Goal: Task Accomplishment & Management: Manage account settings

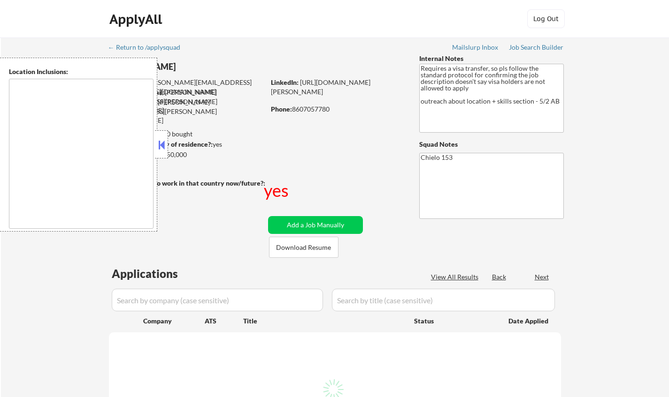
select select ""pending""
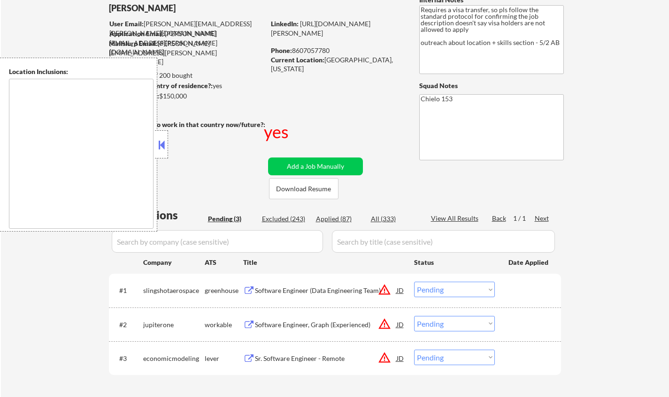
scroll to position [94, 0]
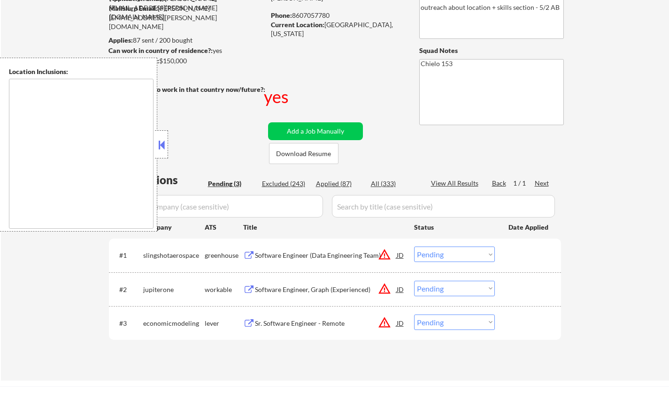
click at [160, 145] on button at bounding box center [161, 145] width 10 height 14
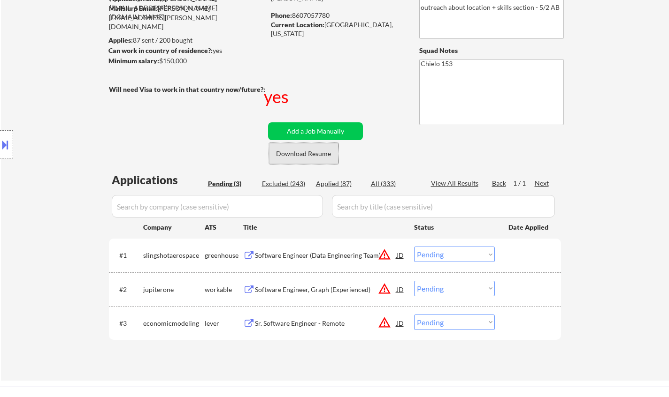
click at [323, 158] on button "Download Resume" at bounding box center [303, 153] width 69 height 21
click at [318, 255] on div "Software Engineer (Data Engineering Team)" at bounding box center [326, 255] width 142 height 9
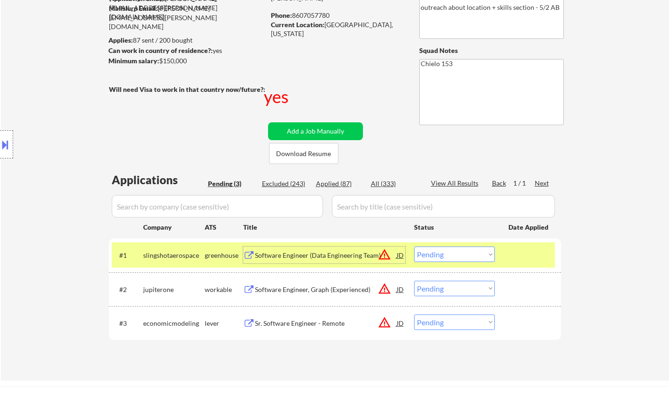
click at [447, 251] on select "Choose an option... Pending Applied Excluded (Questions) Excluded (Expired) Exc…" at bounding box center [454, 254] width 81 height 15
click at [414, 247] on select "Choose an option... Pending Applied Excluded (Questions) Excluded (Expired) Exc…" at bounding box center [454, 254] width 81 height 15
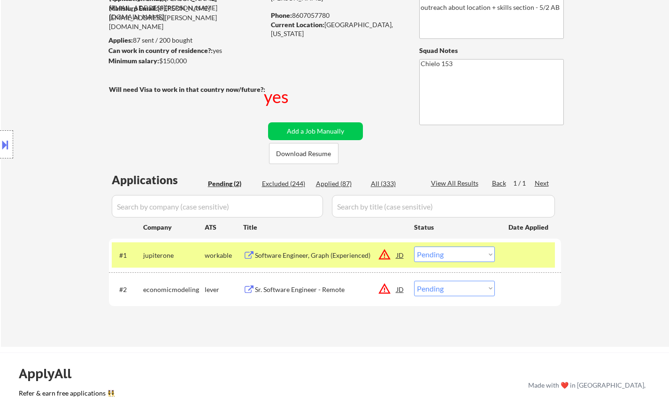
click at [332, 253] on div "Software Engineer, Graph (Experienced)" at bounding box center [326, 255] width 142 height 9
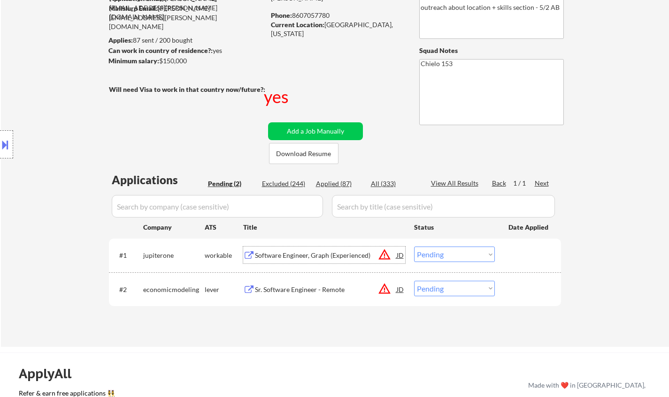
click at [454, 247] on select "Choose an option... Pending Applied Excluded (Questions) Excluded (Expired) Exc…" at bounding box center [454, 254] width 81 height 15
click at [414, 247] on select "Choose an option... Pending Applied Excluded (Questions) Excluded (Expired) Exc…" at bounding box center [454, 254] width 81 height 15
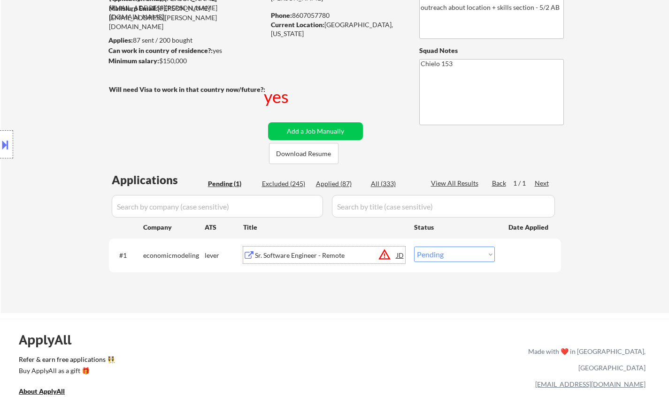
click at [278, 252] on div "Sr. Software Engineer - Remote" at bounding box center [326, 255] width 142 height 9
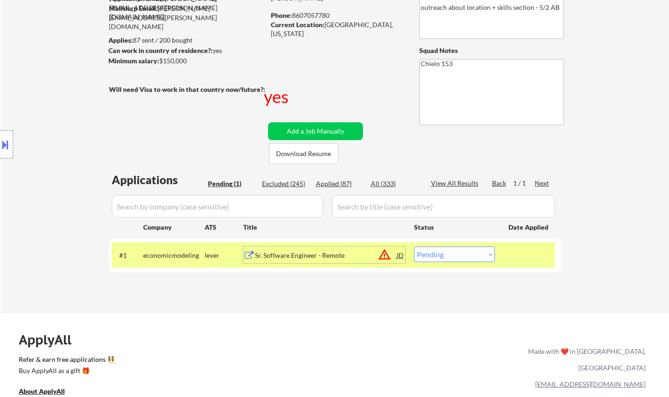
click at [450, 251] on select "Choose an option... Pending Applied Excluded (Questions) Excluded (Expired) Exc…" at bounding box center [454, 254] width 81 height 15
select select ""excluded__other_""
click at [414, 247] on select "Choose an option... Pending Applied Excluded (Questions) Excluded (Expired) Exc…" at bounding box center [454, 254] width 81 height 15
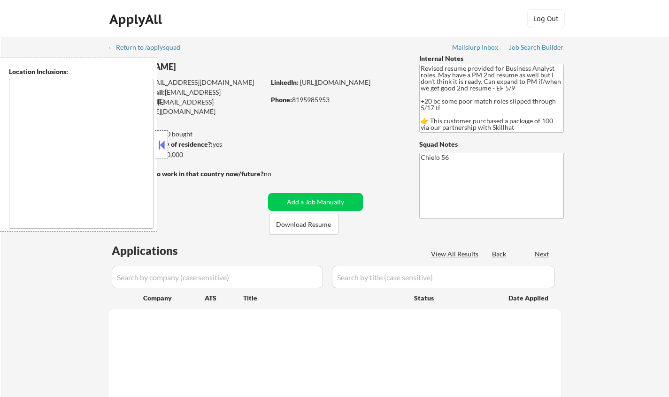
type textarea "[GEOGRAPHIC_DATA], ON [GEOGRAPHIC_DATA], [GEOGRAPHIC_DATA] [GEOGRAPHIC_DATA], O…"
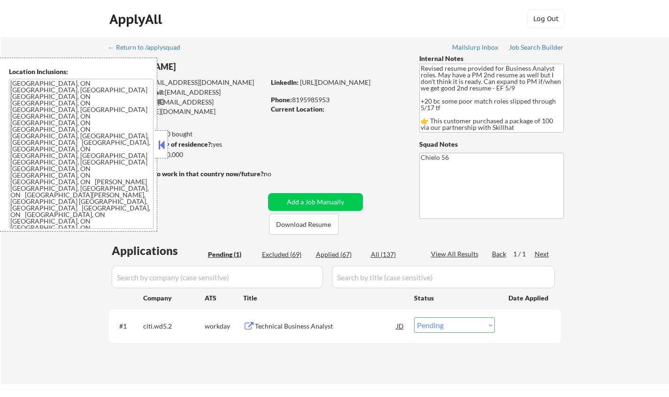
click at [162, 148] on button at bounding box center [161, 145] width 10 height 14
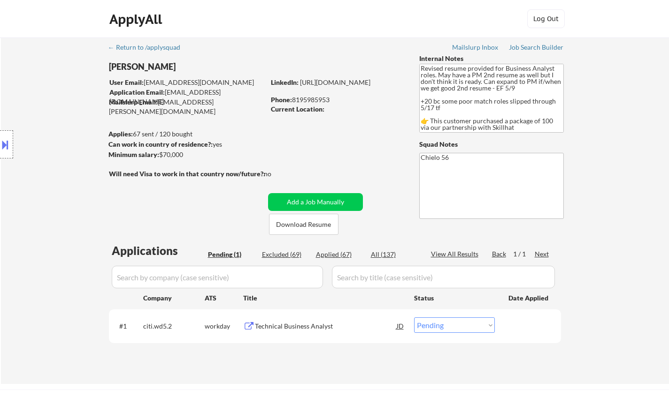
click at [283, 325] on div "Technical Business Analyst" at bounding box center [326, 326] width 142 height 9
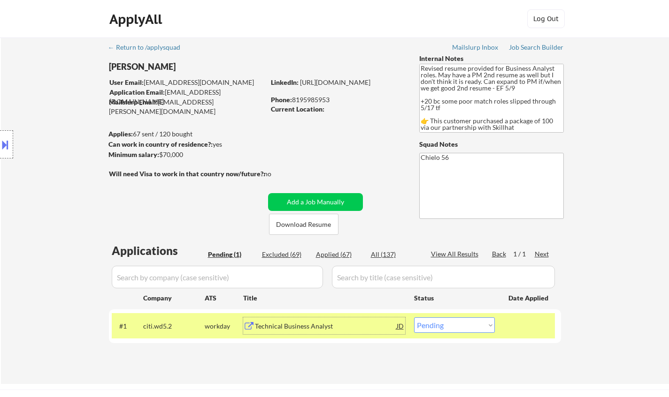
click at [446, 323] on select "Choose an option... Pending Applied Excluded (Questions) Excluded (Expired) Exc…" at bounding box center [454, 325] width 81 height 15
select select ""applied""
click at [414, 318] on select "Choose an option... Pending Applied Excluded (Questions) Excluded (Expired) Exc…" at bounding box center [454, 325] width 81 height 15
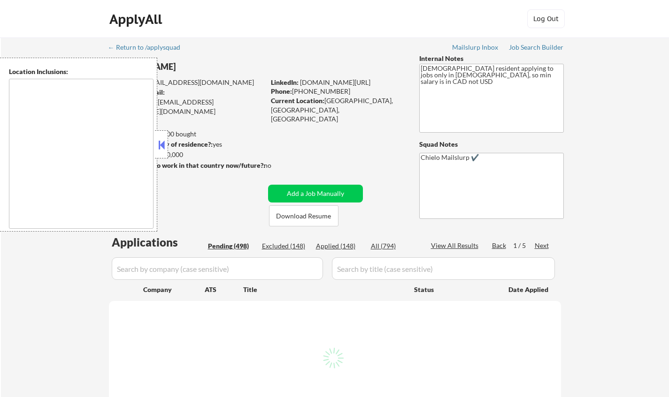
select select ""pending""
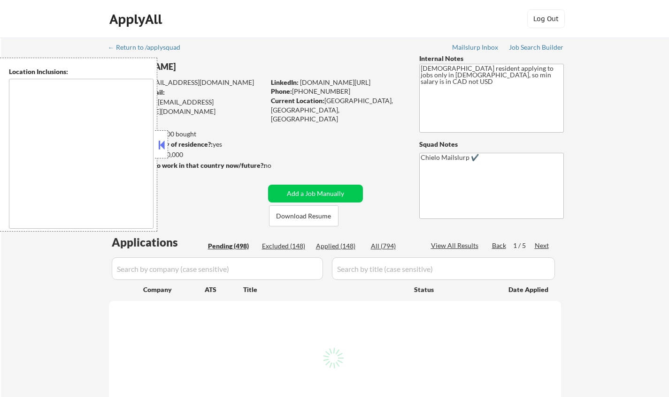
select select ""pending""
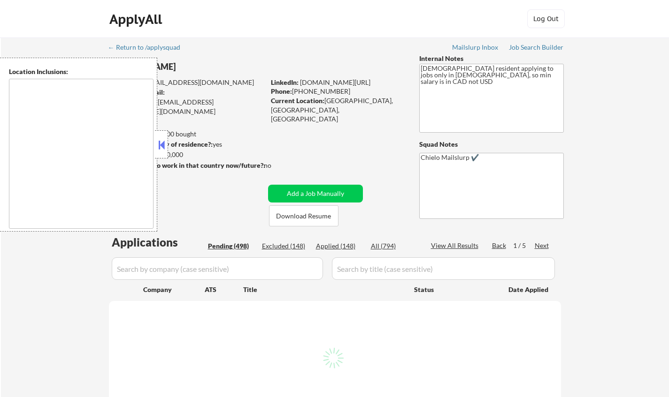
select select ""pending""
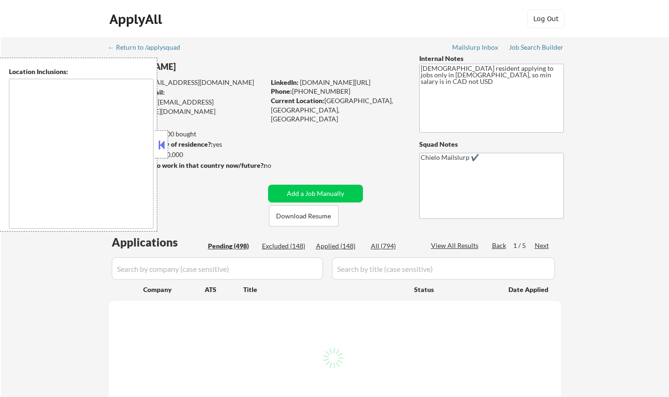
select select ""pending""
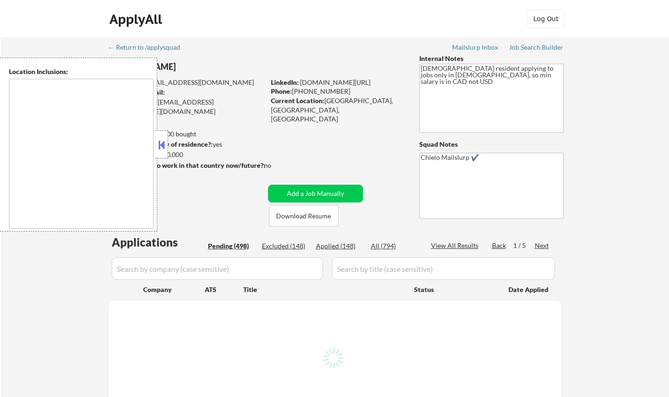
select select ""pending""
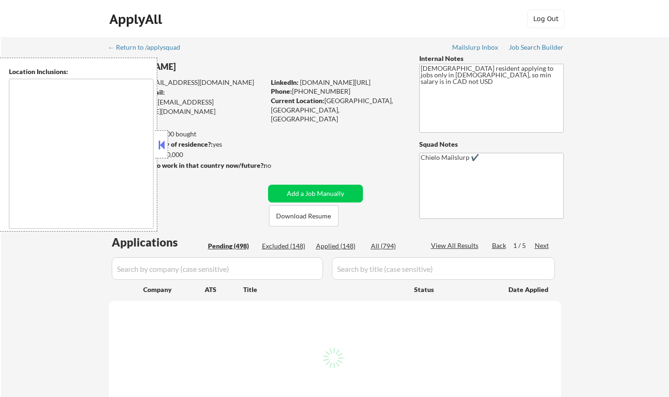
select select ""pending""
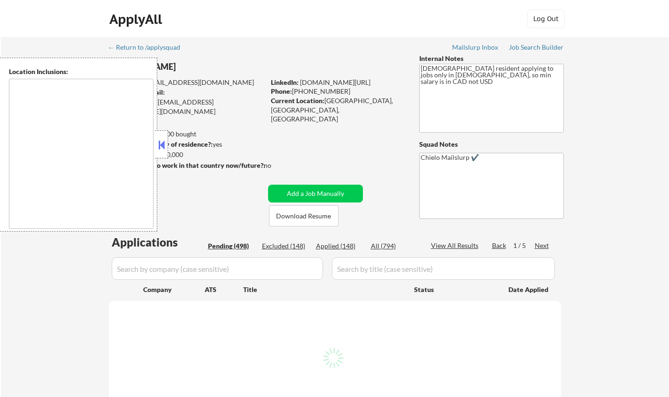
select select ""pending""
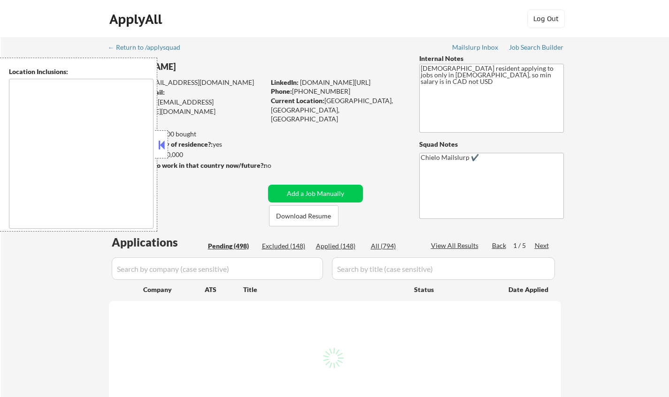
select select ""pending""
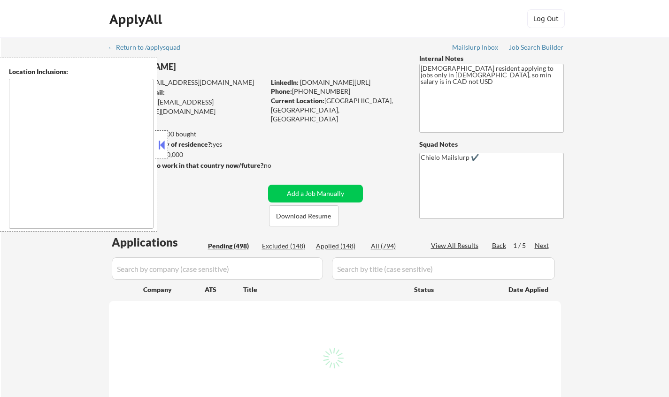
select select ""pending""
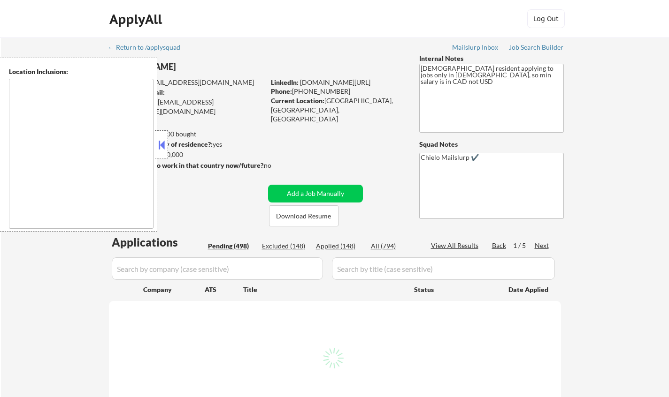
select select ""pending""
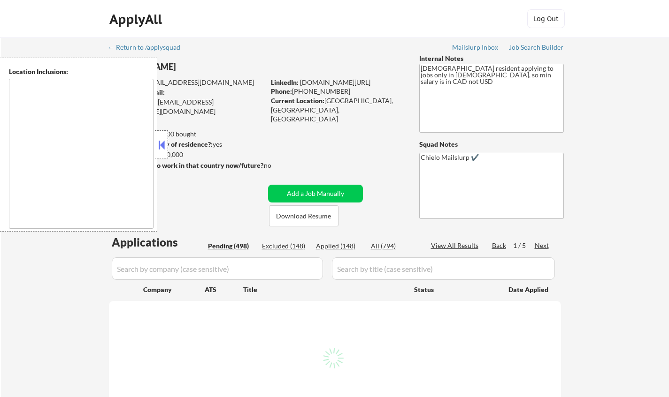
select select ""pending""
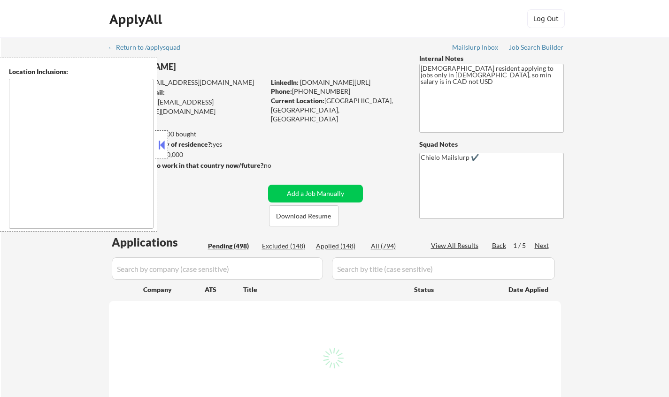
select select ""pending""
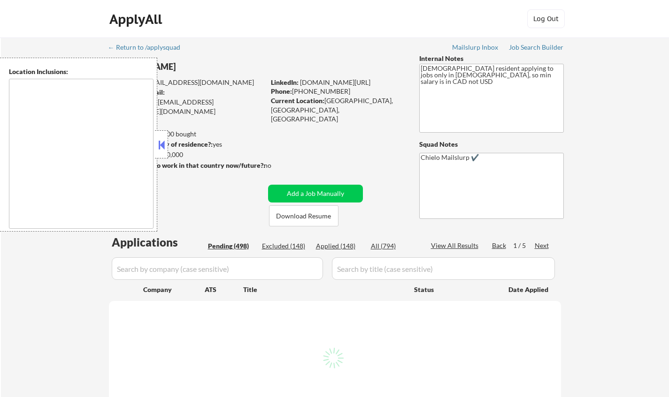
select select ""pending""
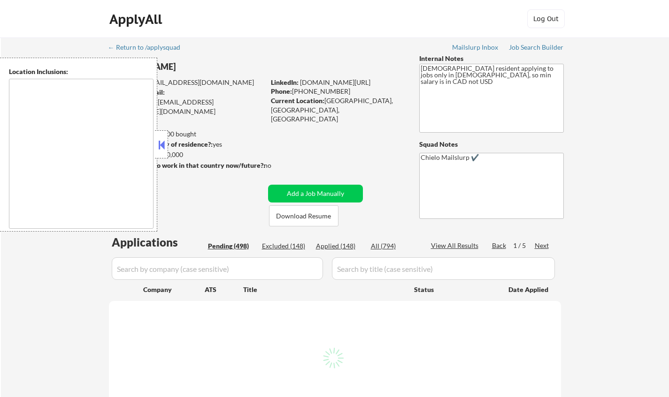
select select ""pending""
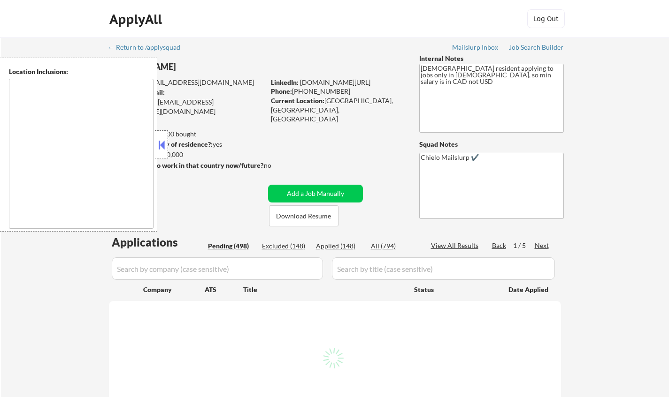
select select ""pending""
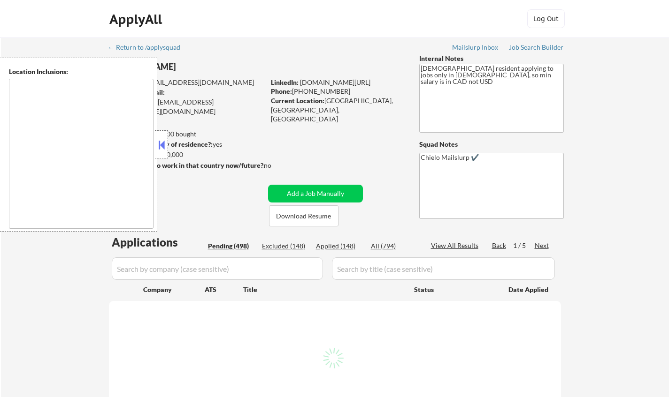
select select ""pending""
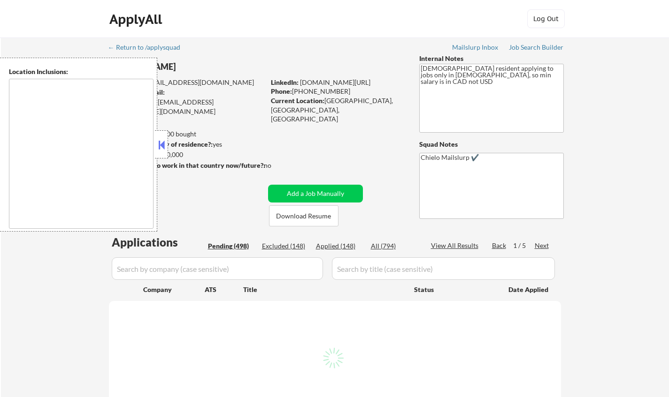
select select ""pending""
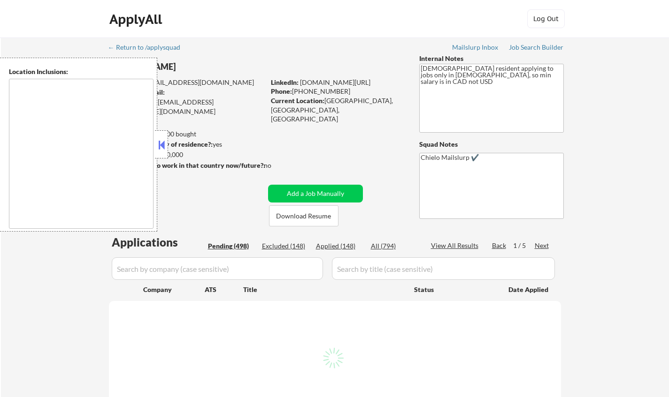
select select ""pending""
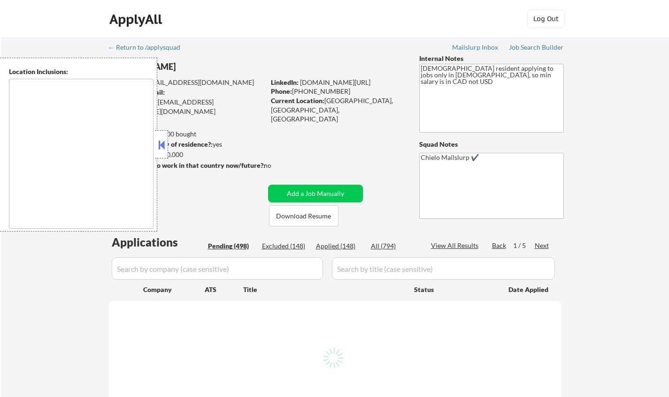
select select ""pending""
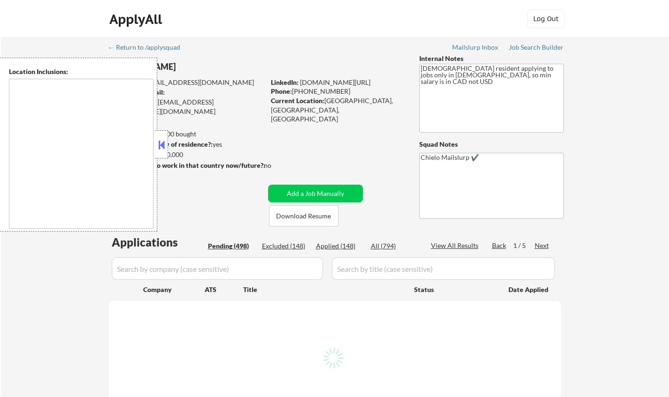
select select ""pending""
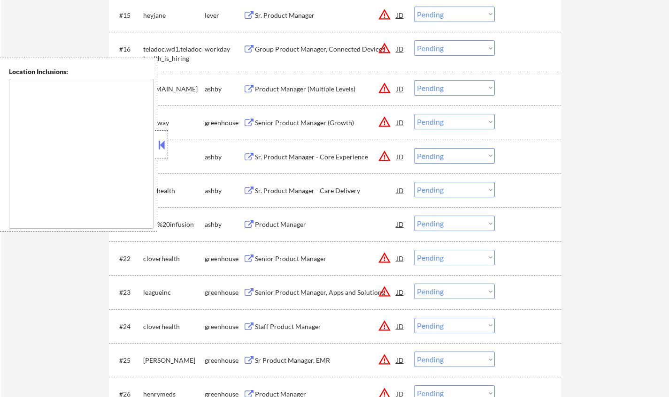
scroll to position [657, 0]
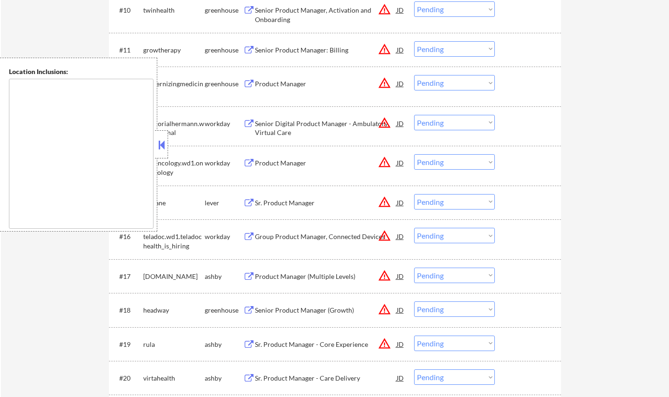
click at [162, 143] on button at bounding box center [161, 145] width 10 height 14
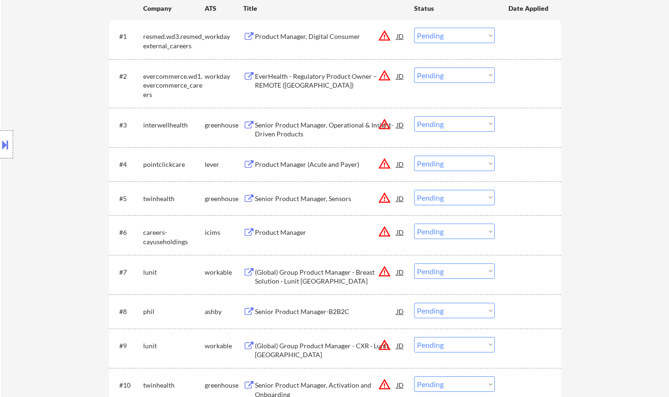
scroll to position [282, 0]
click at [404, 163] on div "JD" at bounding box center [400, 164] width 9 height 17
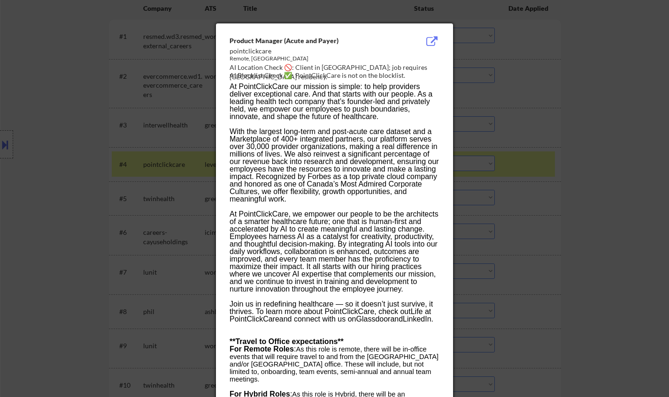
click at [543, 206] on div at bounding box center [334, 198] width 669 height 397
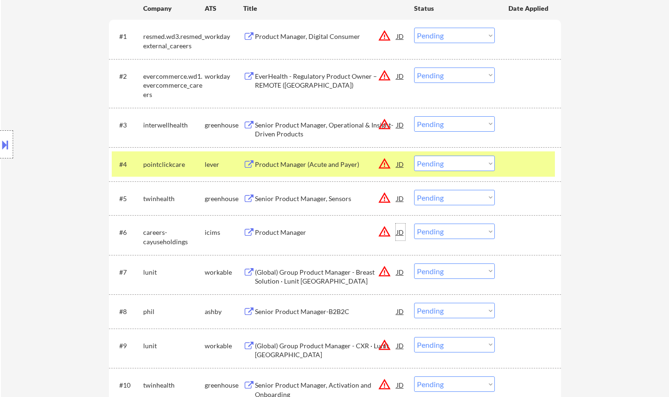
click at [400, 229] on div "JD" at bounding box center [400, 232] width 9 height 17
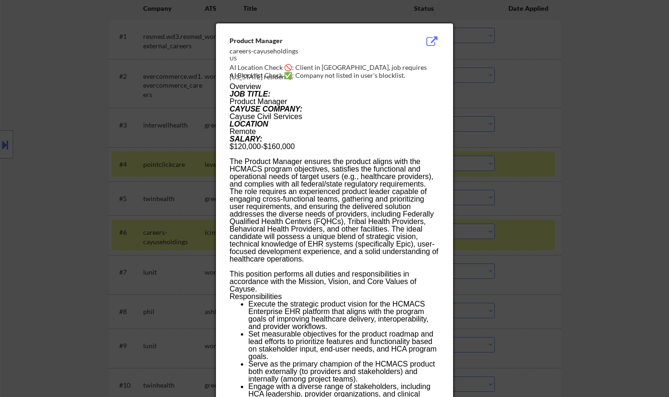
drag, startPoint x: 599, startPoint y: 225, endPoint x: 550, endPoint y: 193, distance: 58.3
click at [599, 225] on div at bounding box center [334, 198] width 669 height 397
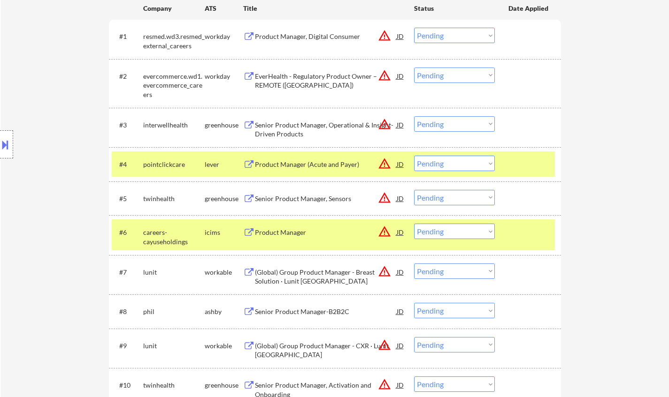
click at [403, 72] on div "JD" at bounding box center [400, 76] width 9 height 17
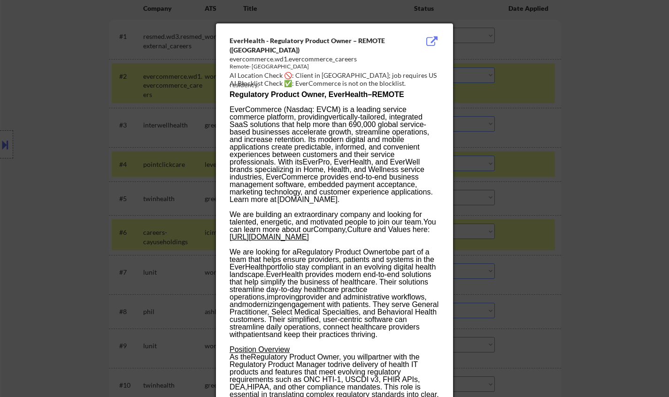
click at [612, 214] on div at bounding box center [334, 198] width 669 height 397
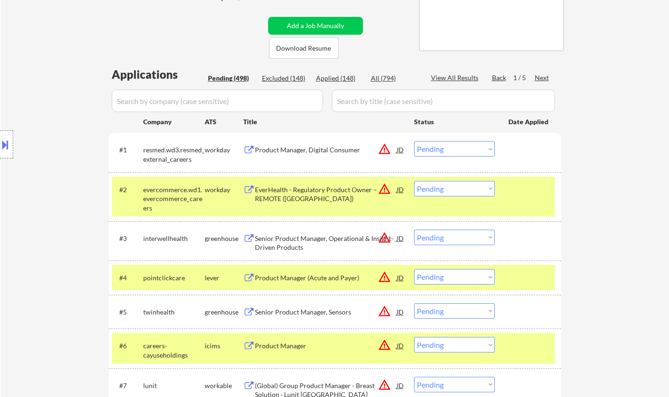
scroll to position [141, 0]
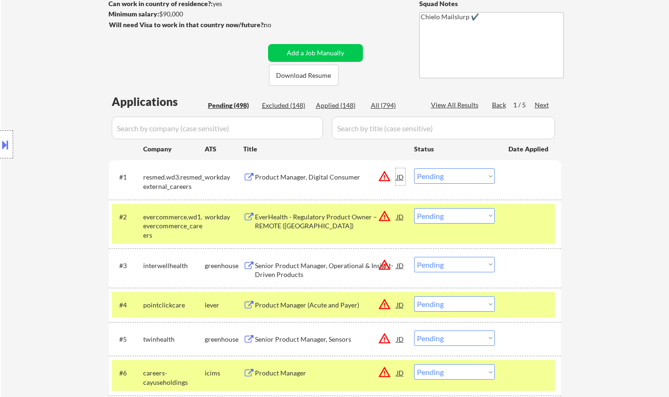
click at [402, 179] on div "JD" at bounding box center [400, 176] width 9 height 17
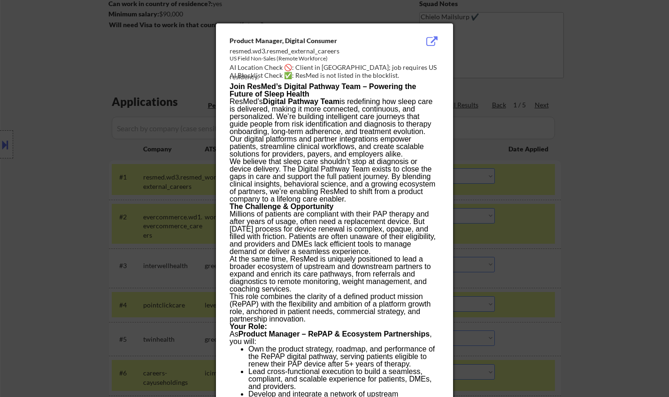
click at [626, 281] on div at bounding box center [334, 198] width 669 height 397
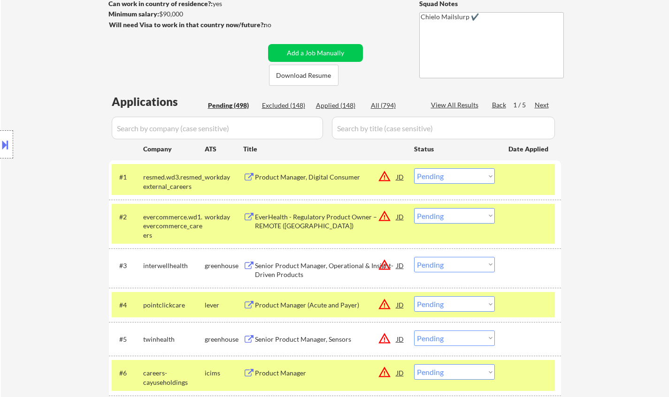
click at [399, 217] on div "JD" at bounding box center [400, 216] width 9 height 17
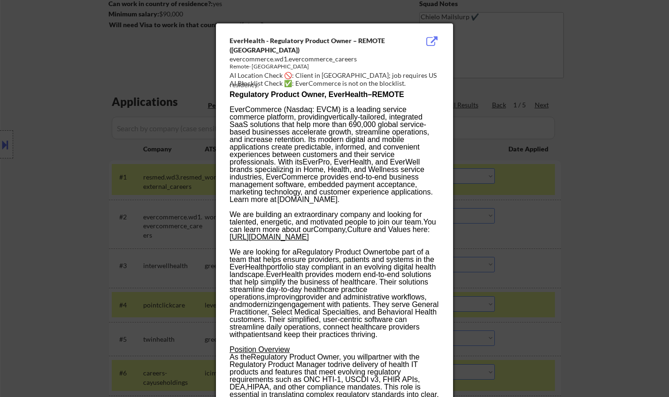
click at [591, 264] on div at bounding box center [334, 198] width 669 height 397
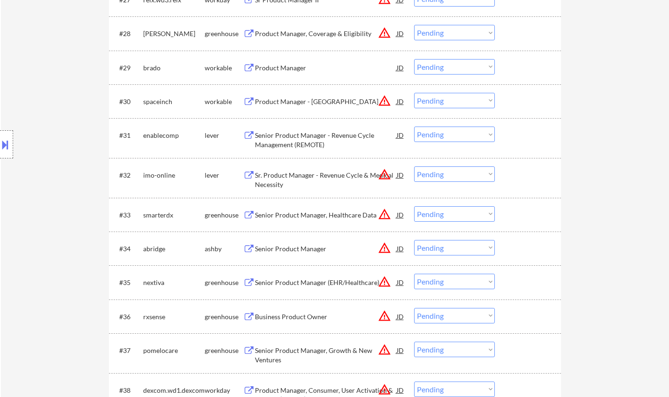
scroll to position [1455, 0]
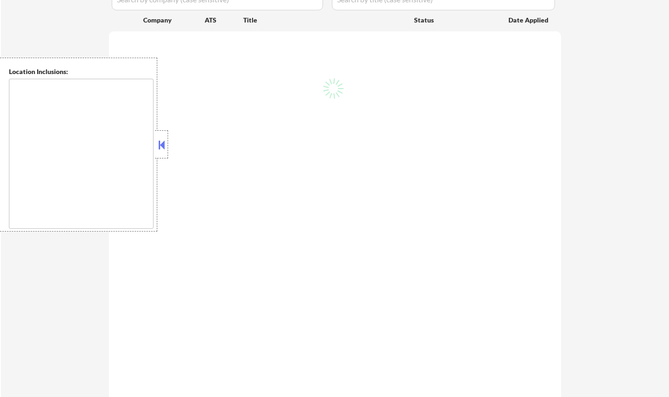
scroll to position [282, 0]
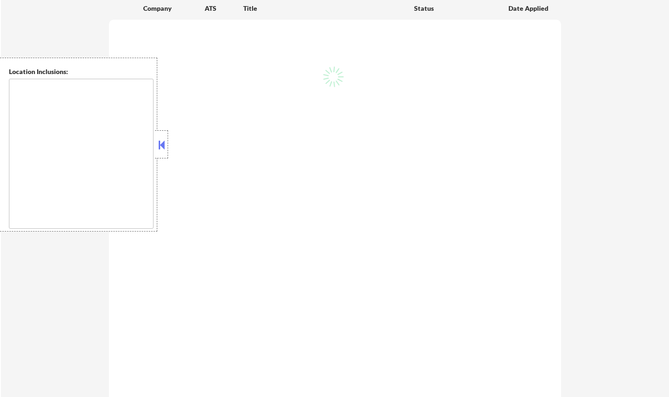
click at [160, 143] on button at bounding box center [161, 145] width 10 height 14
select select ""pending""
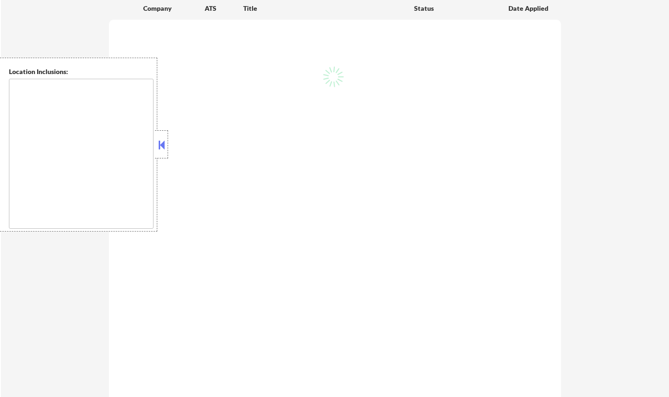
select select ""pending""
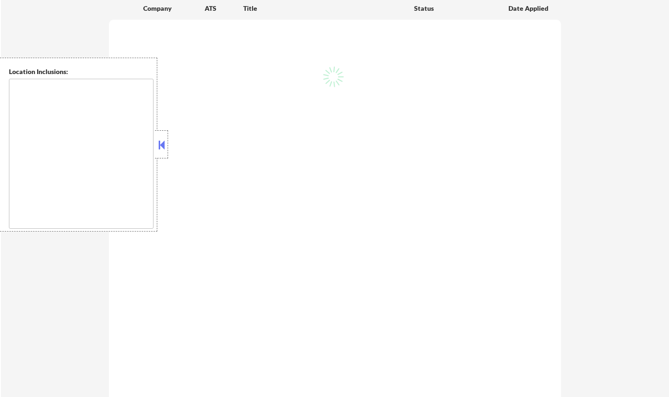
select select ""pending""
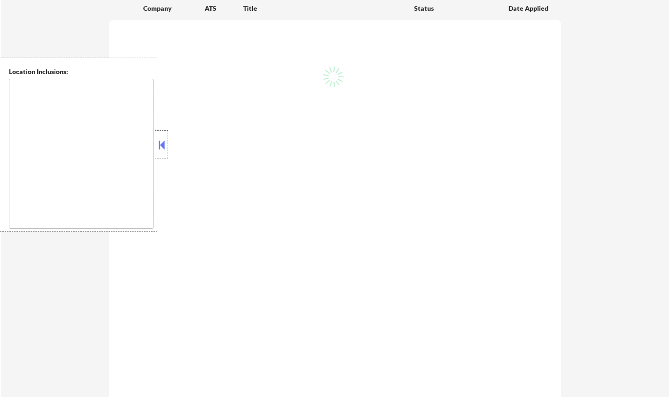
select select ""pending""
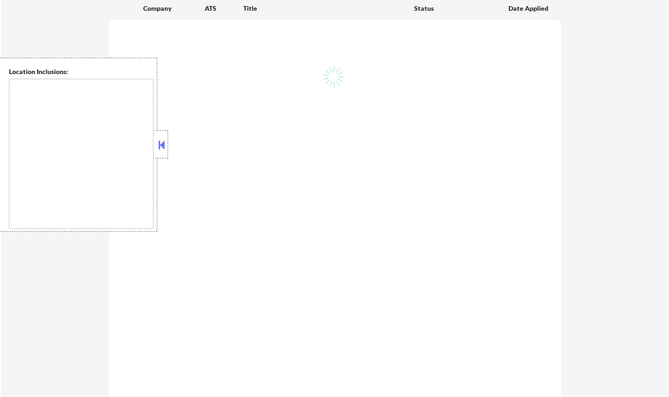
select select ""pending""
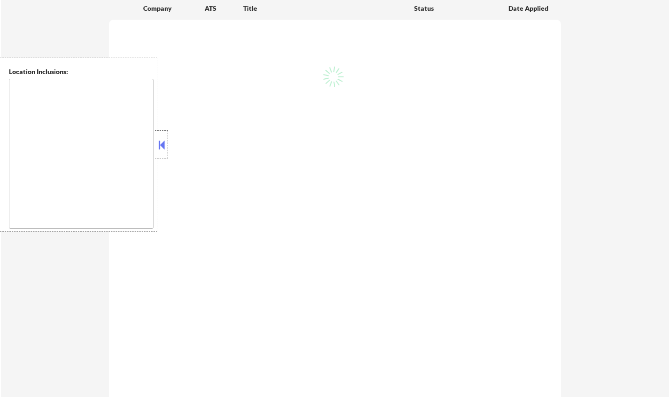
select select ""pending""
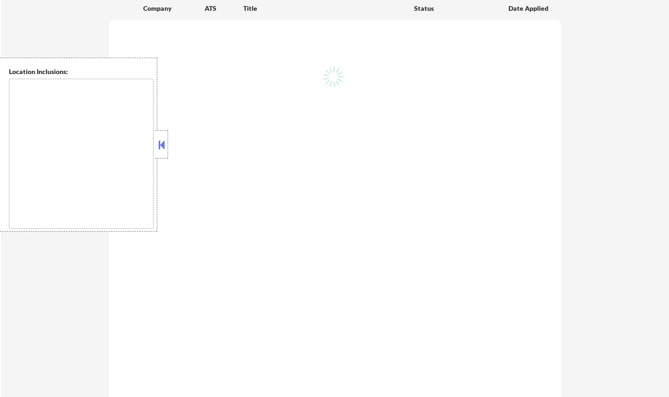
select select ""pending""
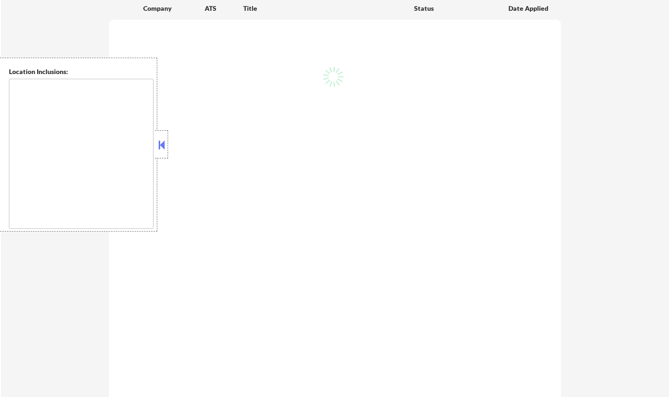
select select ""pending""
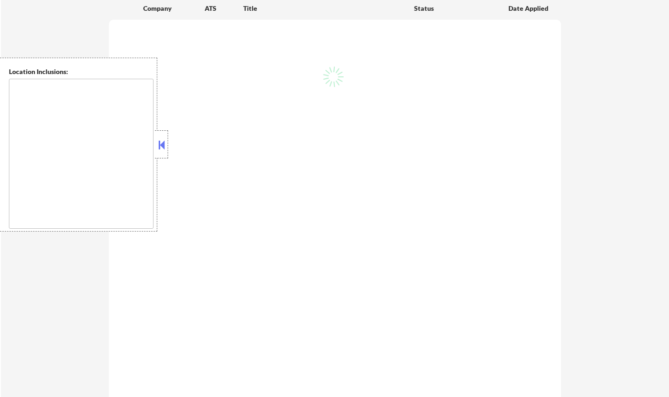
select select ""pending""
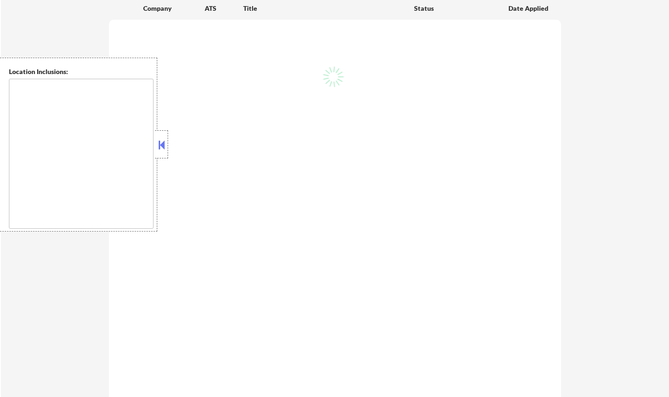
select select ""pending""
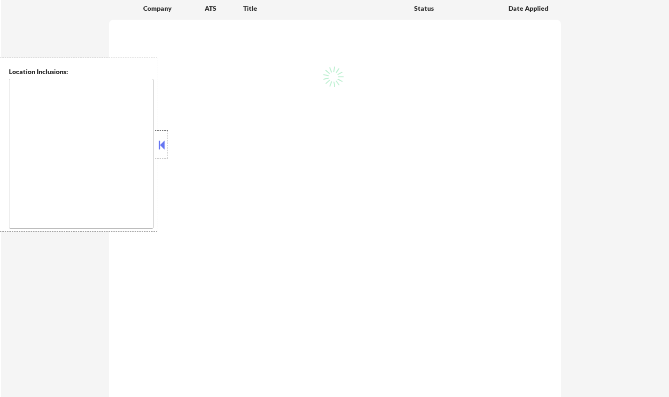
select select ""pending""
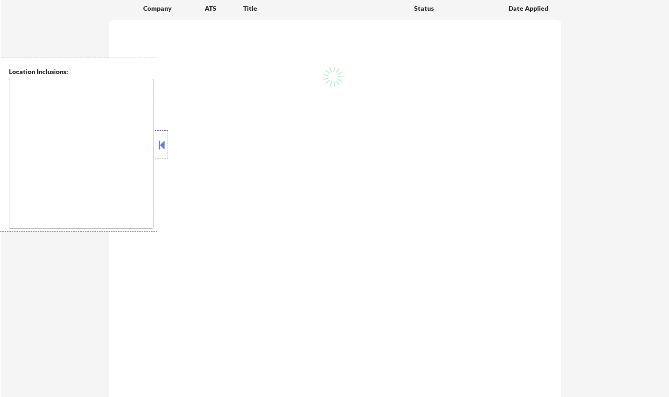
select select ""pending""
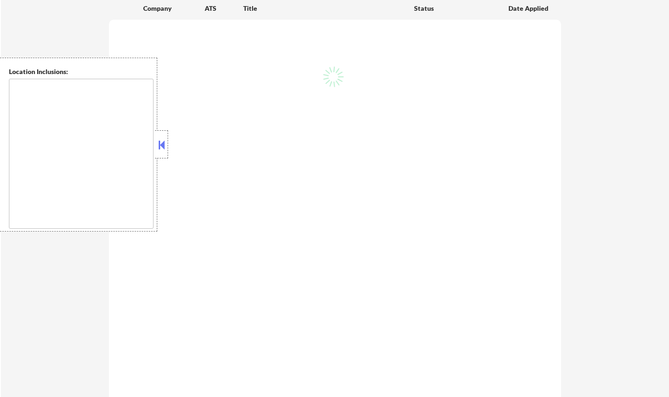
select select ""pending""
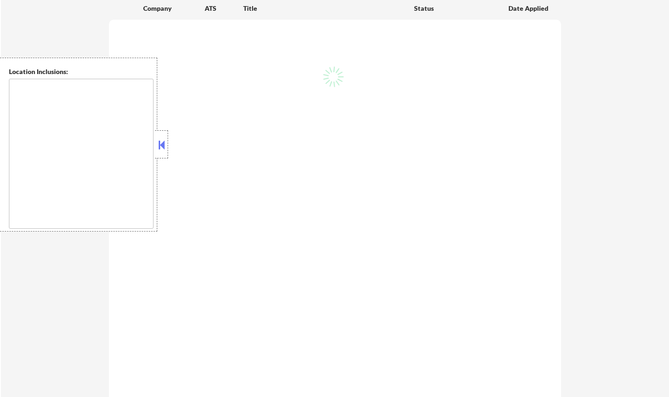
select select ""pending""
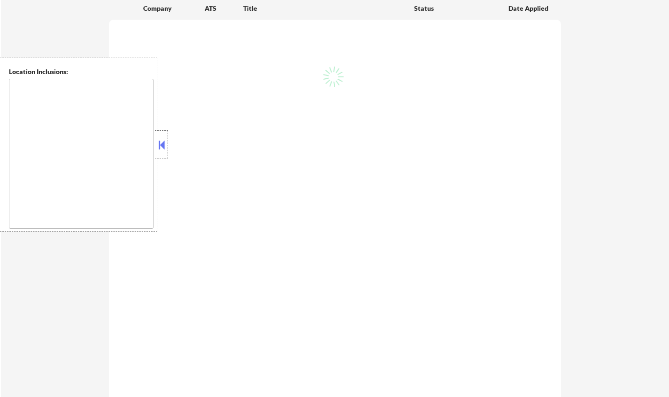
select select ""pending""
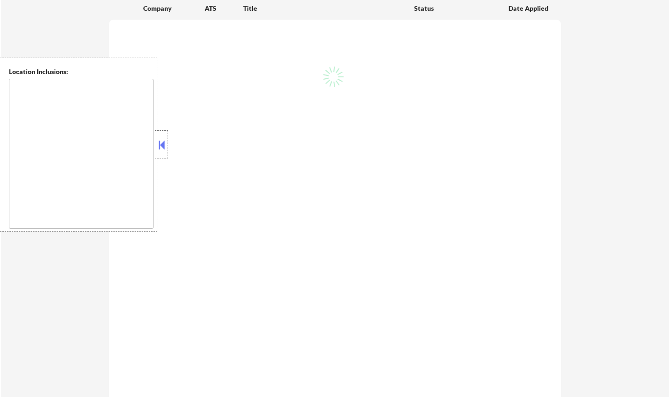
select select ""pending""
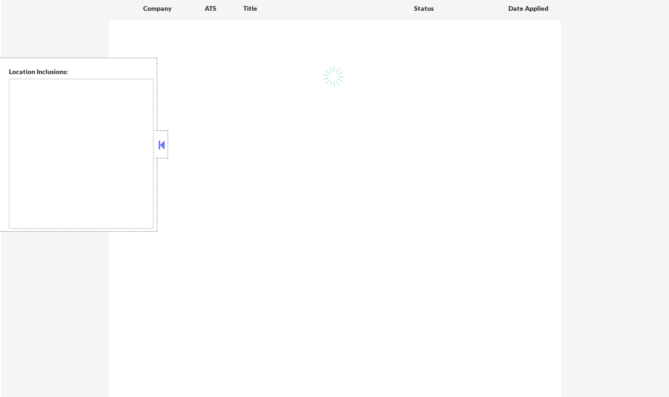
select select ""pending""
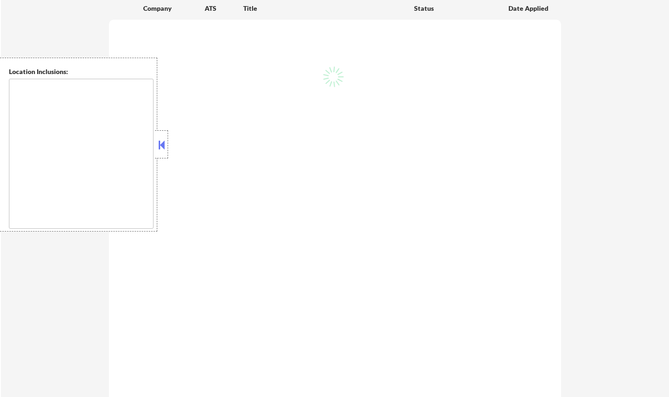
select select ""pending""
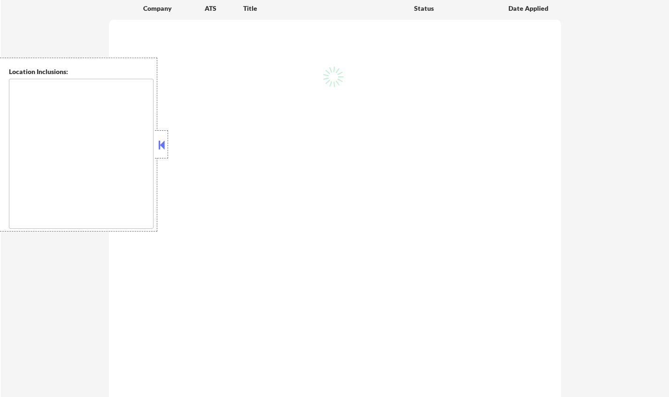
select select ""pending""
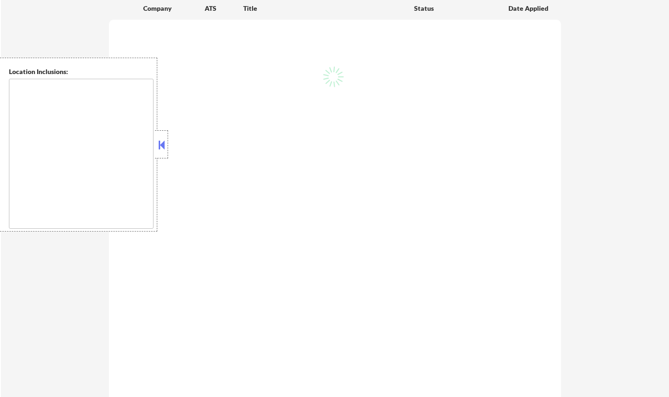
select select ""pending""
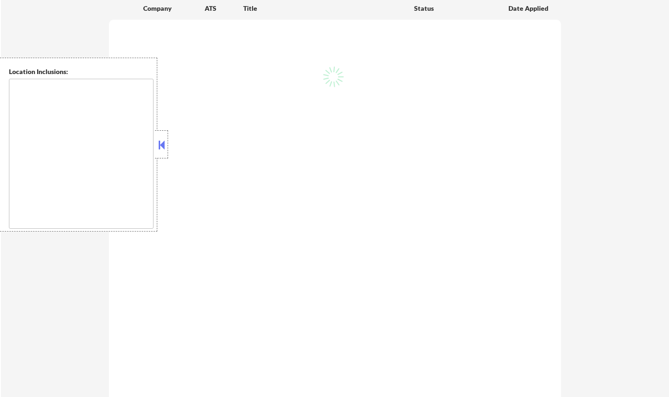
select select ""pending""
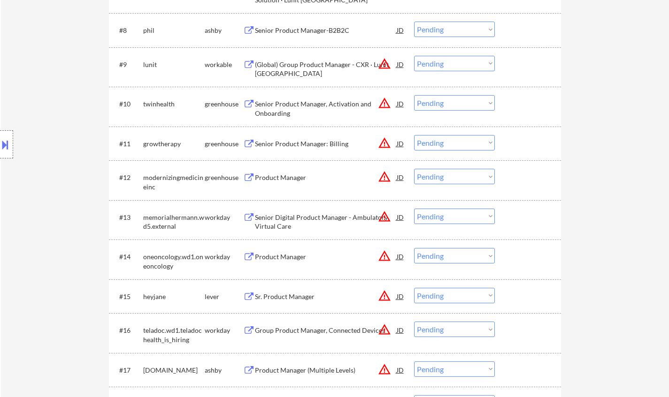
scroll to position [845, 0]
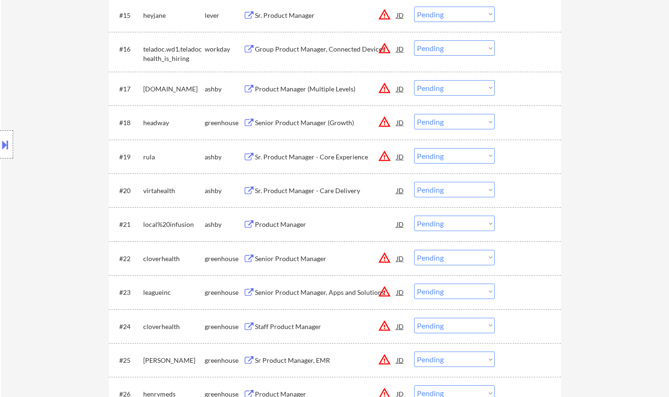
click at [253, 220] on div "Product Manager JD" at bounding box center [324, 224] width 162 height 17
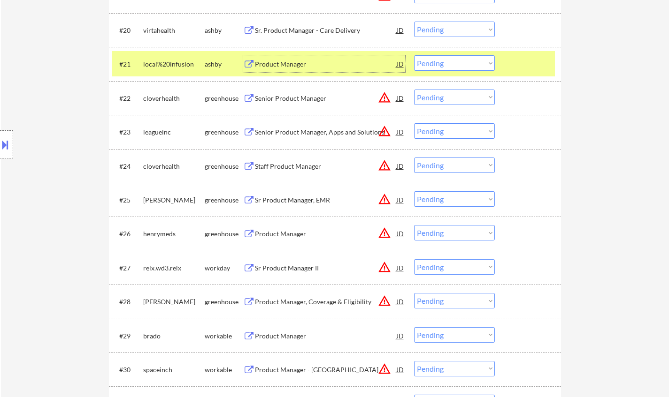
scroll to position [1079, 0]
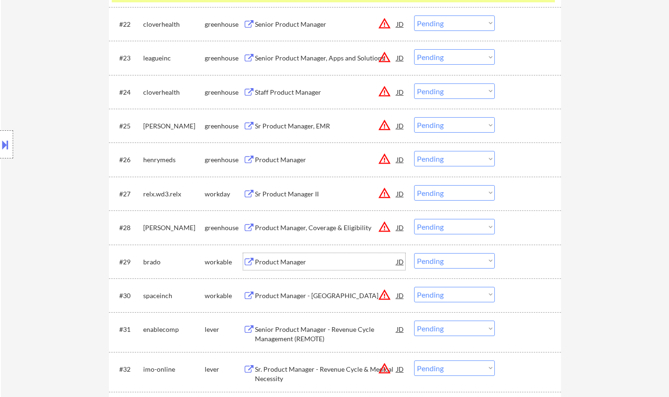
click at [290, 267] on div "Product Manager" at bounding box center [326, 261] width 142 height 17
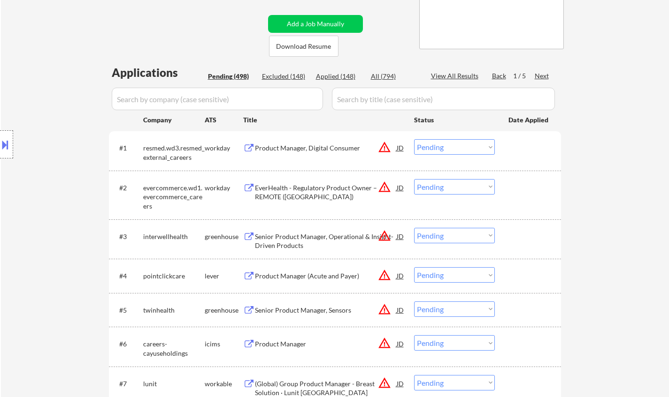
scroll to position [188, 0]
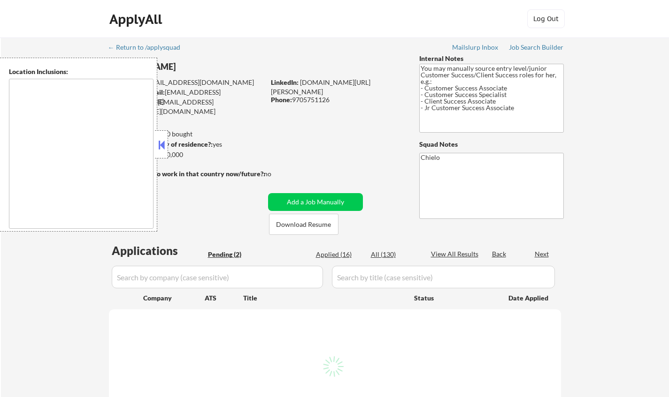
type textarea "[GEOGRAPHIC_DATA], [GEOGRAPHIC_DATA], [GEOGRAPHIC_DATA] [GEOGRAPHIC_DATA], [GEO…"
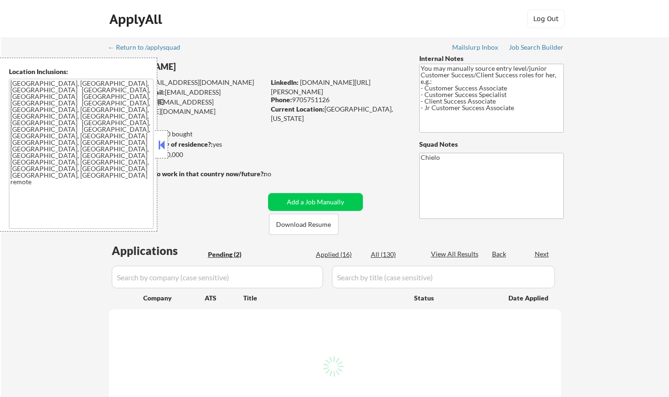
select select ""pending""
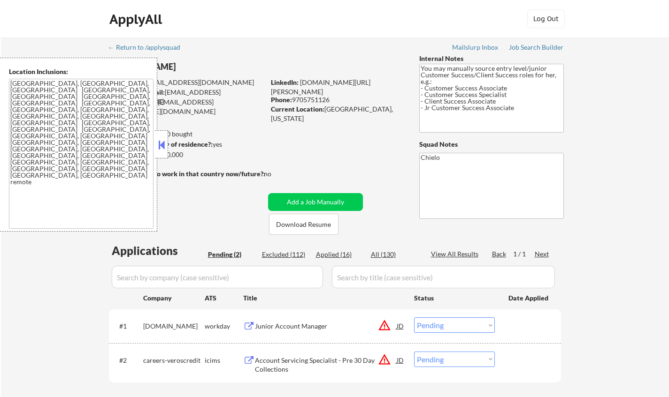
drag, startPoint x: 162, startPoint y: 145, endPoint x: 181, endPoint y: 8, distance: 138.3
click at [166, 137] on div at bounding box center [161, 144] width 13 height 28
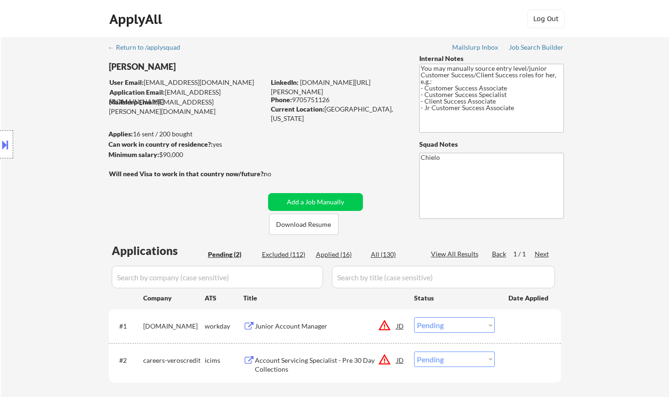
click at [2, 144] on button at bounding box center [5, 144] width 10 height 15
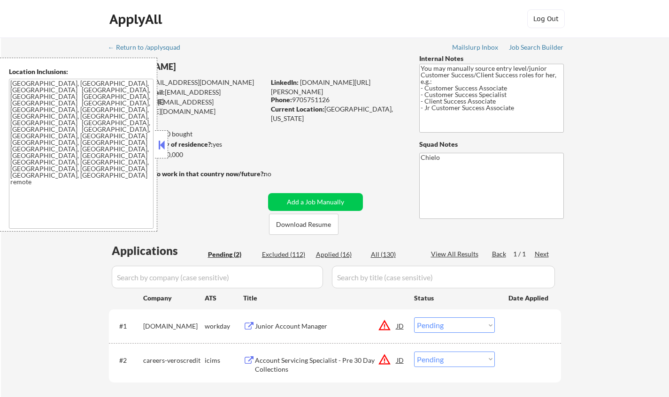
click at [401, 325] on div "JD" at bounding box center [400, 326] width 9 height 17
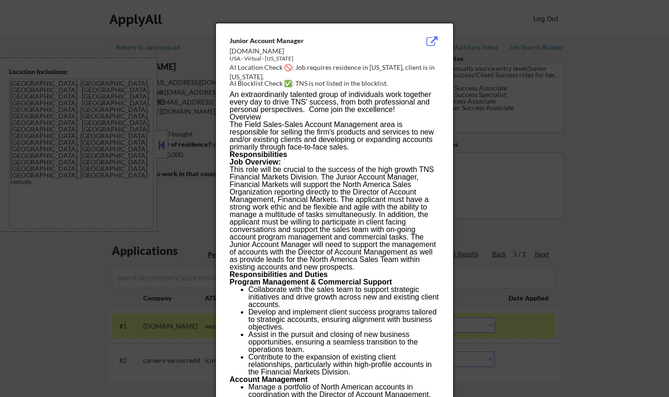
click at [609, 344] on div at bounding box center [334, 198] width 669 height 397
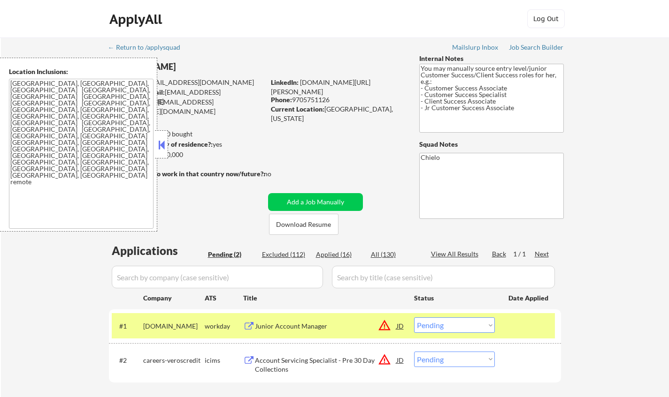
drag, startPoint x: 481, startPoint y: 326, endPoint x: 487, endPoint y: 336, distance: 11.6
click at [480, 326] on select "Choose an option... Pending Applied Excluded (Questions) Excluded (Expired) Exc…" at bounding box center [454, 325] width 81 height 15
click at [414, 318] on select "Choose an option... Pending Applied Excluded (Questions) Excluded (Expired) Exc…" at bounding box center [454, 325] width 81 height 15
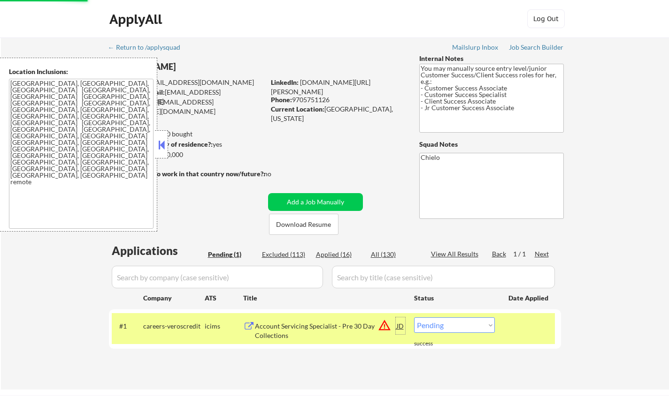
click at [403, 325] on div "JD" at bounding box center [400, 326] width 9 height 17
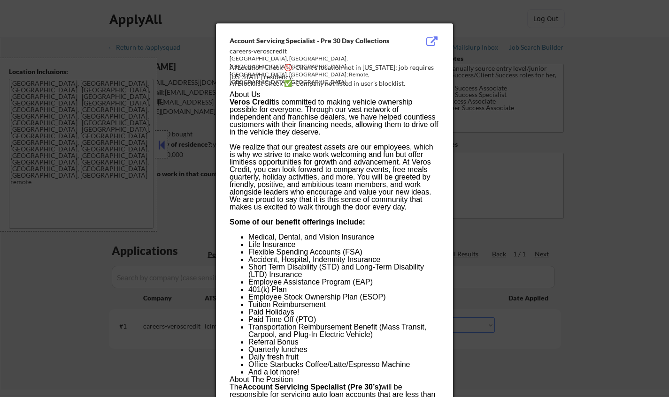
click at [564, 323] on div at bounding box center [334, 198] width 669 height 397
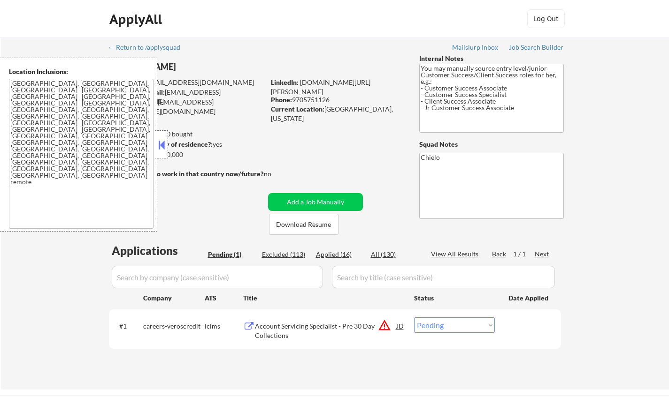
click at [464, 330] on select "Choose an option... Pending Applied Excluded (Questions) Excluded (Expired) Exc…" at bounding box center [454, 325] width 81 height 15
select select ""excluded__location_""
click at [414, 318] on select "Choose an option... Pending Applied Excluded (Questions) Excluded (Expired) Exc…" at bounding box center [454, 325] width 81 height 15
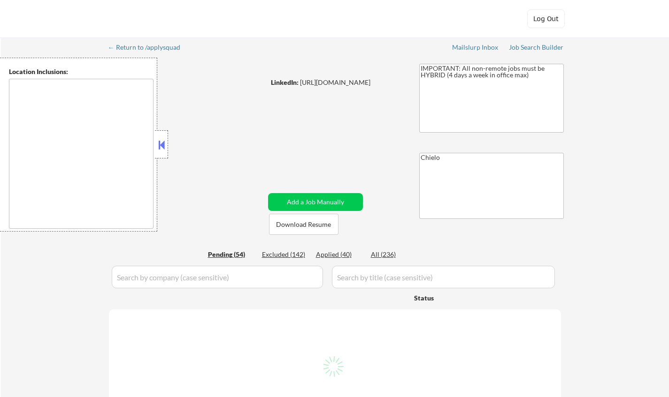
type textarea "[GEOGRAPHIC_DATA], [GEOGRAPHIC_DATA] [GEOGRAPHIC_DATA], [GEOGRAPHIC_DATA] [GEOG…"
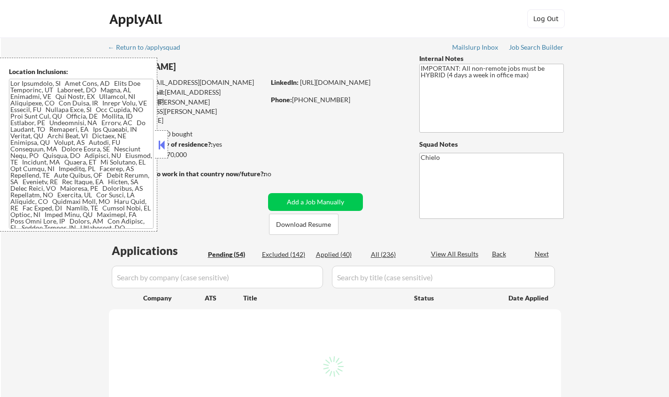
select select ""pending""
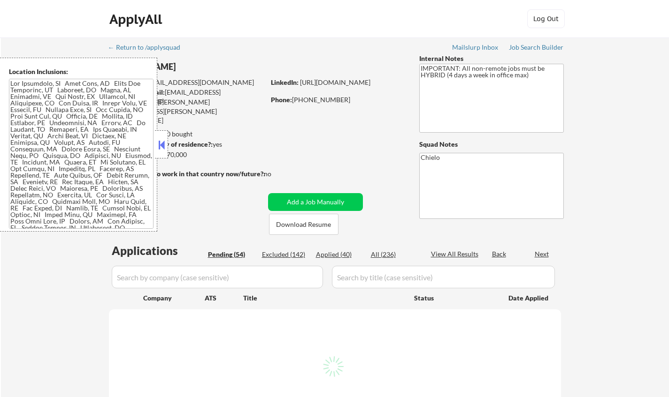
select select ""pending""
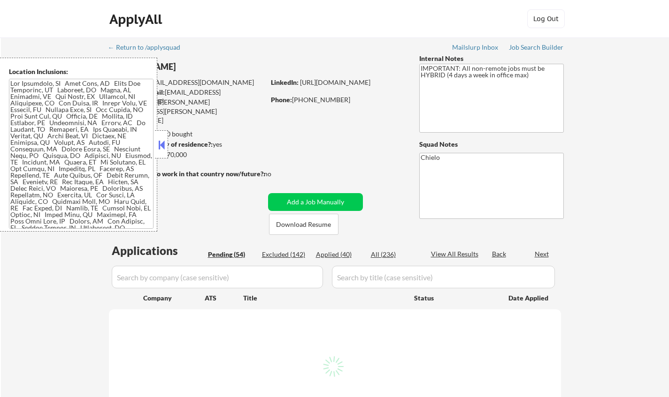
select select ""pending""
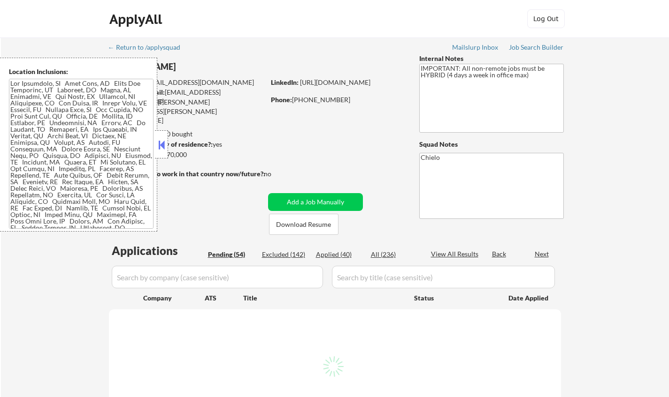
select select ""pending""
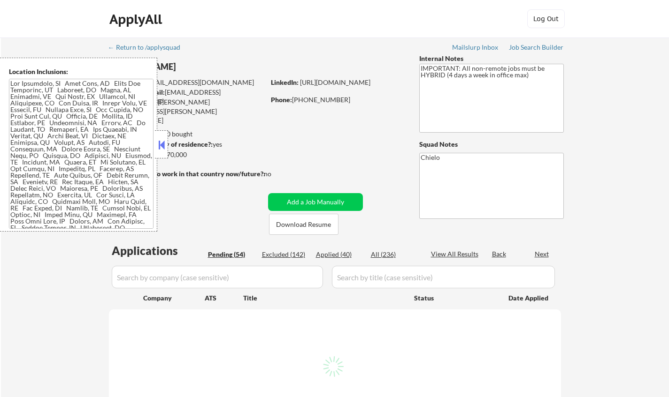
select select ""pending""
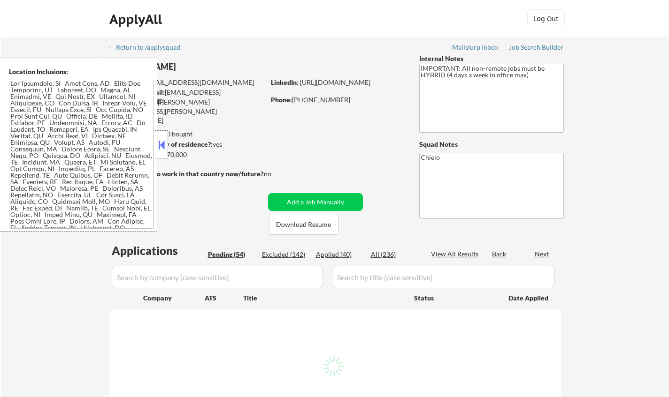
select select ""pending""
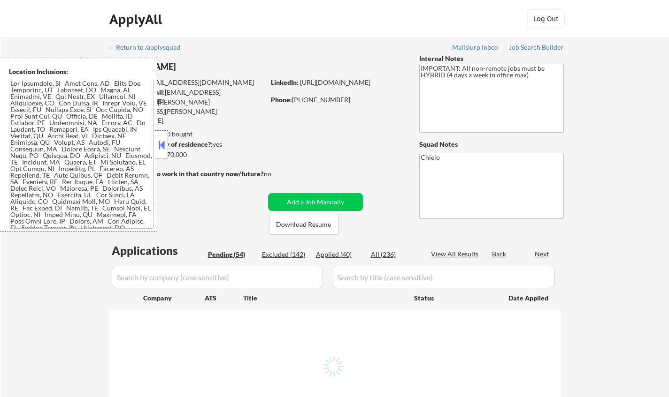
select select ""pending""
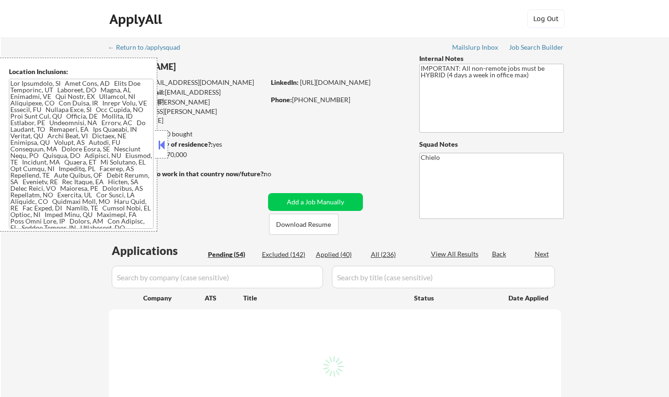
select select ""pending""
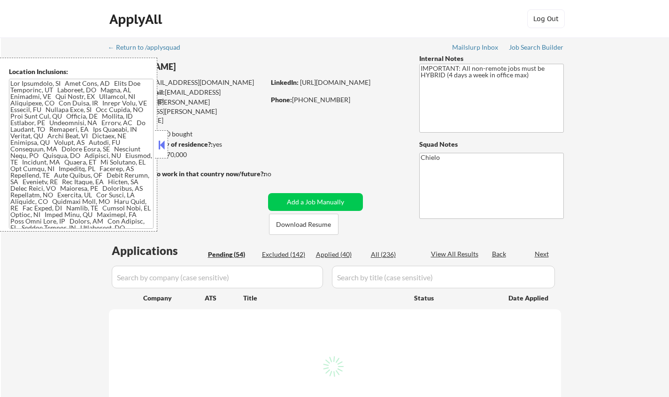
select select ""pending""
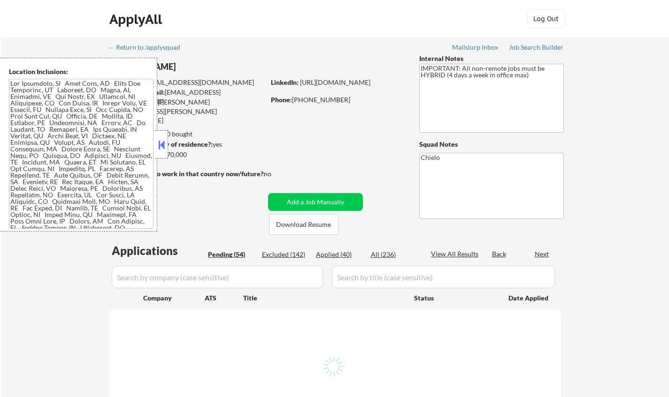
select select ""pending""
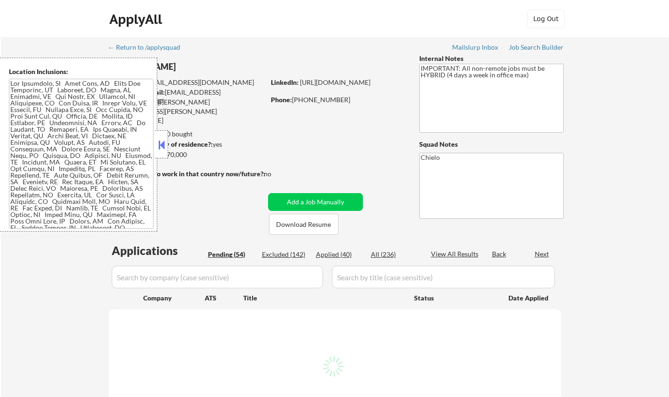
select select ""pending""
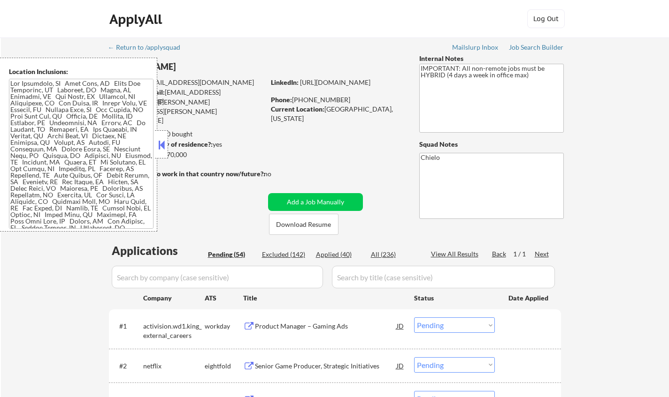
click at [159, 138] on button at bounding box center [161, 145] width 10 height 14
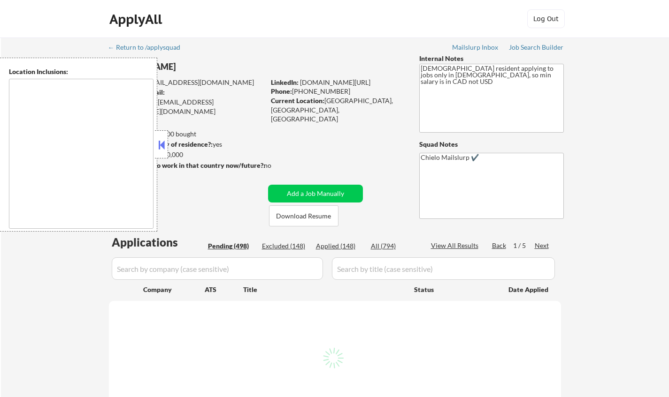
click at [161, 145] on button at bounding box center [161, 145] width 10 height 14
click at [163, 145] on button at bounding box center [161, 145] width 10 height 14
select select ""pending""
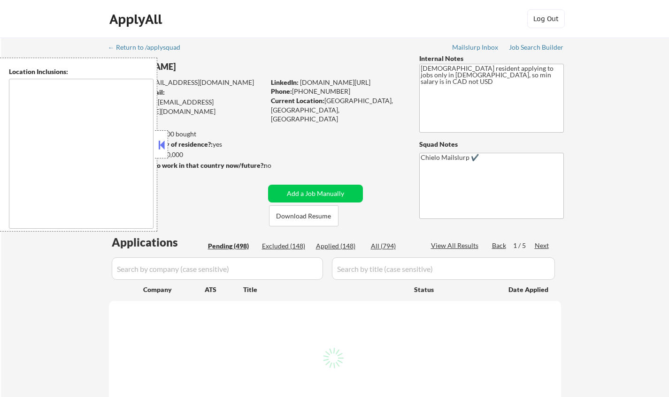
select select ""pending""
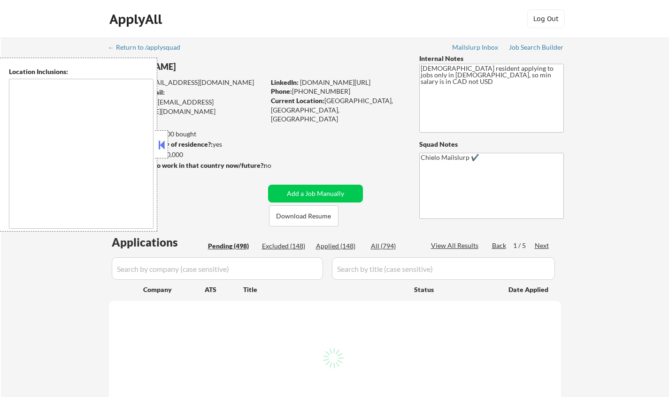
select select ""pending""
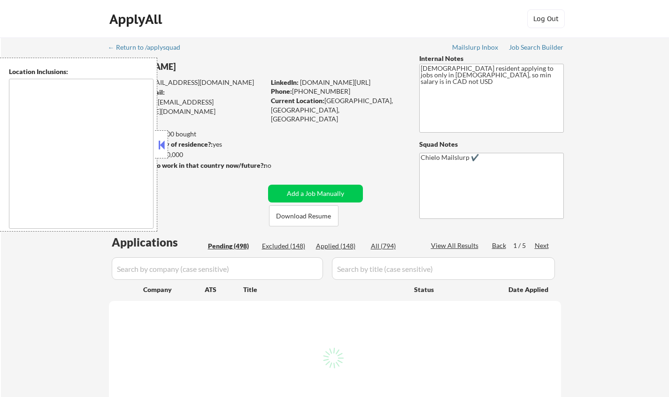
select select ""pending""
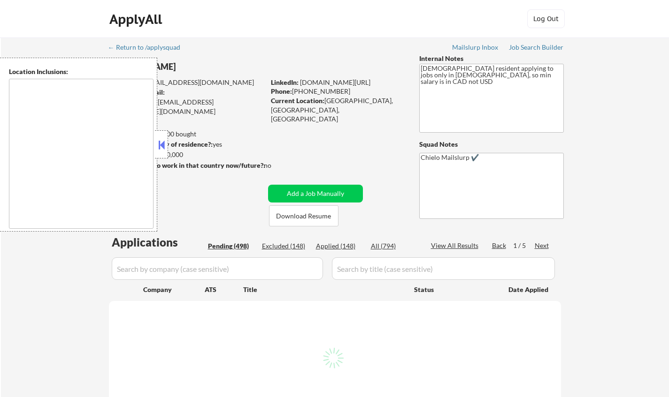
select select ""pending""
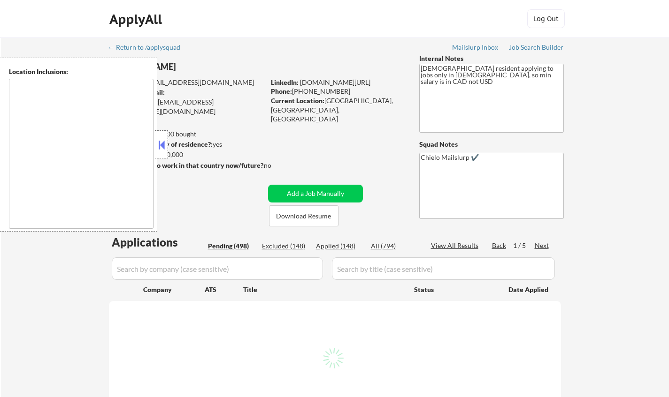
select select ""pending""
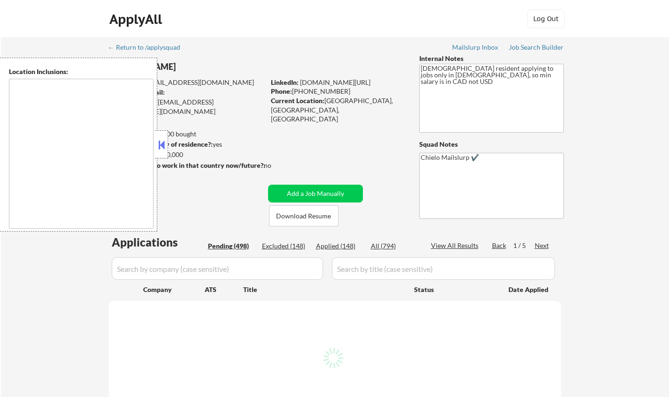
select select ""pending""
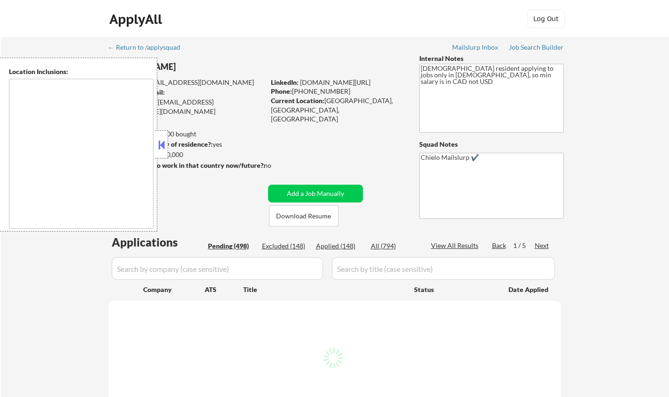
select select ""pending""
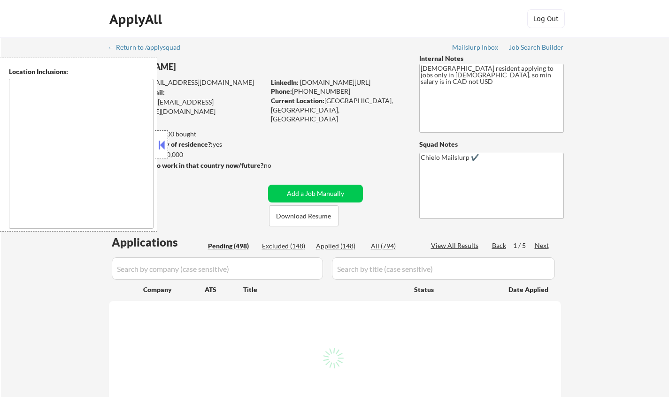
select select ""pending""
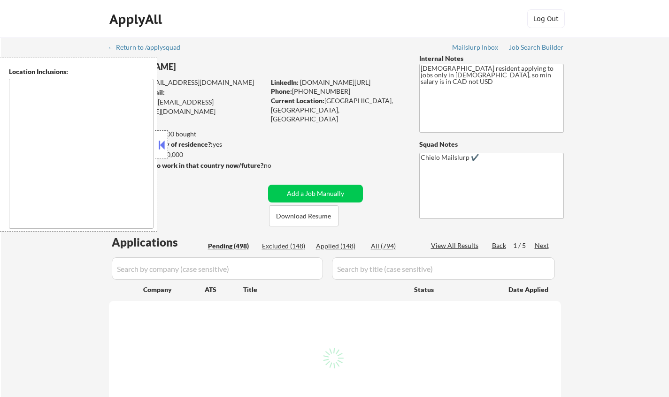
select select ""pending""
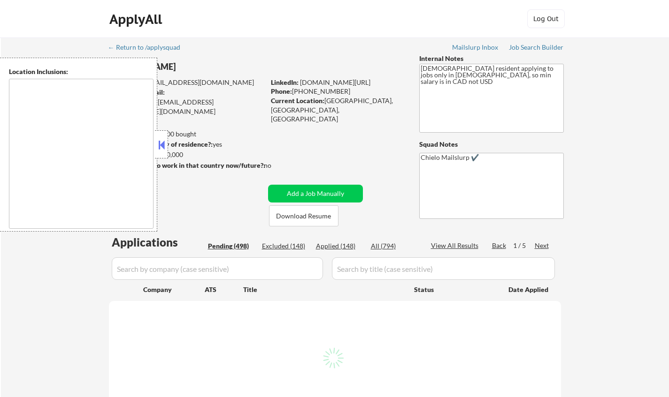
select select ""pending""
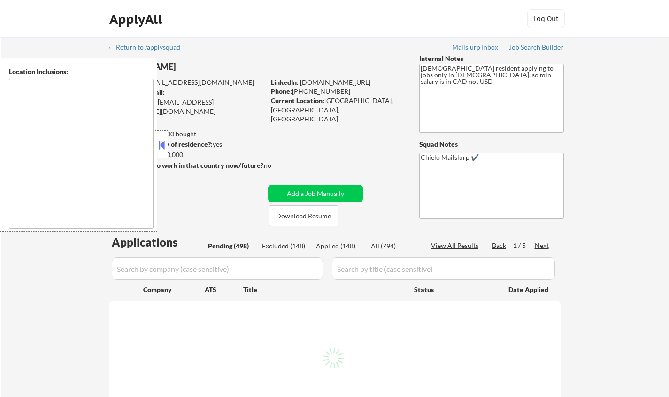
select select ""pending""
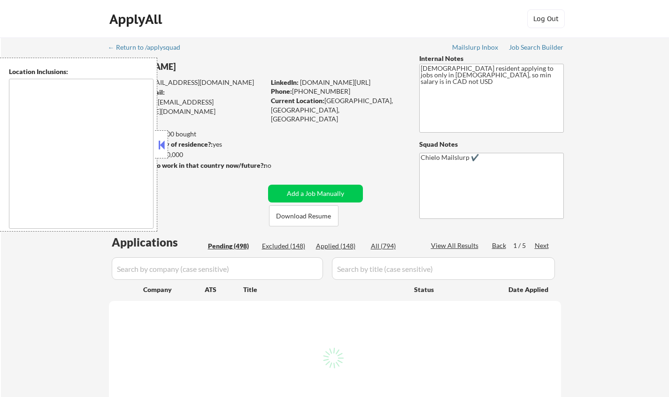
select select ""pending""
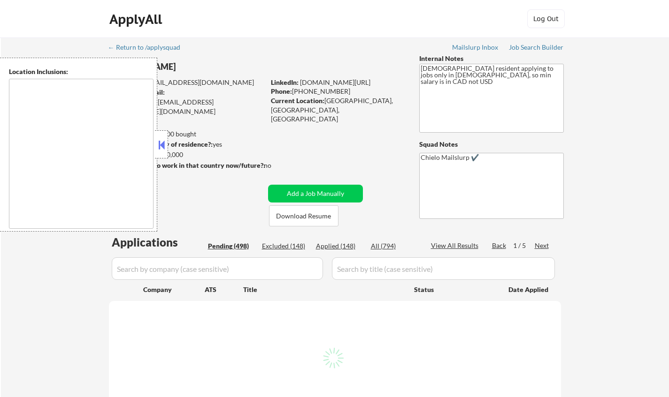
select select ""pending""
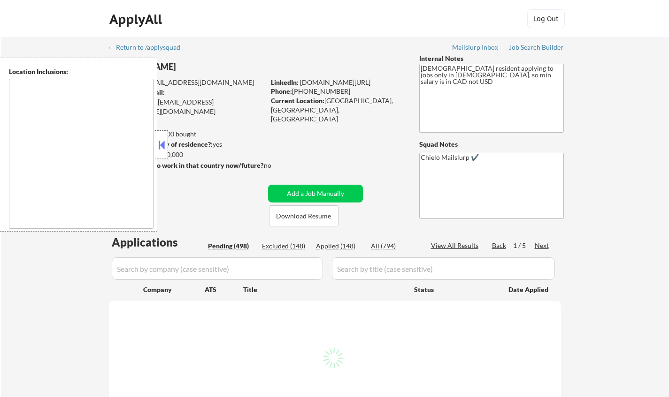
select select ""pending""
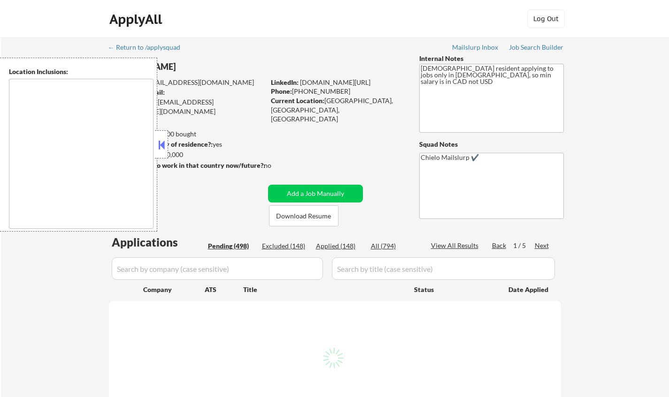
select select ""pending""
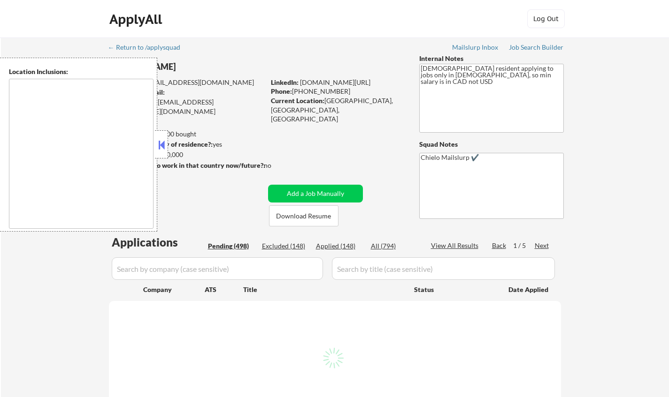
select select ""pending""
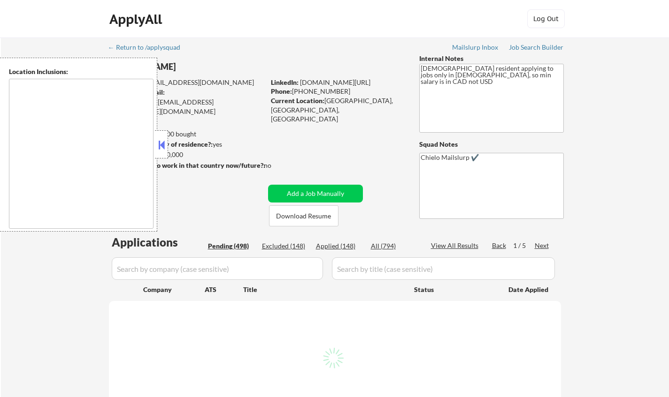
select select ""pending""
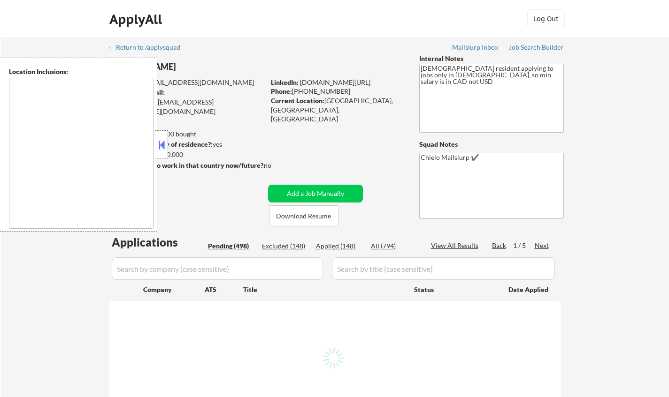
select select ""pending""
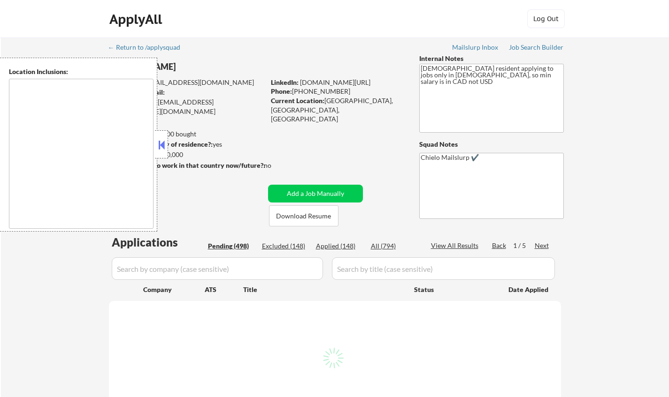
select select ""pending""
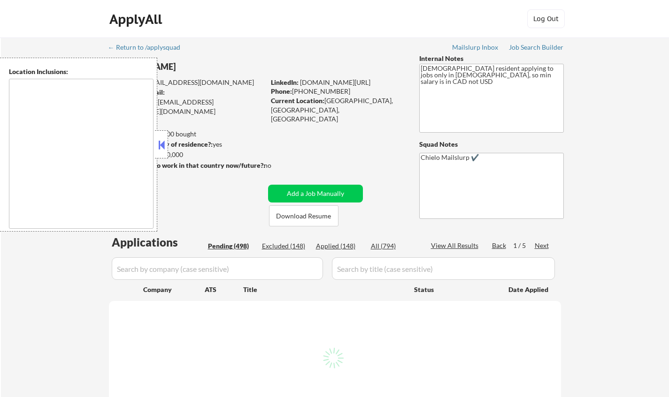
select select ""pending""
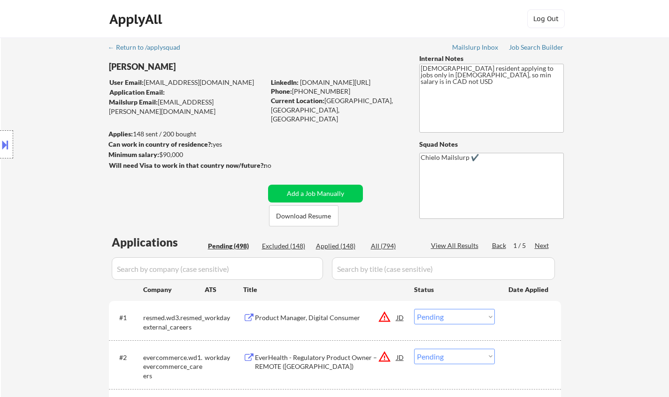
click at [0, 148] on button at bounding box center [5, 144] width 10 height 15
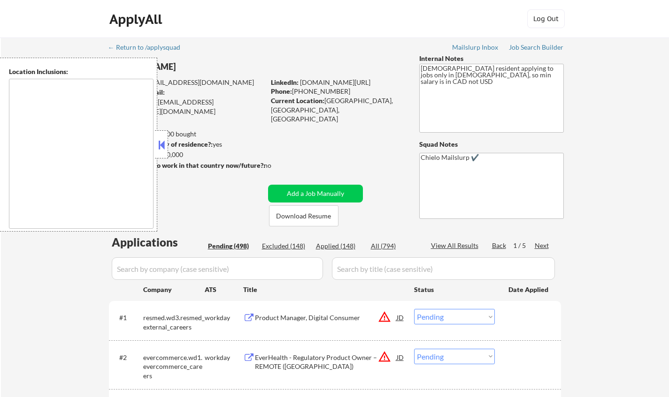
click at [160, 150] on button at bounding box center [161, 145] width 10 height 14
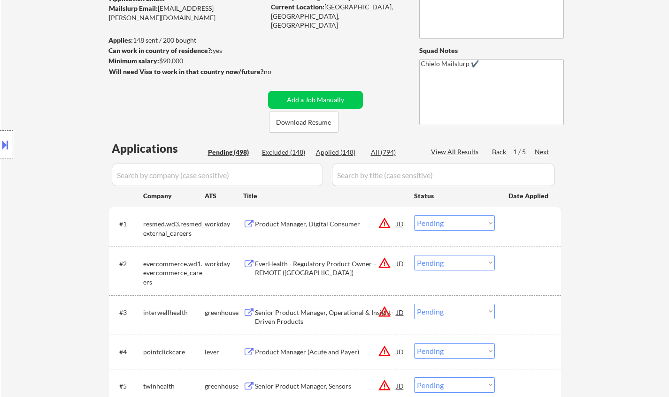
scroll to position [47, 0]
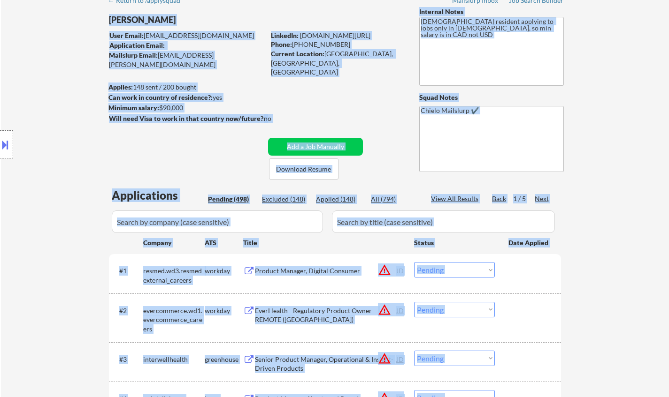
drag, startPoint x: 60, startPoint y: 0, endPoint x: 133, endPoint y: 54, distance: 90.3
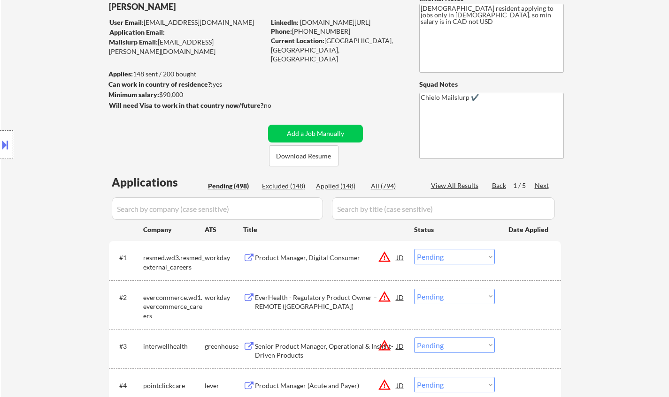
scroll to position [0, 0]
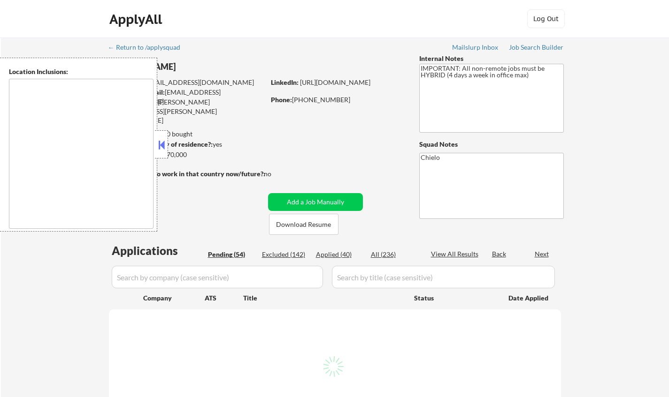
type textarea "[GEOGRAPHIC_DATA], [GEOGRAPHIC_DATA] [GEOGRAPHIC_DATA], [GEOGRAPHIC_DATA] [GEOG…"
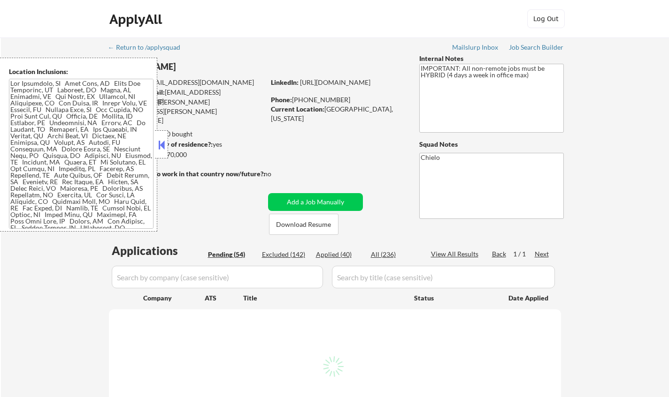
select select ""pending""
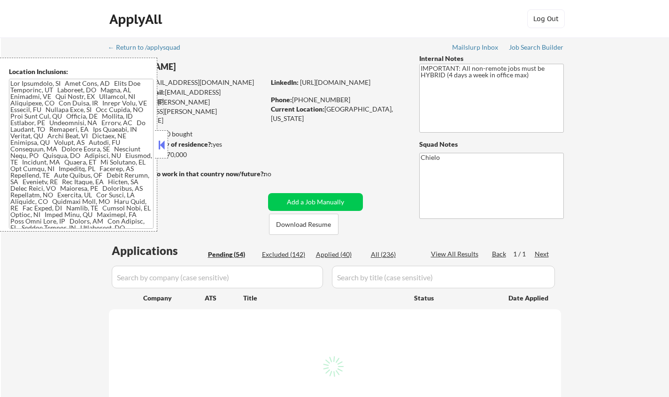
select select ""pending""
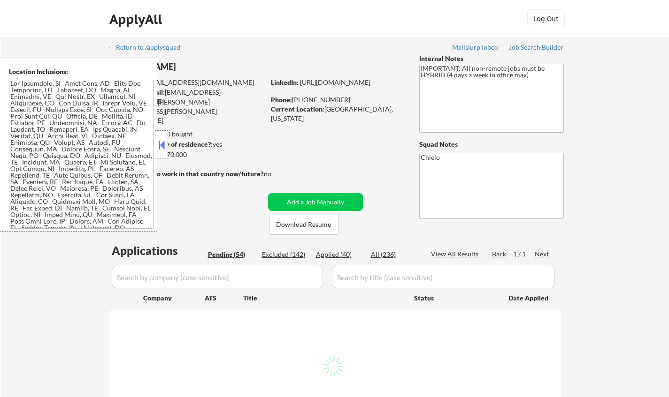
select select ""pending""
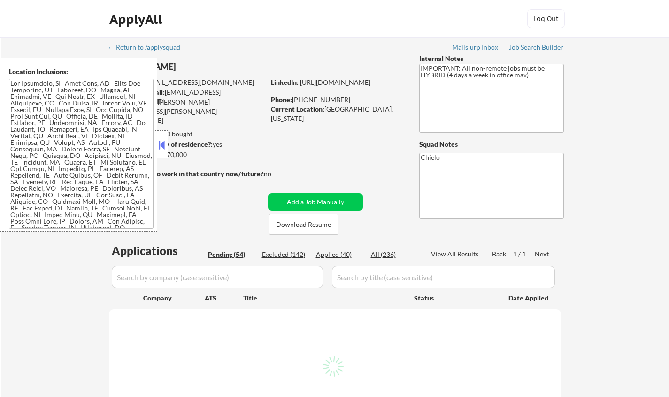
select select ""pending""
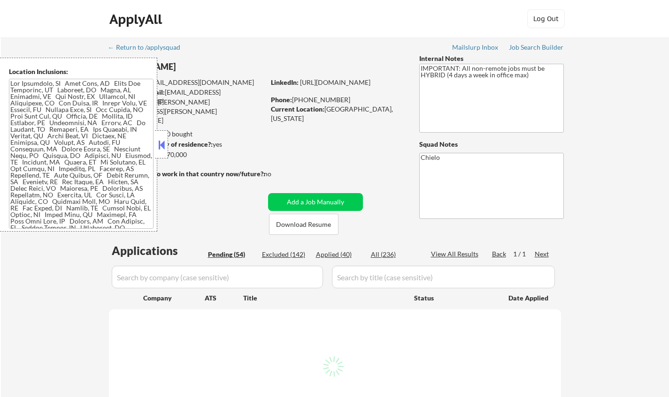
select select ""pending""
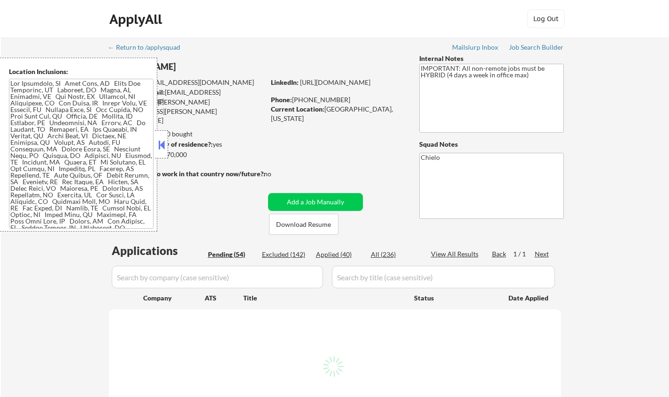
select select ""pending""
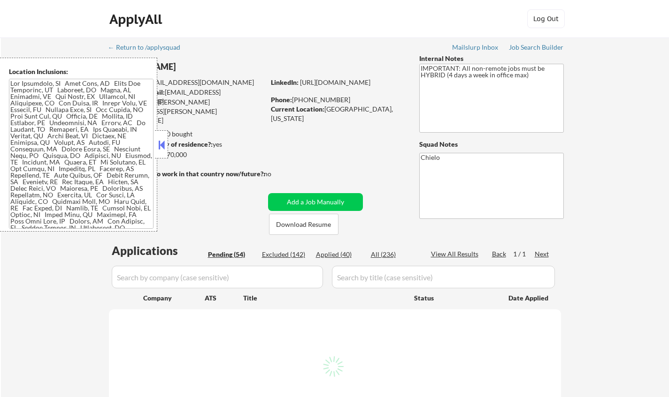
select select ""pending""
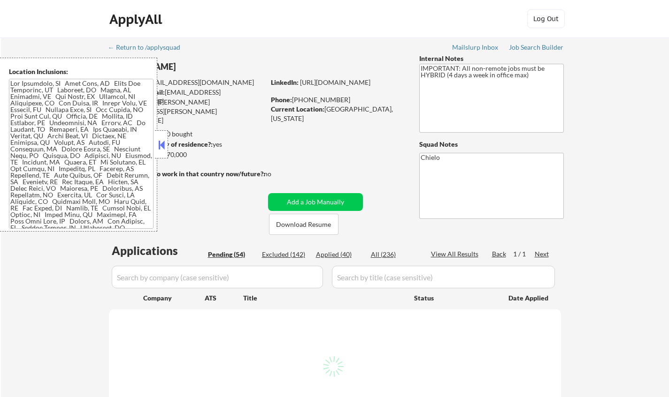
select select ""pending""
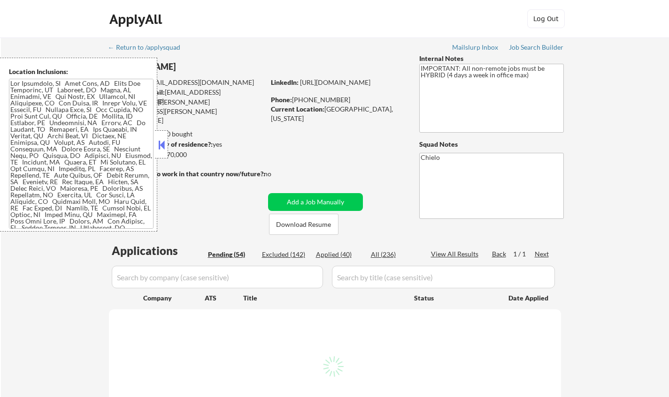
select select ""pending""
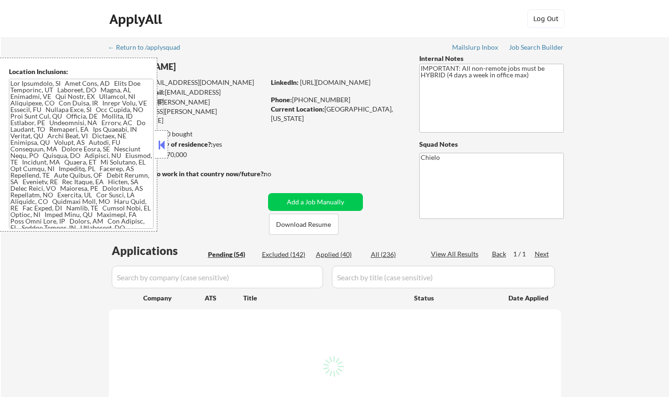
select select ""pending""
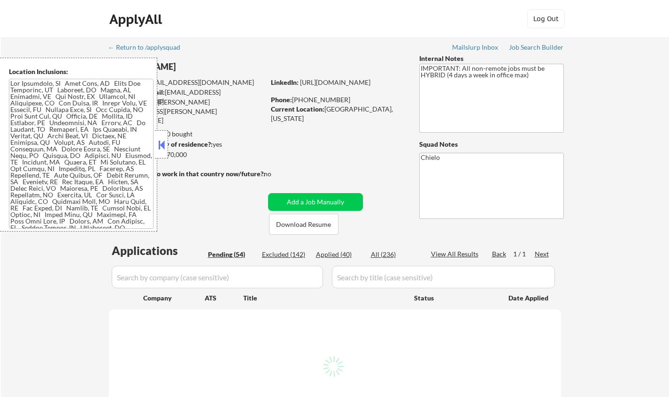
select select ""pending""
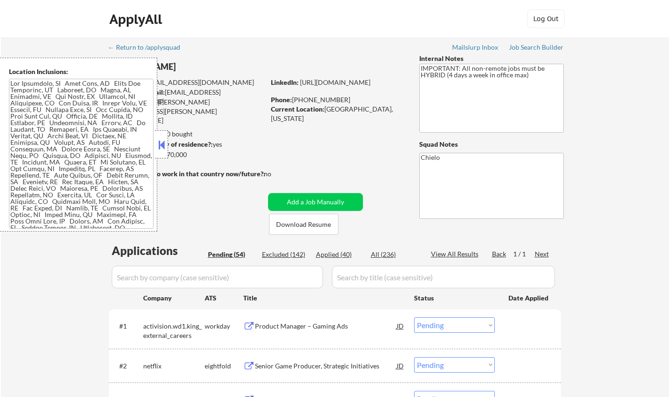
click at [165, 144] on button at bounding box center [161, 145] width 10 height 14
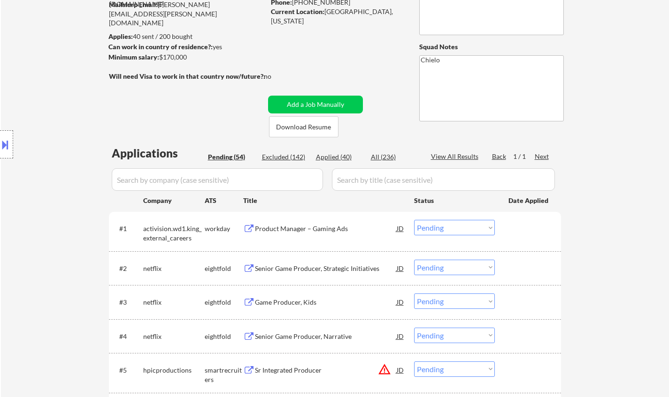
scroll to position [141, 0]
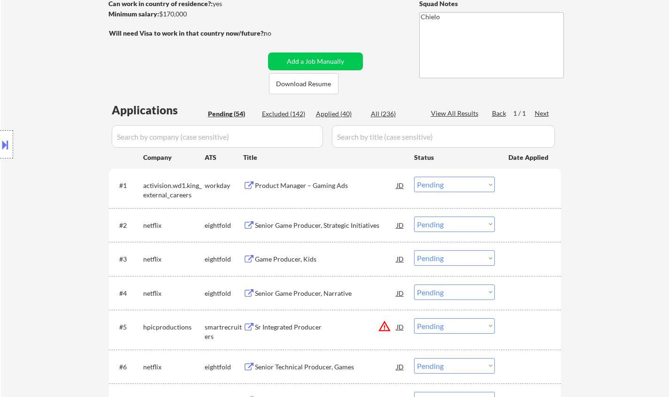
click at [305, 185] on div "Product Manager – Gaming Ads" at bounding box center [326, 185] width 142 height 9
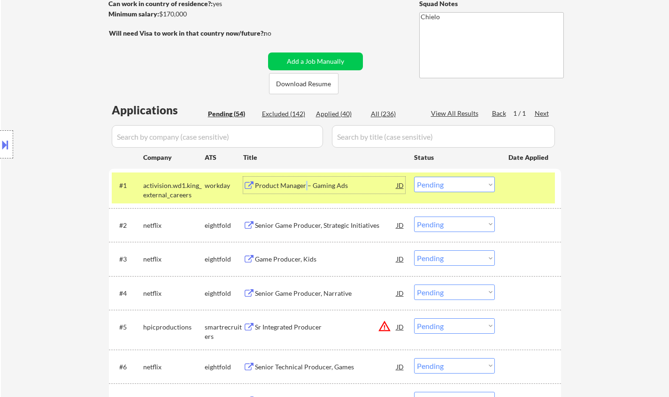
drag, startPoint x: 453, startPoint y: 184, endPoint x: 456, endPoint y: 191, distance: 7.8
click at [453, 184] on select "Choose an option... Pending Applied Excluded (Questions) Excluded (Expired) Exc…" at bounding box center [454, 184] width 81 height 15
click at [414, 177] on select "Choose an option... Pending Applied Excluded (Questions) Excluded (Expired) Exc…" at bounding box center [454, 184] width 81 height 15
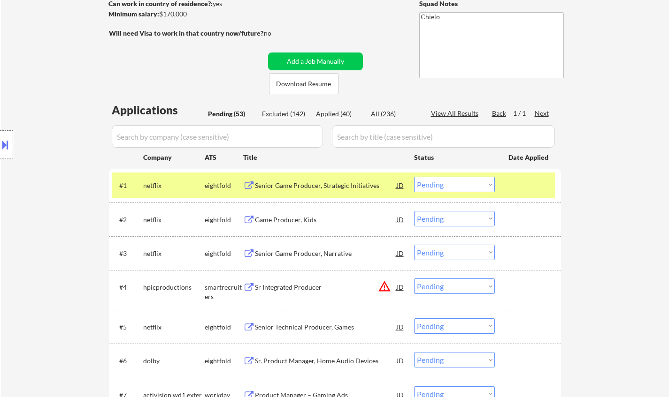
click at [313, 185] on div "Senior Game Producer, Strategic Initiatives" at bounding box center [326, 185] width 142 height 9
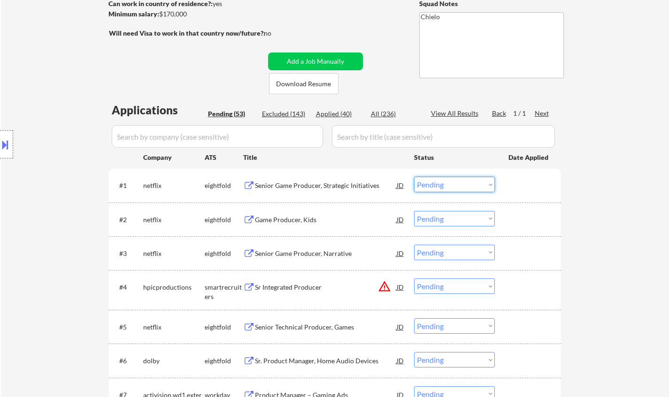
click at [451, 184] on select "Choose an option... Pending Applied Excluded (Questions) Excluded (Expired) Exc…" at bounding box center [454, 184] width 81 height 15
click at [414, 177] on select "Choose an option... Pending Applied Excluded (Questions) Excluded (Expired) Exc…" at bounding box center [454, 184] width 81 height 15
select select ""pending""
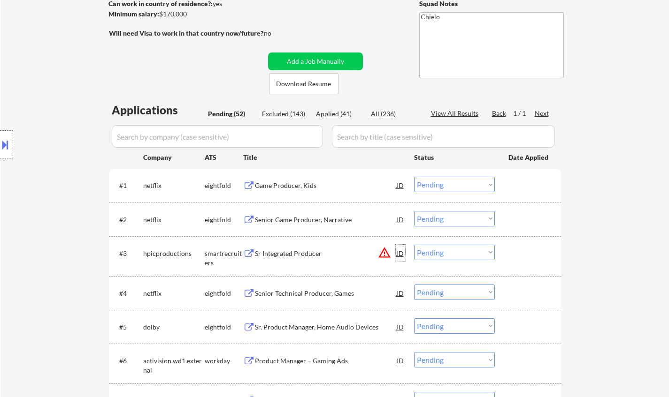
click at [401, 253] on div "JD" at bounding box center [400, 253] width 9 height 17
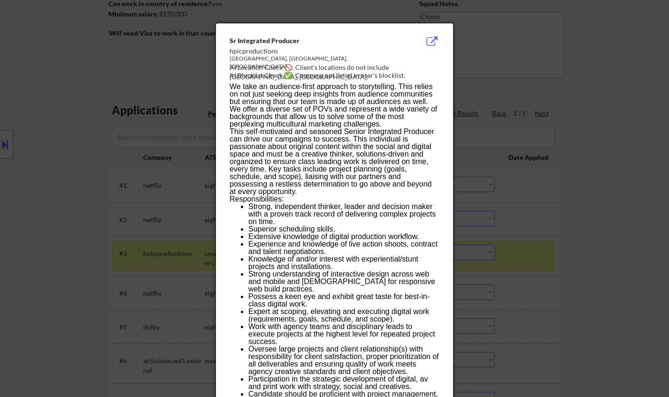
click at [608, 109] on div at bounding box center [334, 198] width 669 height 397
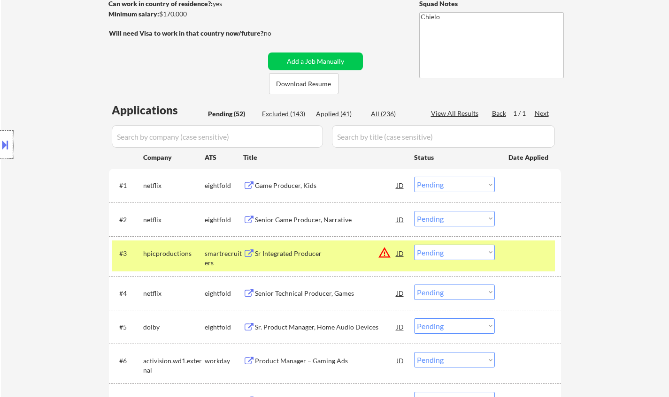
click at [3, 135] on div at bounding box center [6, 144] width 13 height 28
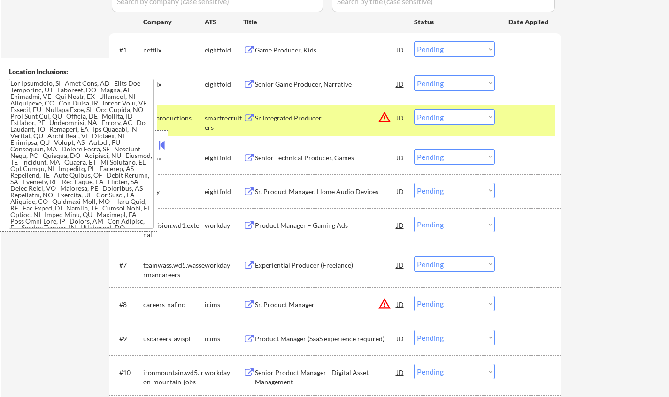
scroll to position [329, 0]
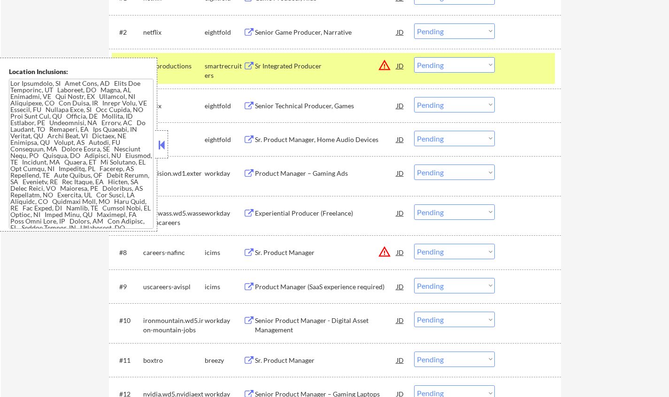
click at [398, 63] on div "JD" at bounding box center [400, 65] width 9 height 17
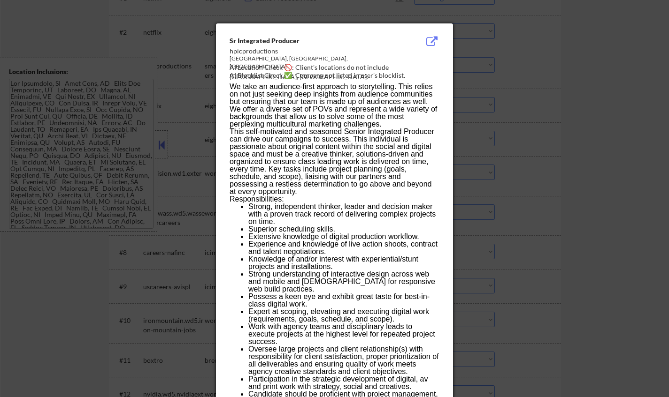
click at [616, 148] on div at bounding box center [334, 198] width 669 height 397
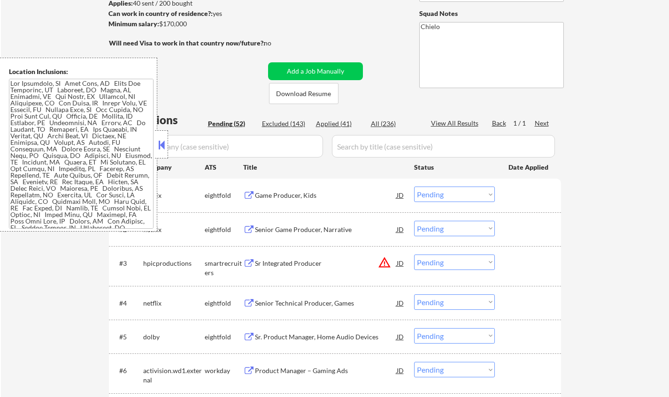
scroll to position [141, 0]
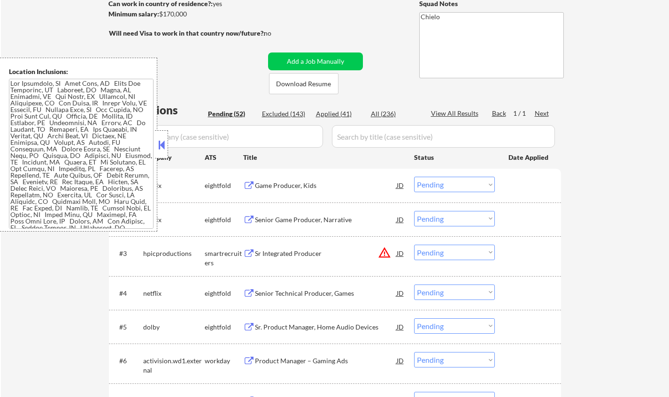
click at [456, 249] on select "Choose an option... Pending Applied Excluded (Questions) Excluded (Expired) Exc…" at bounding box center [454, 252] width 81 height 15
click at [414, 245] on select "Choose an option... Pending Applied Excluded (Questions) Excluded (Expired) Exc…" at bounding box center [454, 252] width 81 height 15
click at [158, 145] on button at bounding box center [161, 145] width 10 height 14
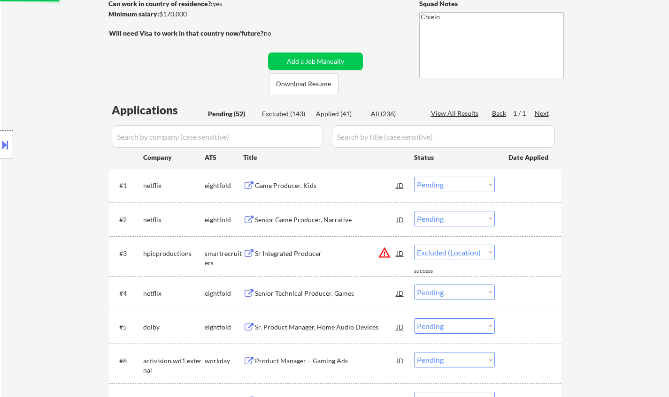
select select ""pending""
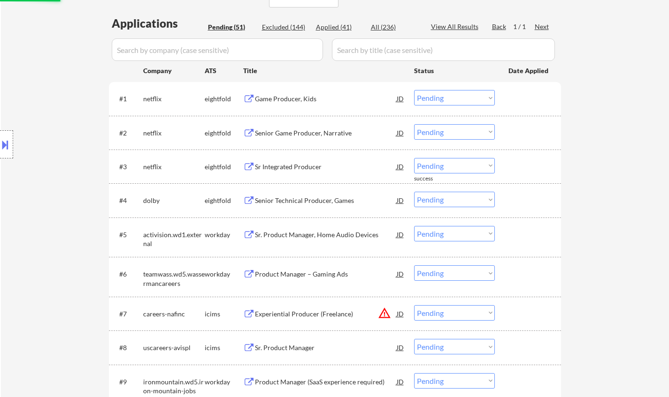
scroll to position [235, 0]
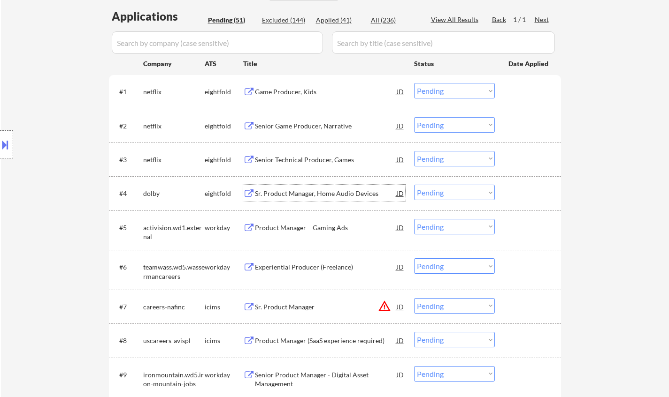
click at [319, 195] on div "Sr. Product Manager, Home Audio Devices" at bounding box center [326, 193] width 142 height 9
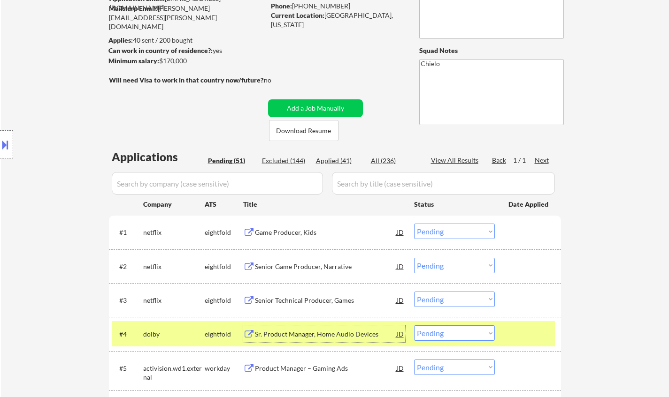
scroll to position [282, 0]
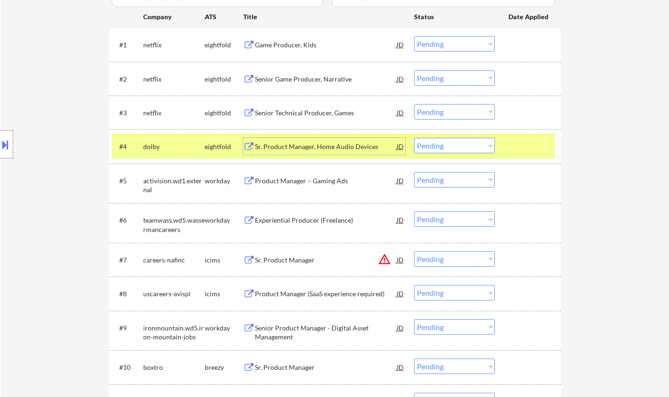
click at [283, 143] on div "Sr. Product Manager, Home Audio Devices" at bounding box center [326, 146] width 142 height 9
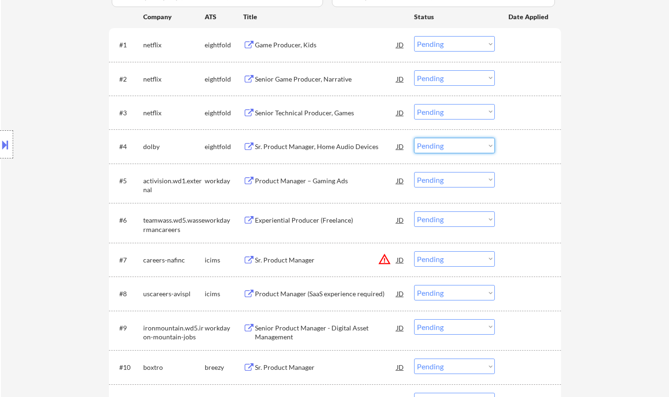
click at [438, 148] on select "Choose an option... Pending Applied Excluded (Questions) Excluded (Expired) Exc…" at bounding box center [454, 145] width 81 height 15
click at [414, 138] on select "Choose an option... Pending Applied Excluded (Questions) Excluded (Expired) Exc…" at bounding box center [454, 145] width 81 height 15
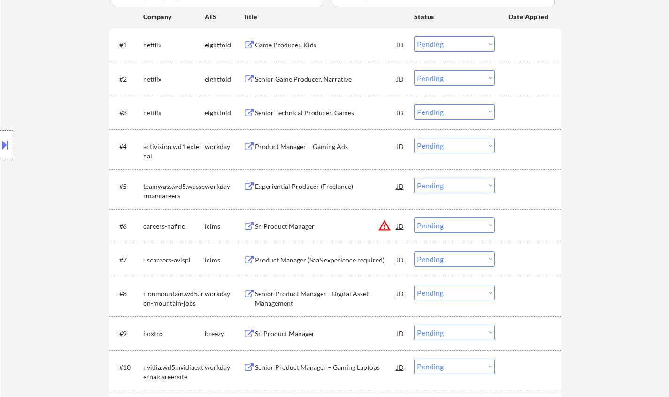
click at [307, 147] on div "Product Manager – Gaming Ads" at bounding box center [326, 146] width 142 height 9
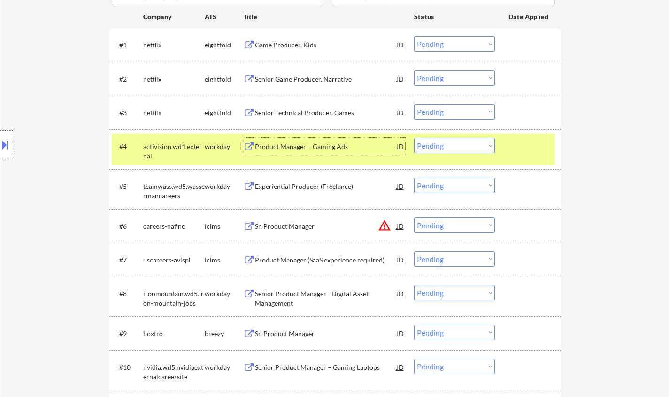
click at [444, 141] on select "Choose an option... Pending Applied Excluded (Questions) Excluded (Expired) Exc…" at bounding box center [454, 145] width 81 height 15
click at [414, 138] on select "Choose an option... Pending Applied Excluded (Questions) Excluded (Expired) Exc…" at bounding box center [454, 145] width 81 height 15
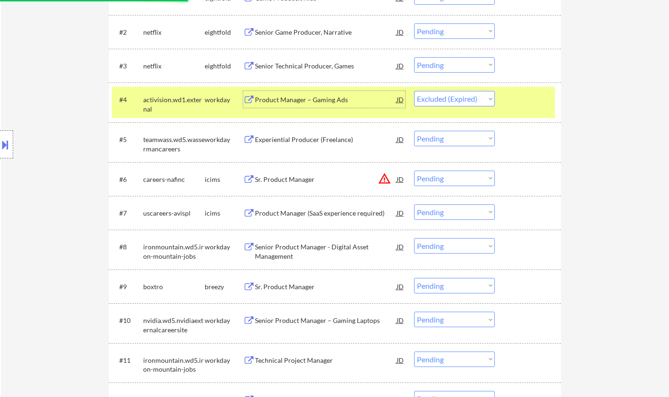
click at [287, 102] on div "Product Manager – Gaming Ads" at bounding box center [326, 99] width 142 height 9
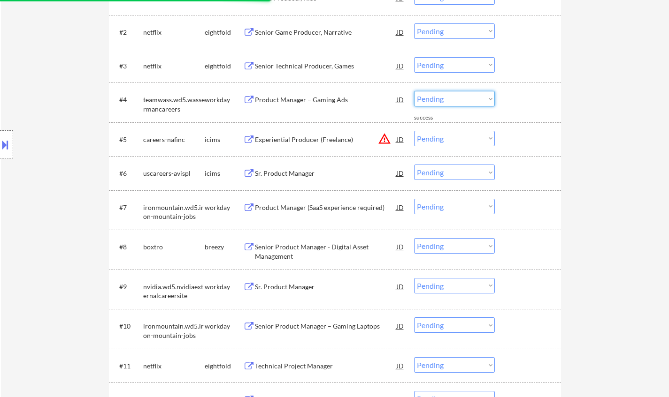
click at [459, 97] on select "Choose an option... Pending Applied Excluded (Questions) Excluded (Expired) Exc…" at bounding box center [454, 98] width 81 height 15
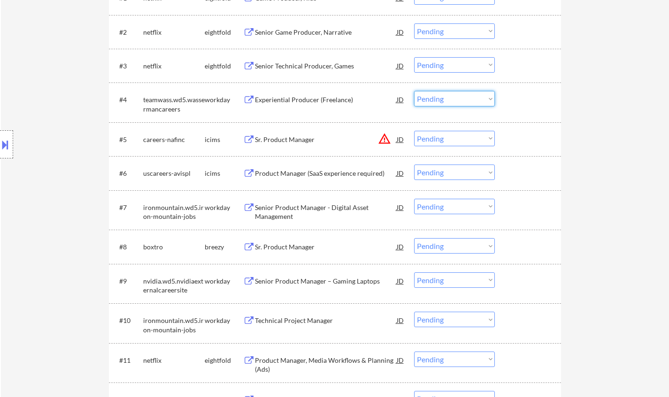
click at [306, 103] on div "Experiential Producer (Freelance)" at bounding box center [326, 99] width 142 height 9
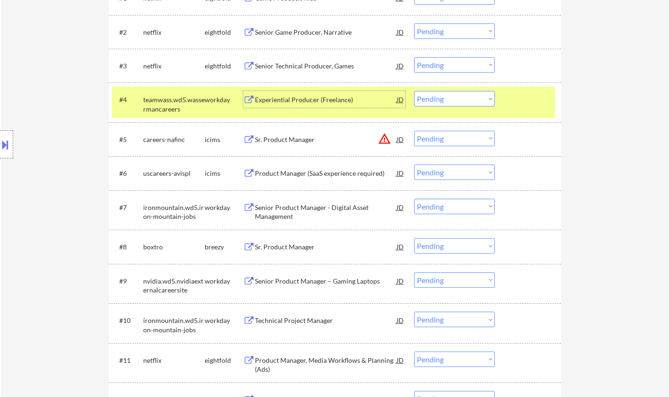
click at [443, 97] on select "Choose an option... Pending Applied Excluded (Questions) Excluded (Expired) Exc…" at bounding box center [454, 98] width 81 height 15
click at [414, 91] on select "Choose an option... Pending Applied Excluded (Questions) Excluded (Expired) Exc…" at bounding box center [454, 98] width 81 height 15
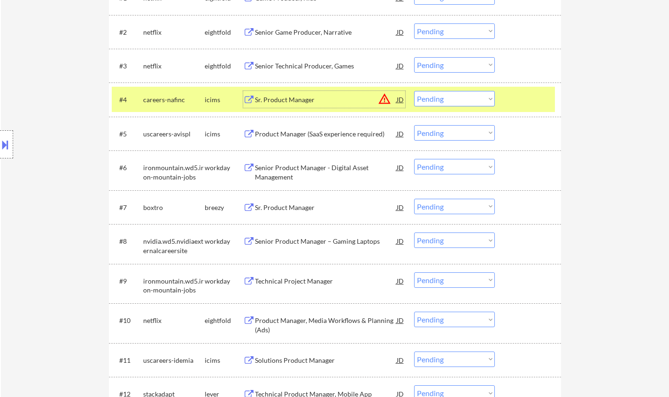
click at [395, 101] on div "Sr. Product Manager" at bounding box center [326, 99] width 142 height 9
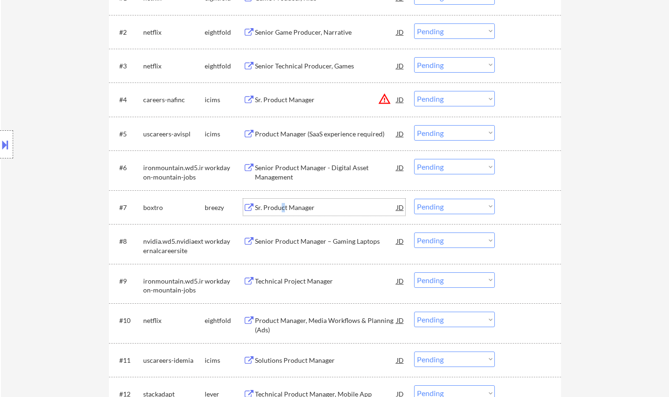
click at [282, 211] on div "Sr. Product Manager" at bounding box center [326, 207] width 142 height 9
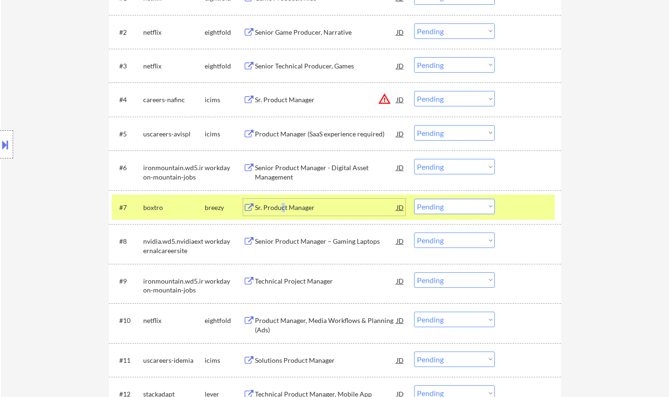
click at [284, 208] on div "Sr. Product Manager" at bounding box center [326, 207] width 142 height 9
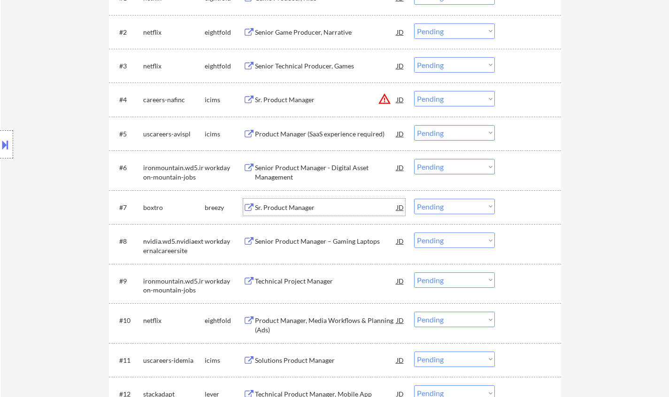
drag, startPoint x: 447, startPoint y: 99, endPoint x: 452, endPoint y: 104, distance: 7.6
click at [447, 99] on select "Choose an option... Pending Applied Excluded (Questions) Excluded (Expired) Exc…" at bounding box center [454, 98] width 81 height 15
click at [414, 91] on select "Choose an option... Pending Applied Excluded (Questions) Excluded (Expired) Exc…" at bounding box center [454, 98] width 81 height 15
select select ""pending""
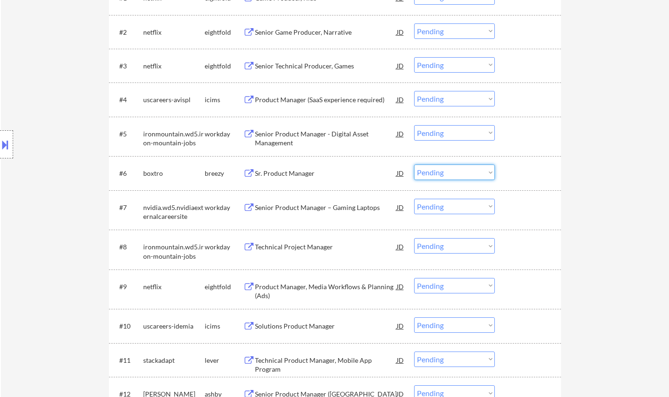
drag, startPoint x: 462, startPoint y: 173, endPoint x: 462, endPoint y: 179, distance: 6.6
click at [462, 173] on select "Choose an option... Pending Applied Excluded (Questions) Excluded (Expired) Exc…" at bounding box center [454, 172] width 81 height 15
click at [414, 165] on select "Choose an option... Pending Applied Excluded (Questions) Excluded (Expired) Exc…" at bounding box center [454, 172] width 81 height 15
select select ""pending""
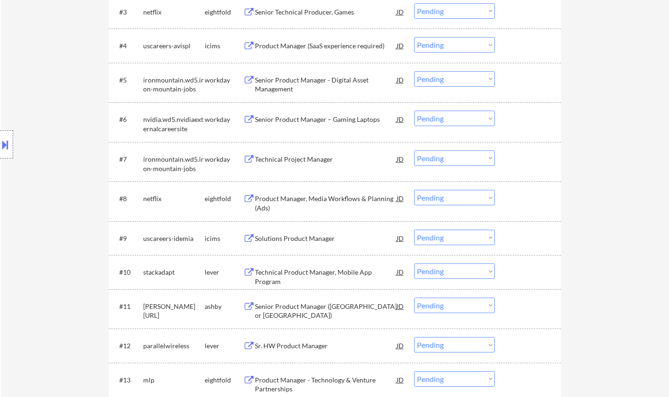
scroll to position [422, 0]
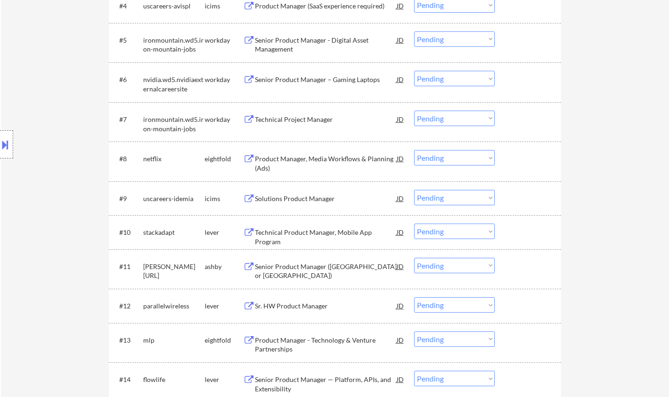
click at [313, 270] on div "Senior Product Manager (San Francisco or East Coast)" at bounding box center [326, 271] width 142 height 18
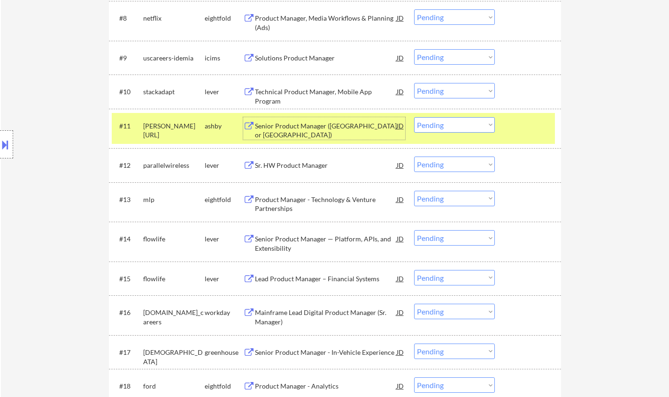
scroll to position [516, 0]
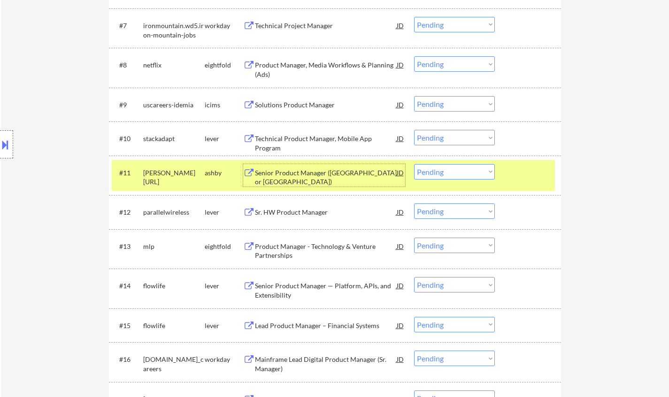
drag, startPoint x: 488, startPoint y: 173, endPoint x: 488, endPoint y: 179, distance: 5.7
click at [488, 173] on select "Choose an option... Pending Applied Excluded (Questions) Excluded (Expired) Exc…" at bounding box center [454, 171] width 81 height 15
click at [414, 164] on select "Choose an option... Pending Applied Excluded (Questions) Excluded (Expired) Exc…" at bounding box center [454, 171] width 81 height 15
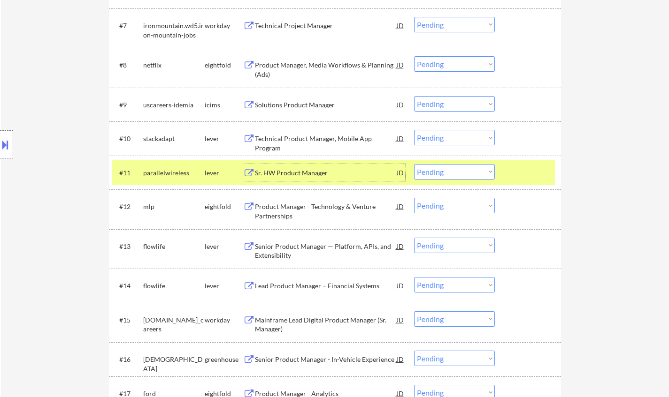
click at [300, 174] on div "Sr. HW Product Manager" at bounding box center [326, 172] width 142 height 9
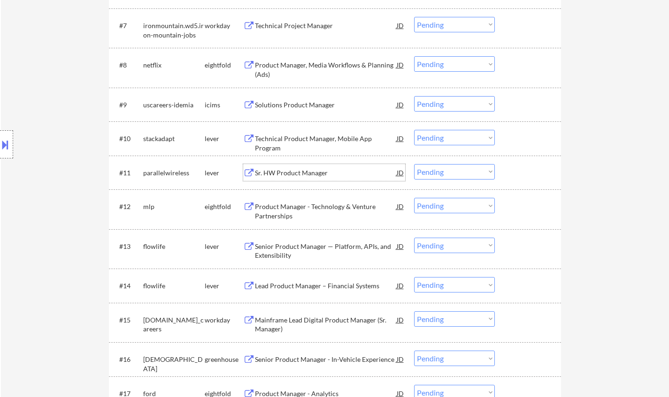
click at [469, 176] on select "Choose an option... Pending Applied Excluded (Questions) Excluded (Expired) Exc…" at bounding box center [454, 171] width 81 height 15
click at [414, 164] on select "Choose an option... Pending Applied Excluded (Questions) Excluded (Expired) Exc…" at bounding box center [454, 171] width 81 height 15
select select ""pending""
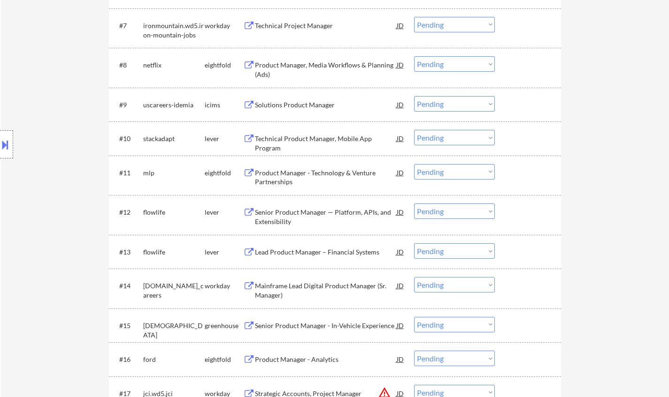
click at [315, 214] on div "Senior Product Manager — Platform, APIs, and Extensibility" at bounding box center [326, 217] width 142 height 18
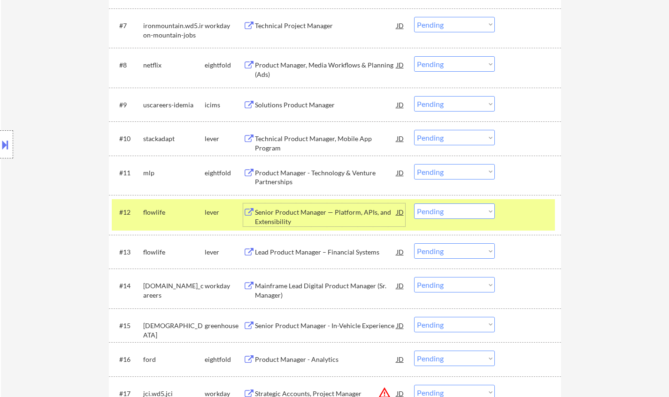
click at [308, 213] on div "Senior Product Manager — Platform, APIs, and Extensibility" at bounding box center [326, 217] width 142 height 18
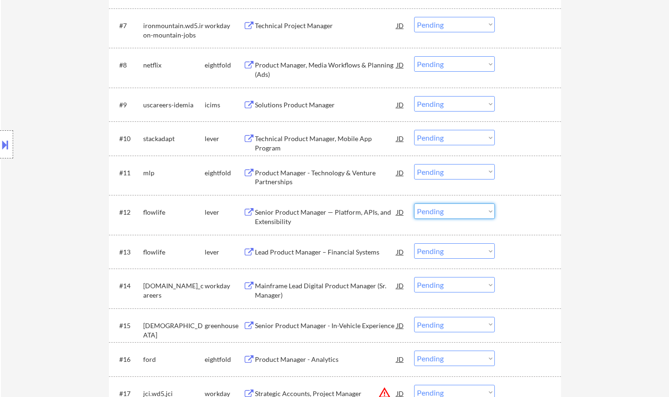
click at [446, 208] on select "Choose an option... Pending Applied Excluded (Questions) Excluded (Expired) Exc…" at bounding box center [454, 211] width 81 height 15
click at [414, 204] on select "Choose an option... Pending Applied Excluded (Questions) Excluded (Expired) Exc…" at bounding box center [454, 211] width 81 height 15
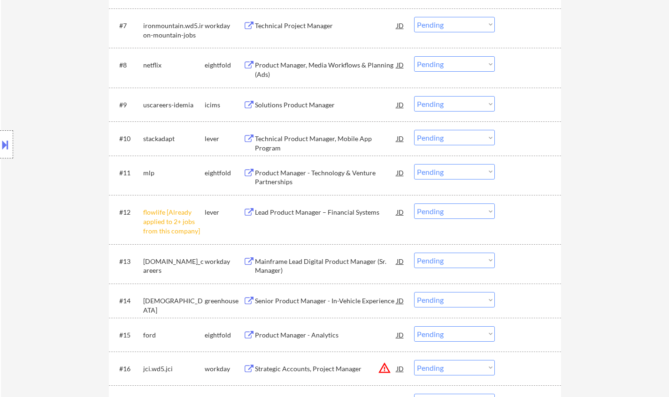
click at [474, 214] on select "Choose an option... Pending Applied Excluded (Questions) Excluded (Expired) Exc…" at bounding box center [454, 211] width 81 height 15
click at [414, 204] on select "Choose an option... Pending Applied Excluded (Questions) Excluded (Expired) Exc…" at bounding box center [454, 211] width 81 height 15
select select ""pending""
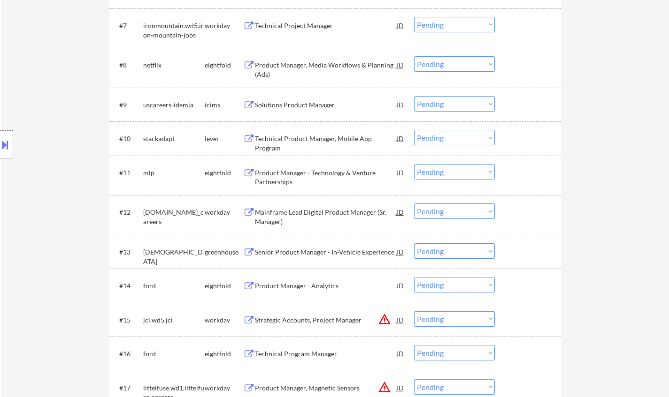
click at [1, 146] on button at bounding box center [5, 144] width 10 height 15
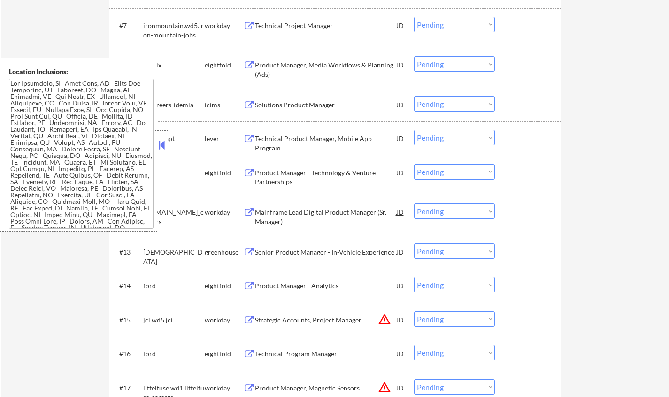
click at [162, 147] on button at bounding box center [161, 145] width 10 height 14
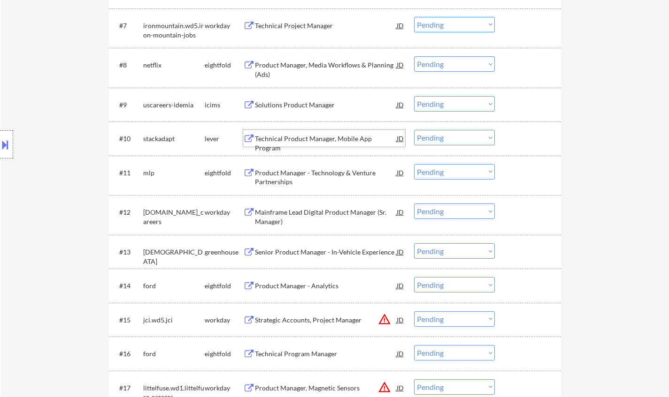
click at [291, 137] on div "Technical Product Manager, Mobile App Program" at bounding box center [326, 143] width 142 height 18
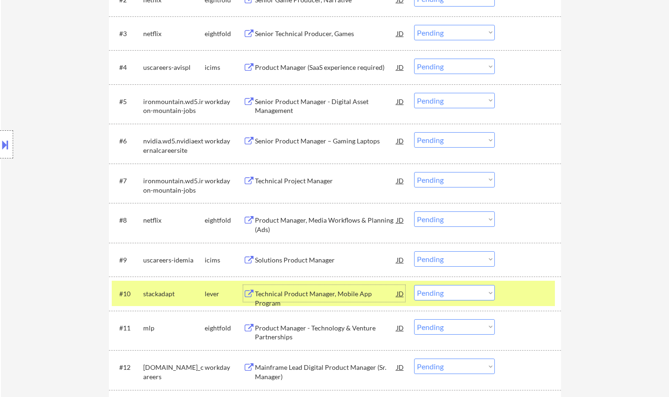
scroll to position [375, 0]
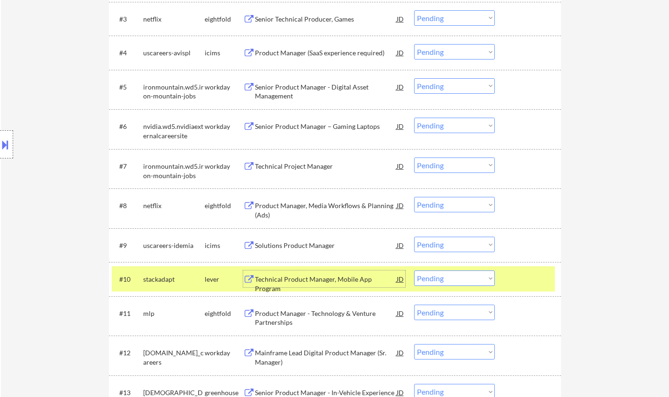
click at [450, 281] on select "Choose an option... Pending Applied Excluded (Questions) Excluded (Expired) Exc…" at bounding box center [454, 278] width 81 height 15
click at [414, 271] on select "Choose an option... Pending Applied Excluded (Questions) Excluded (Expired) Exc…" at bounding box center [454, 278] width 81 height 15
select select ""pending""
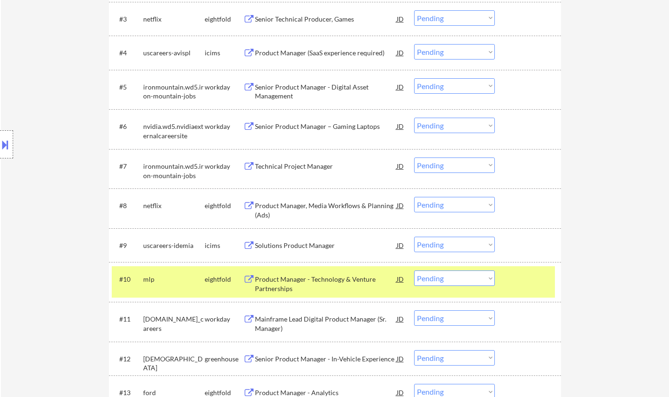
scroll to position [469, 0]
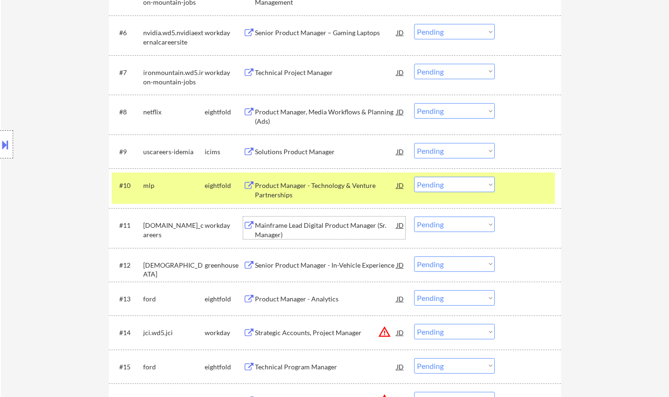
drag, startPoint x: 295, startPoint y: 225, endPoint x: 295, endPoint y: 213, distance: 12.2
click at [295, 219] on div "Mainframe Lead Digital Product Manager (Sr. Manager)" at bounding box center [326, 228] width 142 height 23
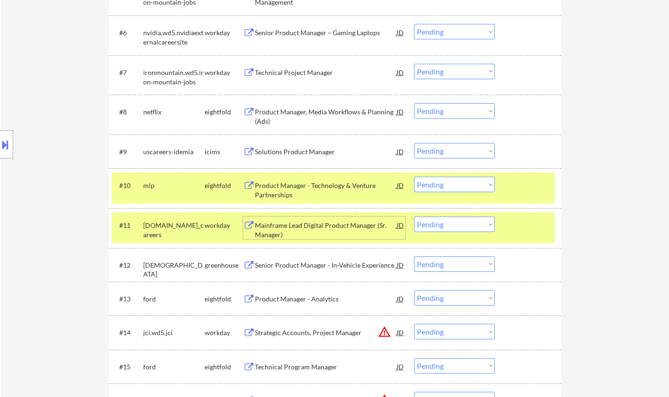
click at [456, 228] on select "Choose an option... Pending Applied Excluded (Questions) Excluded (Expired) Exc…" at bounding box center [454, 224] width 81 height 15
click at [414, 217] on select "Choose an option... Pending Applied Excluded (Questions) Excluded (Expired) Exc…" at bounding box center [454, 224] width 81 height 15
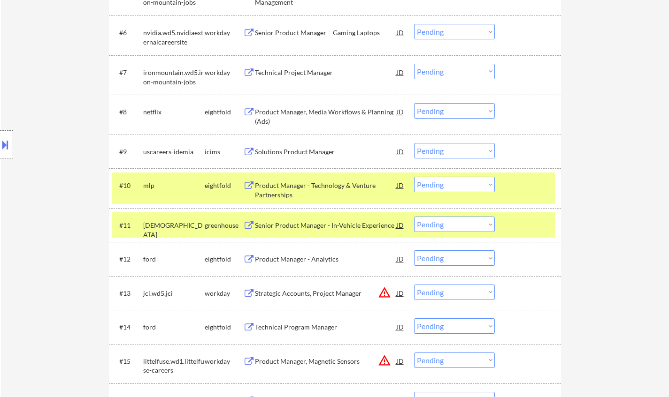
click at [319, 226] on div "Senior Product Manager - In-Vehicle Experience" at bounding box center [326, 225] width 142 height 9
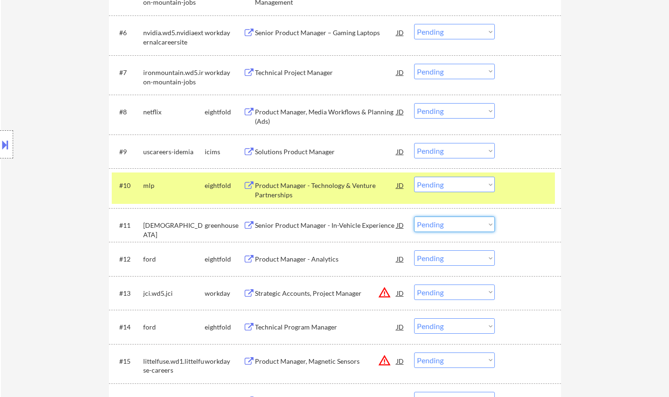
click at [432, 224] on select "Choose an option... Pending Applied Excluded (Questions) Excluded (Expired) Exc…" at bounding box center [454, 224] width 81 height 15
click at [330, 221] on div "Senior Product Manager - In-Vehicle Experience" at bounding box center [326, 225] width 142 height 17
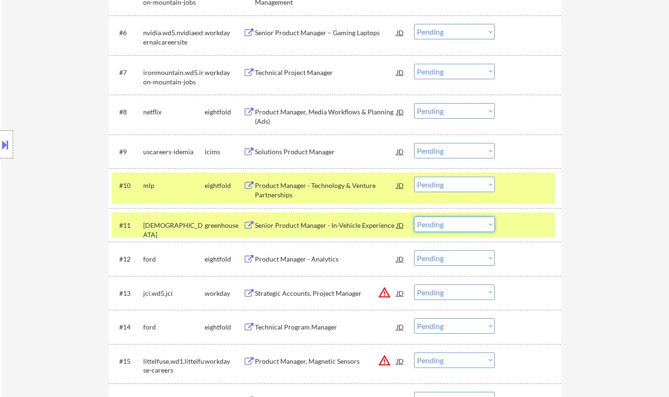
click at [467, 227] on select "Choose an option... Pending Applied Excluded (Questions) Excluded (Expired) Exc…" at bounding box center [454, 224] width 81 height 15
click at [414, 217] on select "Choose an option... Pending Applied Excluded (Questions) Excluded (Expired) Exc…" at bounding box center [454, 224] width 81 height 15
select select ""pending""
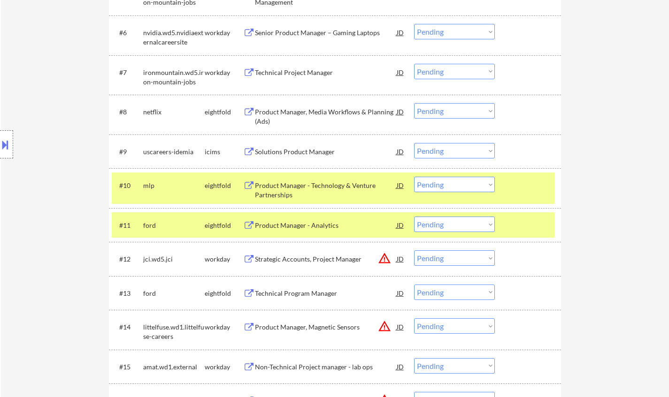
click at [396, 260] on div "JD" at bounding box center [400, 259] width 9 height 17
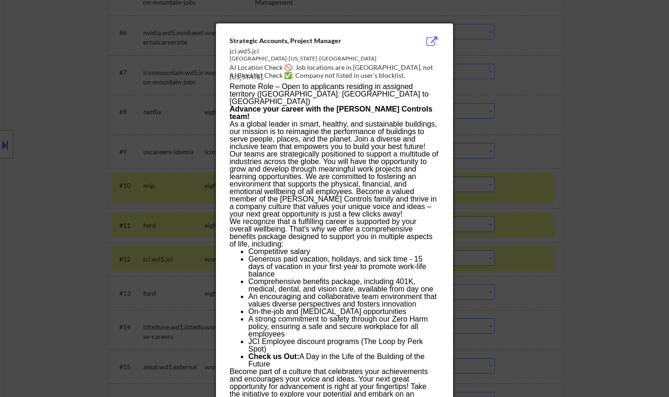
click at [550, 296] on div at bounding box center [334, 198] width 669 height 397
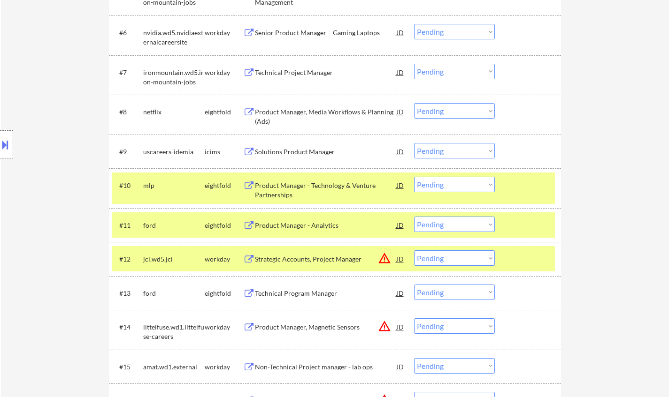
drag, startPoint x: 463, startPoint y: 258, endPoint x: 467, endPoint y: 264, distance: 7.2
click at [463, 257] on select "Choose an option... Pending Applied Excluded (Questions) Excluded (Expired) Exc…" at bounding box center [454, 258] width 81 height 15
click at [414, 251] on select "Choose an option... Pending Applied Excluded (Questions) Excluded (Expired) Exc…" at bounding box center [454, 258] width 81 height 15
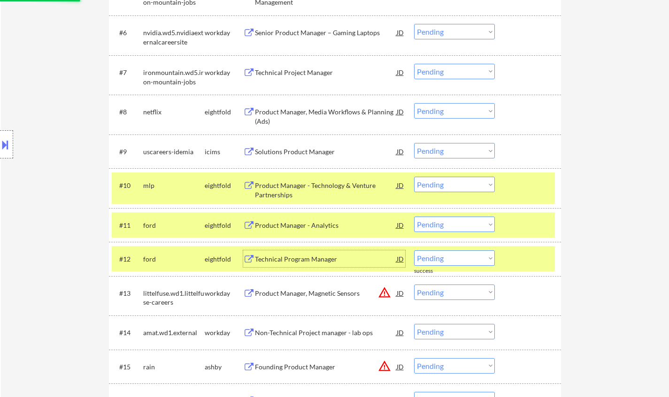
click at [297, 257] on div "Technical Program Manager" at bounding box center [326, 259] width 142 height 9
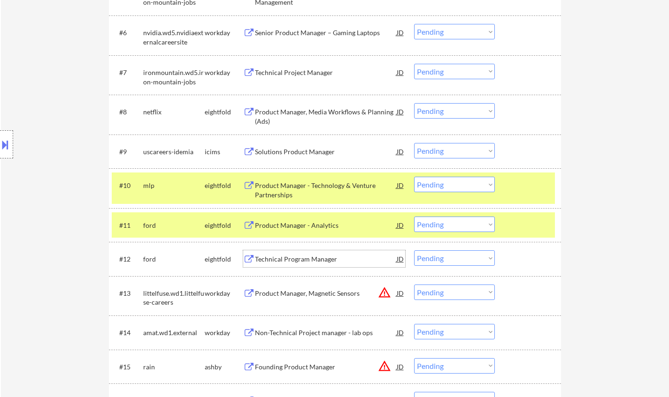
drag, startPoint x: 439, startPoint y: 225, endPoint x: 453, endPoint y: 231, distance: 14.9
click at [439, 225] on select "Choose an option... Pending Applied Excluded (Questions) Excluded (Expired) Exc…" at bounding box center [454, 224] width 81 height 15
click at [449, 257] on select "Choose an option... Pending Applied Excluded (Questions) Excluded (Expired) Exc…" at bounding box center [454, 258] width 81 height 15
click at [414, 251] on select "Choose an option... Pending Applied Excluded (Questions) Excluded (Expired) Exc…" at bounding box center [454, 258] width 81 height 15
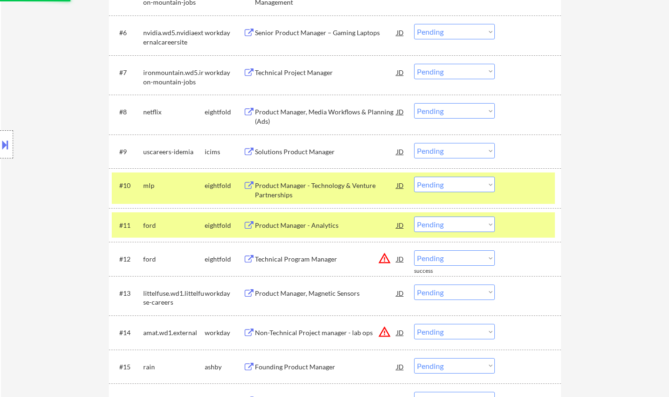
scroll to position [563, 0]
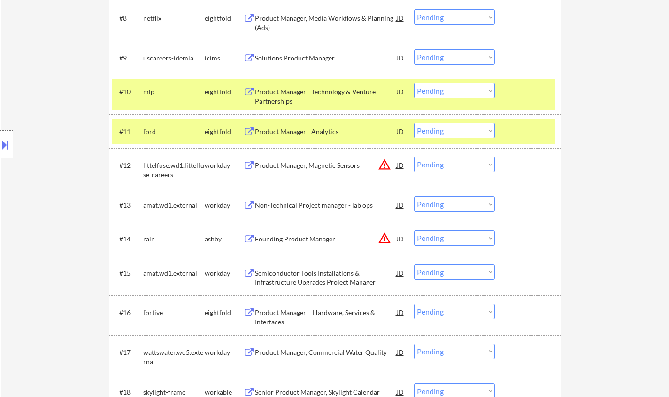
click at [400, 165] on div "JD" at bounding box center [400, 165] width 9 height 17
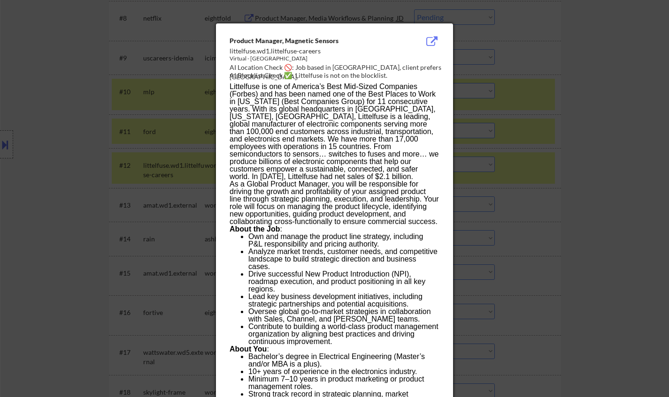
click at [583, 249] on div at bounding box center [334, 198] width 669 height 397
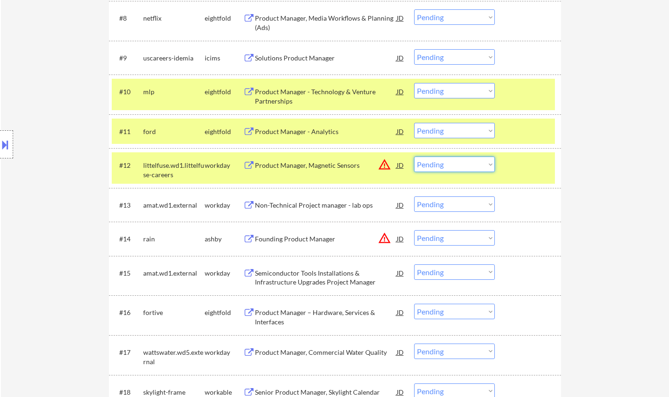
drag, startPoint x: 451, startPoint y: 166, endPoint x: 459, endPoint y: 171, distance: 9.1
click at [451, 166] on select "Choose an option... Pending Applied Excluded (Questions) Excluded (Expired) Exc…" at bounding box center [454, 164] width 81 height 15
click at [414, 157] on select "Choose an option... Pending Applied Excluded (Questions) Excluded (Expired) Exc…" at bounding box center [454, 164] width 81 height 15
select select ""pending""
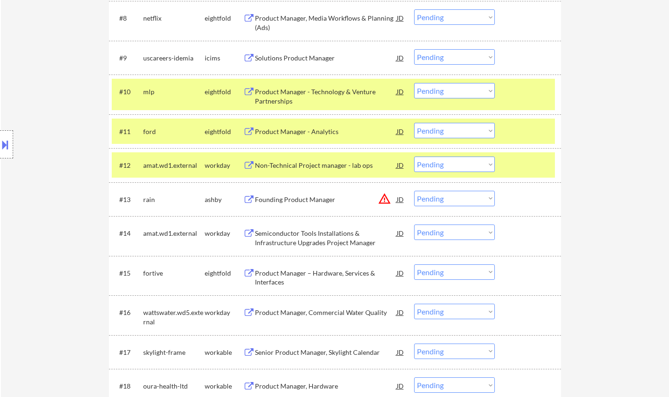
click at [399, 198] on div "JD" at bounding box center [400, 199] width 9 height 17
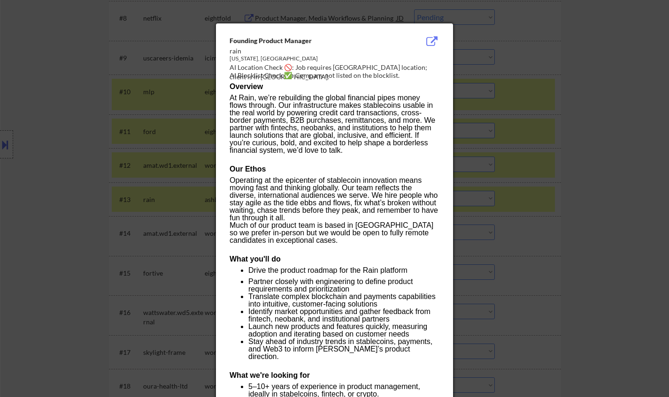
click at [614, 217] on div at bounding box center [334, 198] width 669 height 397
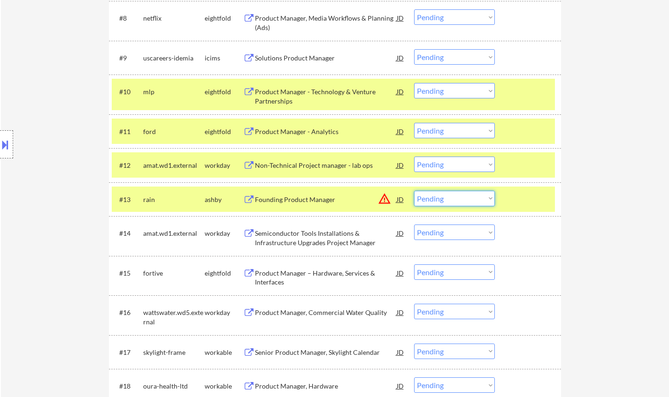
drag, startPoint x: 458, startPoint y: 197, endPoint x: 459, endPoint y: 205, distance: 8.2
click at [458, 198] on select "Choose an option... Pending Applied Excluded (Questions) Excluded (Expired) Exc…" at bounding box center [454, 198] width 81 height 15
click at [414, 191] on select "Choose an option... Pending Applied Excluded (Questions) Excluded (Expired) Exc…" at bounding box center [454, 198] width 81 height 15
select select ""pending""
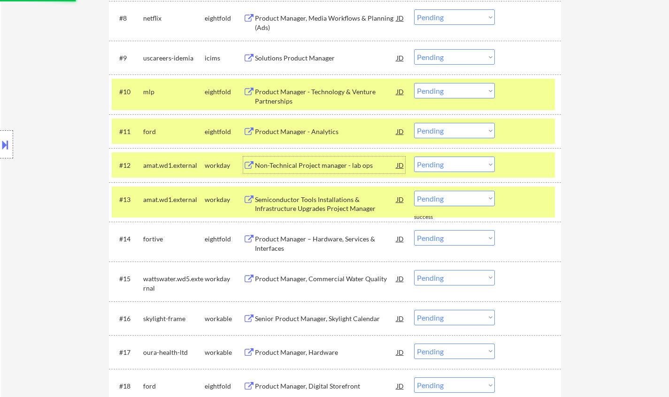
click at [319, 168] on div "Non-Technical Project manager - lab ops" at bounding box center [326, 165] width 142 height 9
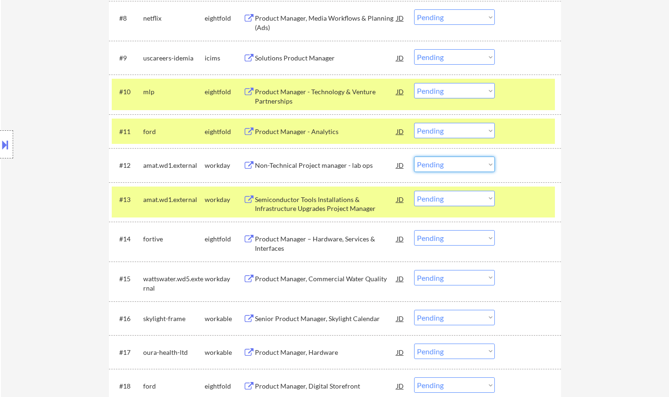
click at [447, 168] on select "Choose an option... Pending Applied Excluded (Questions) Excluded (Expired) Exc…" at bounding box center [454, 164] width 81 height 15
click at [414, 157] on select "Choose an option... Pending Applied Excluded (Questions) Excluded (Expired) Exc…" at bounding box center [454, 164] width 81 height 15
select select ""pending""
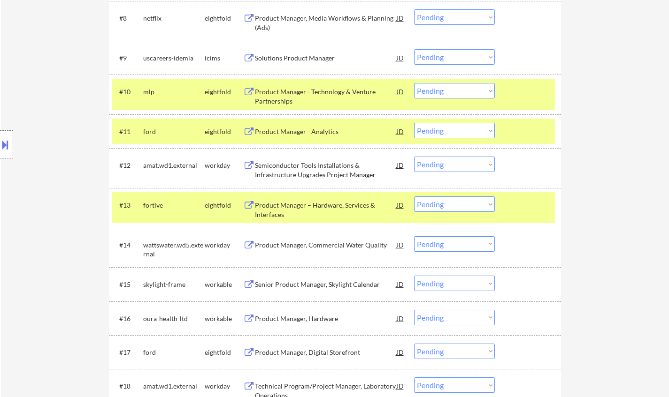
click at [326, 246] on div "Product Manager, Commercial Water Quality" at bounding box center [326, 245] width 142 height 9
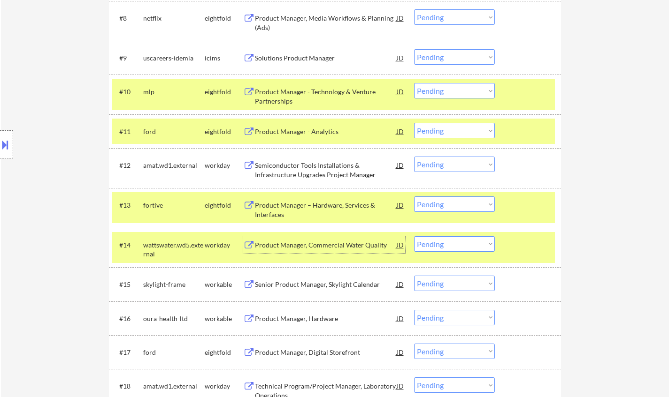
drag, startPoint x: 455, startPoint y: 245, endPoint x: 494, endPoint y: 295, distance: 64.2
click at [456, 245] on select "Choose an option... Pending Applied Excluded (Questions) Excluded (Expired) Exc…" at bounding box center [454, 244] width 81 height 15
click at [414, 237] on select "Choose an option... Pending Applied Excluded (Questions) Excluded (Expired) Exc…" at bounding box center [454, 244] width 81 height 15
select select ""pending""
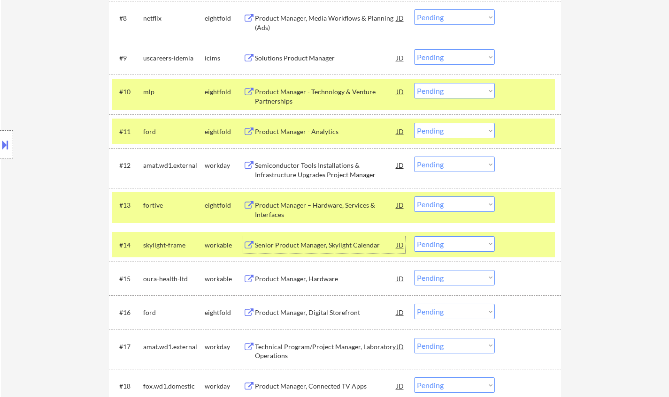
click at [290, 245] on div "Senior Product Manager, Skylight Calendar" at bounding box center [326, 245] width 142 height 9
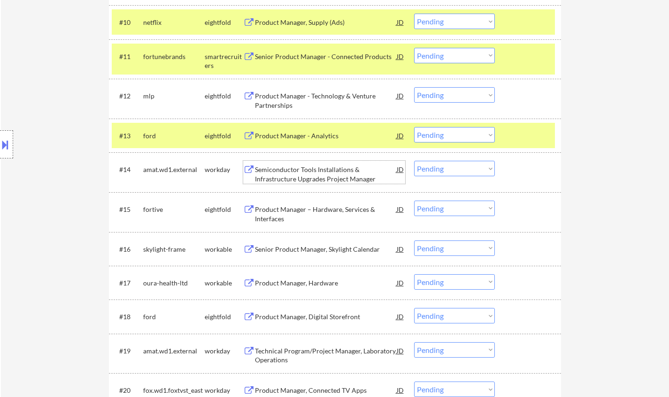
scroll to position [657, 0]
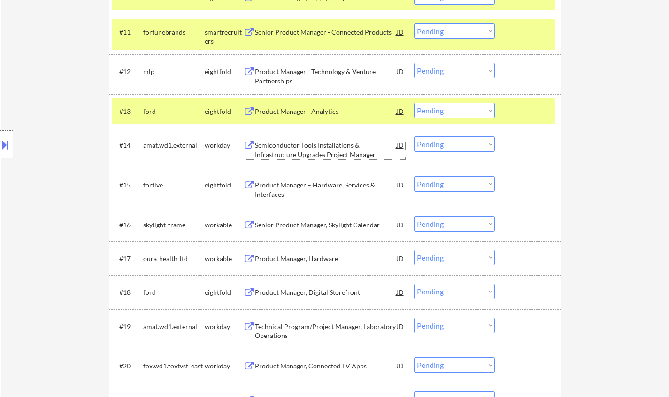
click at [455, 227] on select "Choose an option... Pending Applied Excluded (Questions) Excluded (Expired) Exc…" at bounding box center [454, 223] width 81 height 15
click at [414, 216] on select "Choose an option... Pending Applied Excluded (Questions) Excluded (Expired) Exc…" at bounding box center [454, 223] width 81 height 15
select select ""pending""
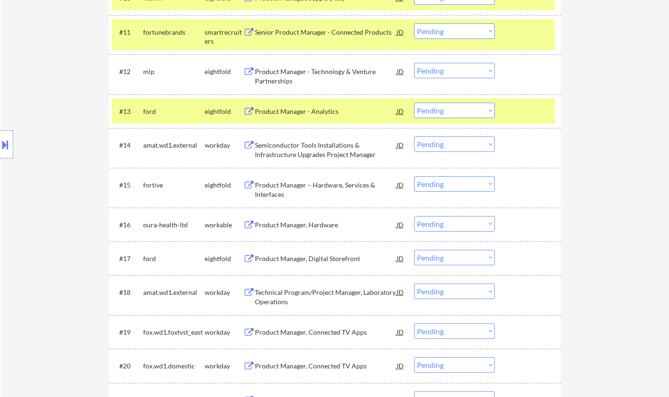
click at [320, 145] on div "Semiconductor Tools Installations & Infrastructure Upgrades Project Manager" at bounding box center [326, 150] width 142 height 18
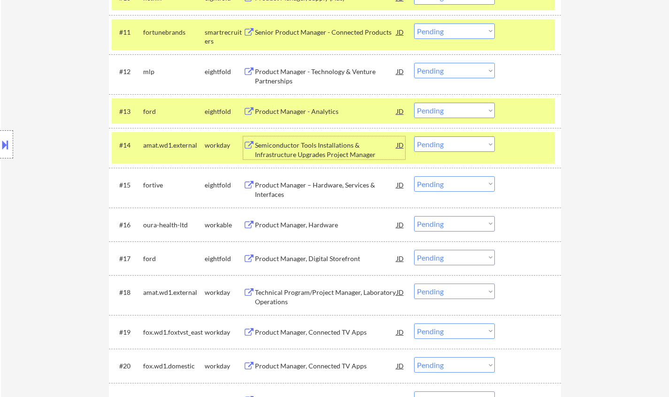
click at [443, 143] on select "Choose an option... Pending Applied Excluded (Questions) Excluded (Expired) Exc…" at bounding box center [454, 144] width 81 height 15
click at [414, 137] on select "Choose an option... Pending Applied Excluded (Questions) Excluded (Expired) Exc…" at bounding box center [454, 144] width 81 height 15
select select ""pending""
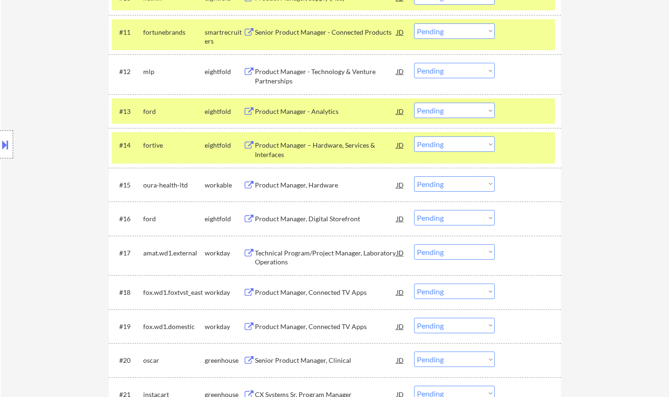
click at [332, 252] on div "Technical Program/Project Manager, Laboratory Operations" at bounding box center [326, 258] width 142 height 18
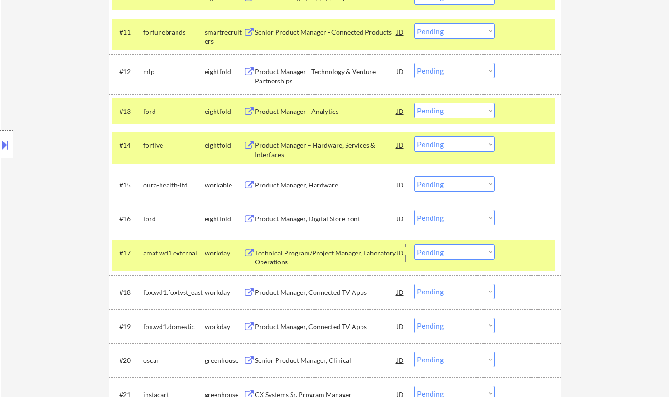
drag, startPoint x: 443, startPoint y: 254, endPoint x: 461, endPoint y: 259, distance: 18.6
click at [444, 254] on select "Choose an option... Pending Applied Excluded (Questions) Excluded (Expired) Exc…" at bounding box center [454, 252] width 81 height 15
click at [414, 245] on select "Choose an option... Pending Applied Excluded (Questions) Excluded (Expired) Exc…" at bounding box center [454, 252] width 81 height 15
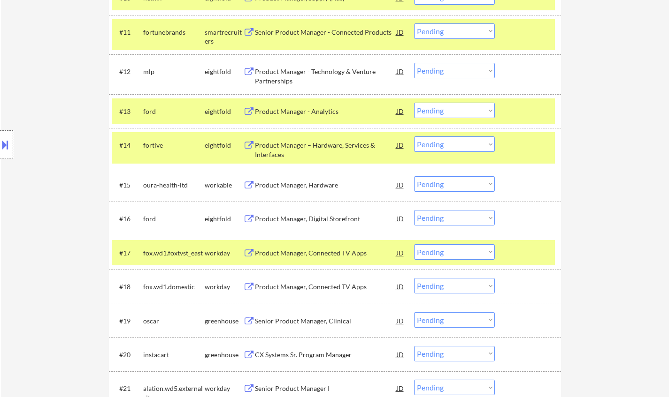
drag, startPoint x: 431, startPoint y: 14, endPoint x: 325, endPoint y: 258, distance: 266.5
click at [325, 258] on div "Product Manager, Connected TV Apps" at bounding box center [326, 253] width 142 height 17
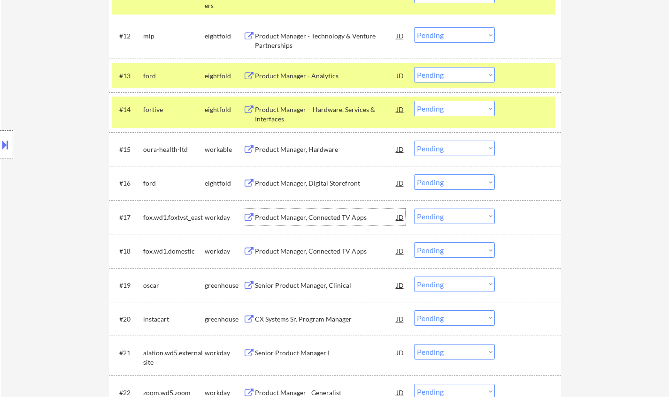
scroll to position [704, 0]
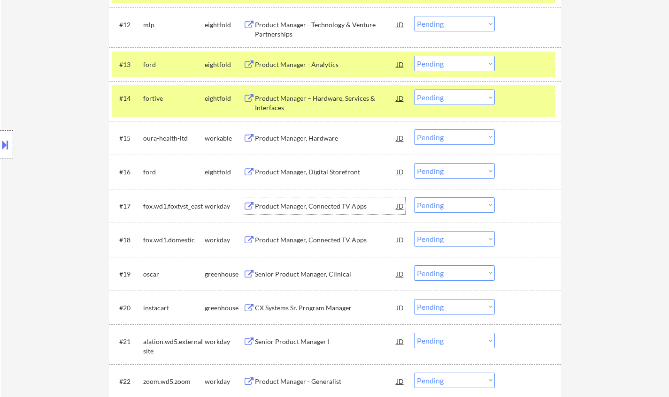
click at [444, 206] on select "Choose an option... Pending Applied Excluded (Questions) Excluded (Expired) Exc…" at bounding box center [454, 205] width 81 height 15
click at [414, 198] on select "Choose an option... Pending Applied Excluded (Questions) Excluded (Expired) Exc…" at bounding box center [454, 205] width 81 height 15
select select ""pending""
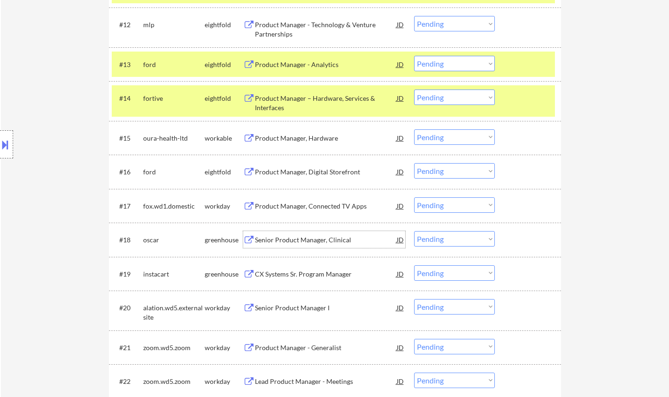
click at [321, 244] on div "Senior Product Manager, Clinical" at bounding box center [326, 240] width 142 height 9
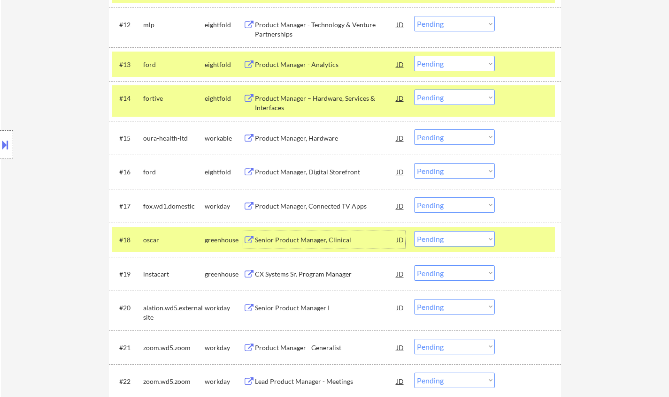
click at [462, 242] on select "Choose an option... Pending Applied Excluded (Questions) Excluded (Expired) Exc…" at bounding box center [454, 238] width 81 height 15
click at [414, 231] on select "Choose an option... Pending Applied Excluded (Questions) Excluded (Expired) Exc…" at bounding box center [454, 238] width 81 height 15
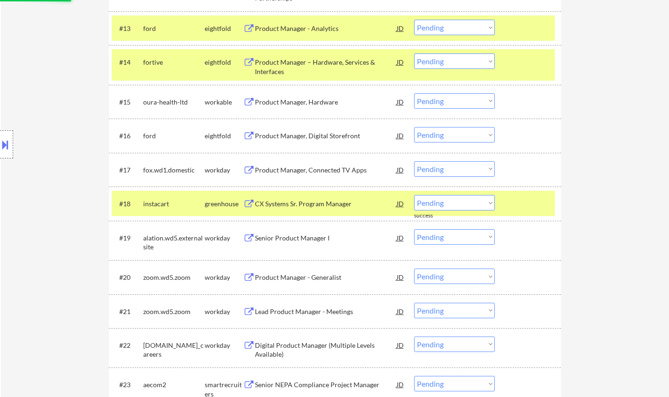
scroll to position [751, 0]
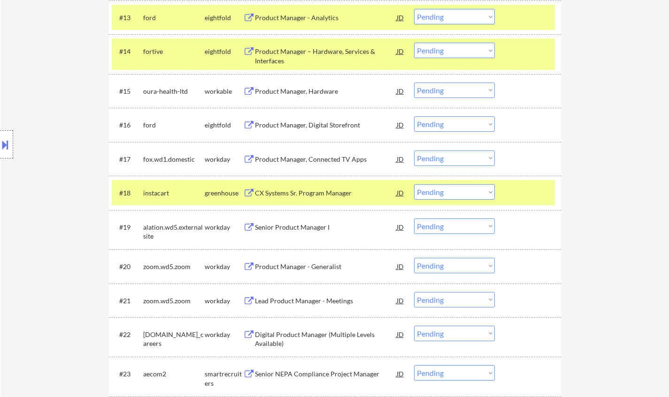
click at [283, 193] on div "CX Systems Sr. Program Manager" at bounding box center [326, 193] width 142 height 9
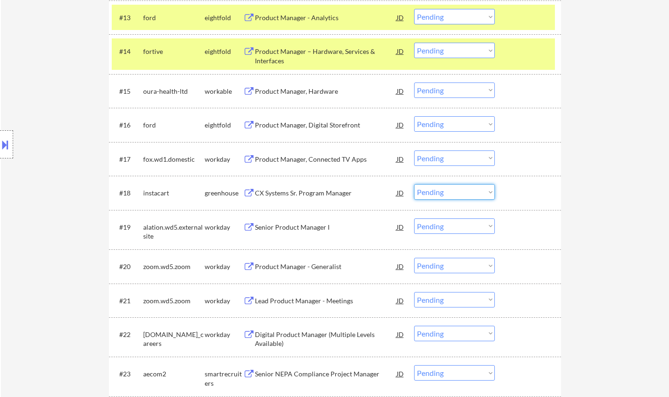
click at [446, 187] on select "Choose an option... Pending Applied Excluded (Questions) Excluded (Expired) Exc…" at bounding box center [454, 191] width 81 height 15
click at [414, 184] on select "Choose an option... Pending Applied Excluded (Questions) Excluded (Expired) Exc…" at bounding box center [454, 191] width 81 height 15
select select ""pending""
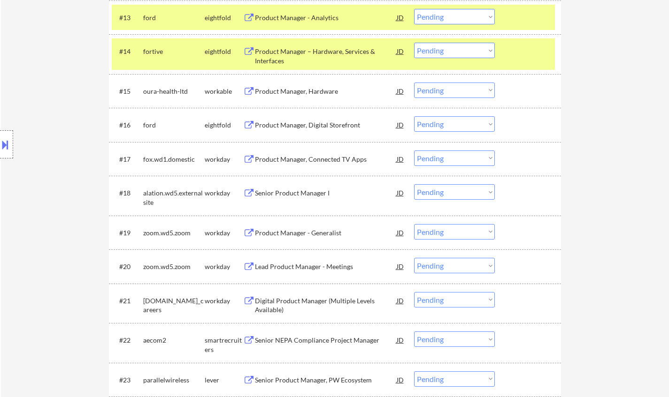
click at [317, 269] on div "Lead Product Manager - Meetings" at bounding box center [326, 266] width 142 height 9
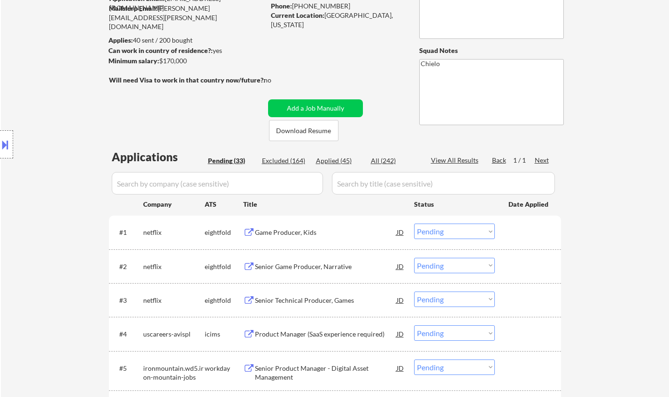
scroll to position [0, 0]
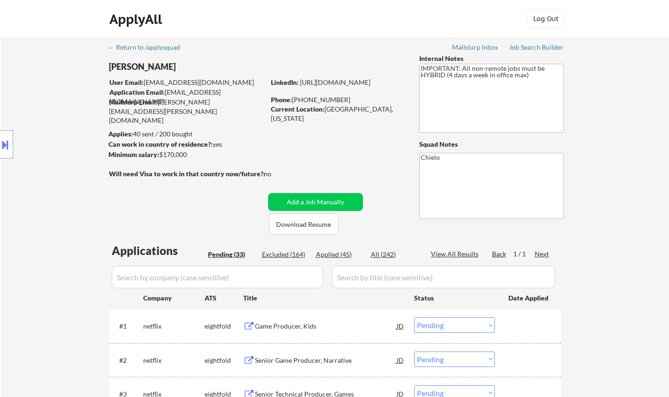
click at [330, 255] on div "Applied (45)" at bounding box center [339, 254] width 47 height 9
select select ""applied""
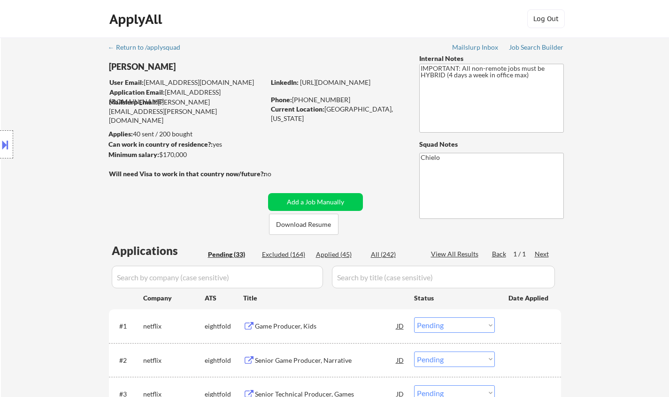
select select ""applied""
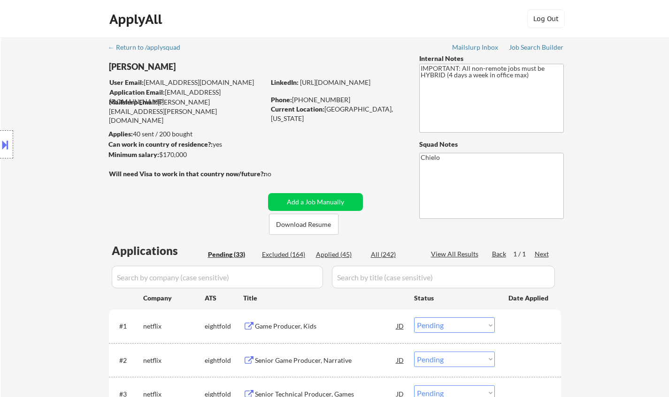
select select ""applied""
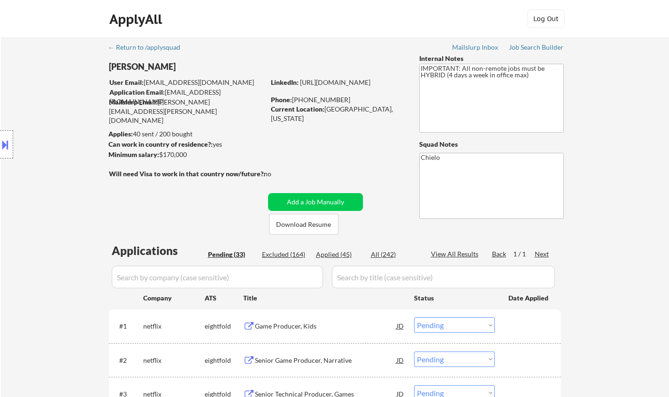
select select ""applied""
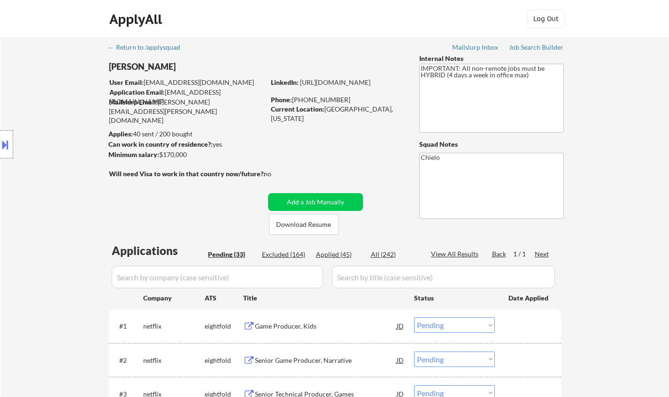
select select ""applied""
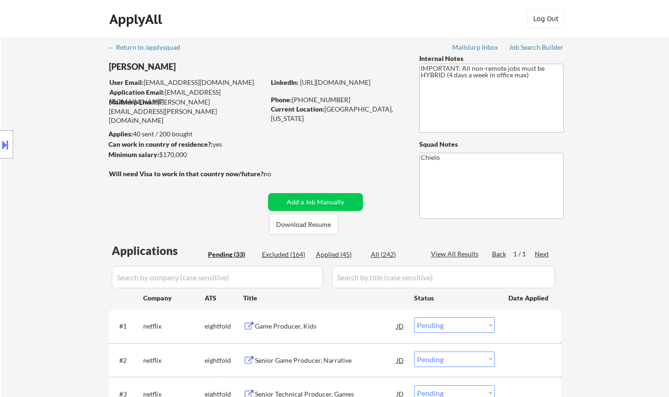
select select ""applied""
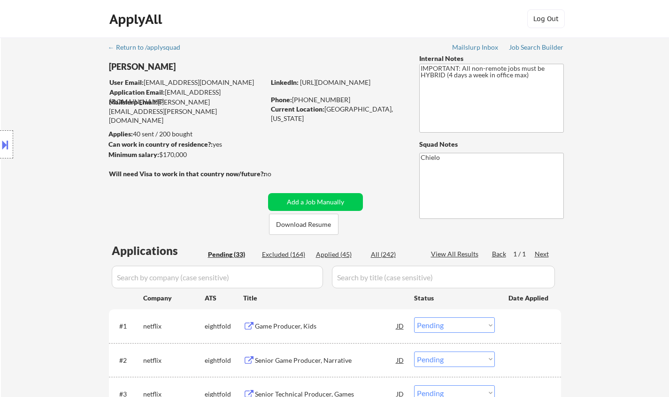
select select ""applied""
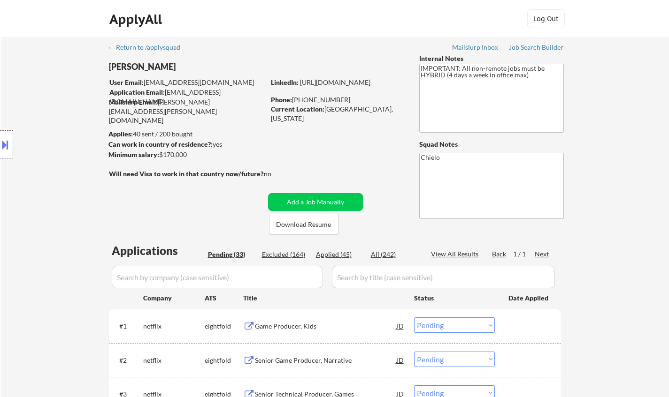
select select ""applied""
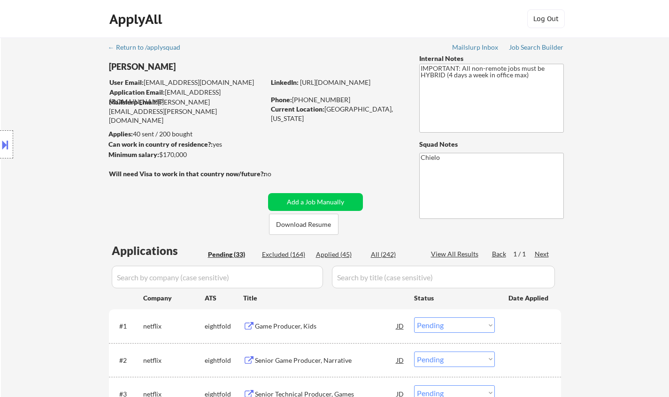
select select ""applied""
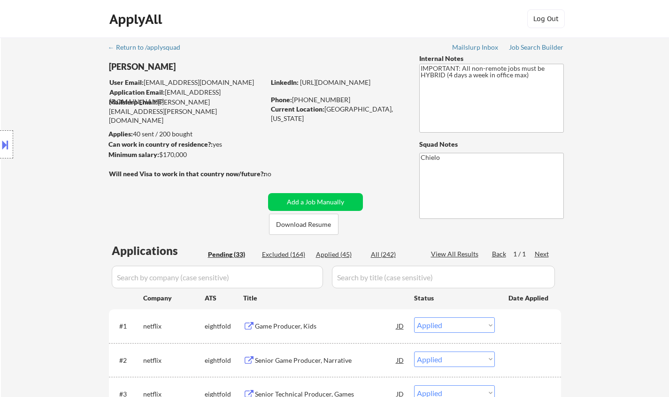
select select ""applied""
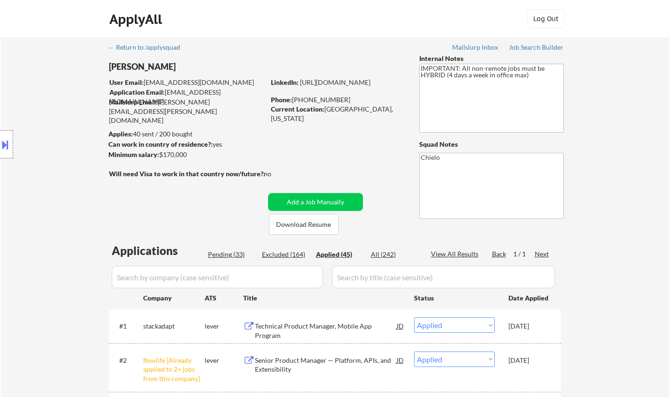
scroll to position [313, 0]
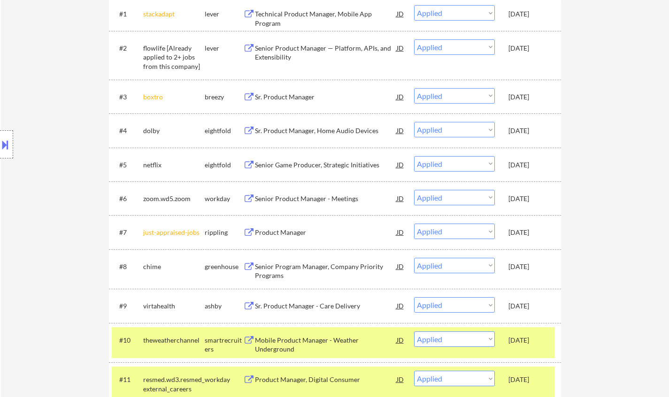
select select ""applied""
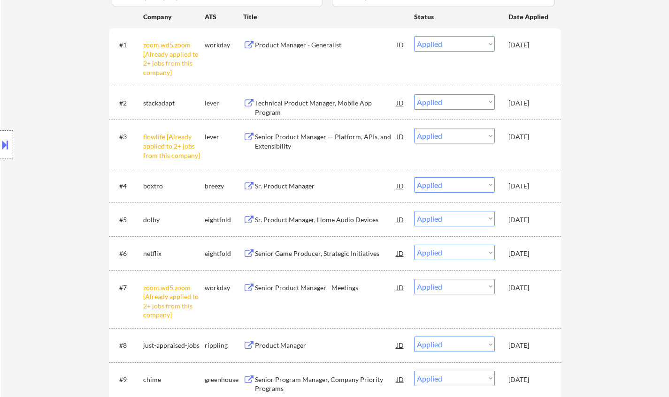
scroll to position [47, 0]
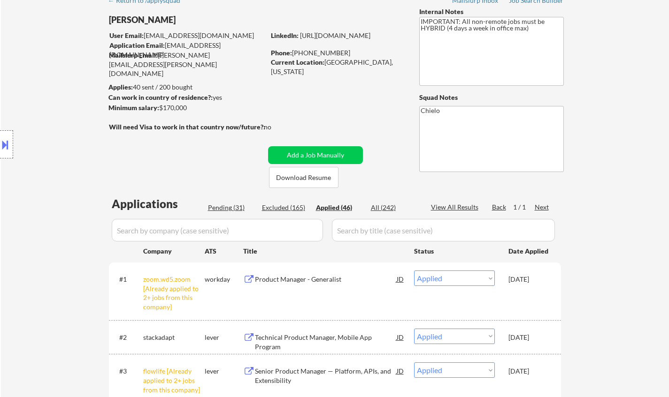
select select ""applied""
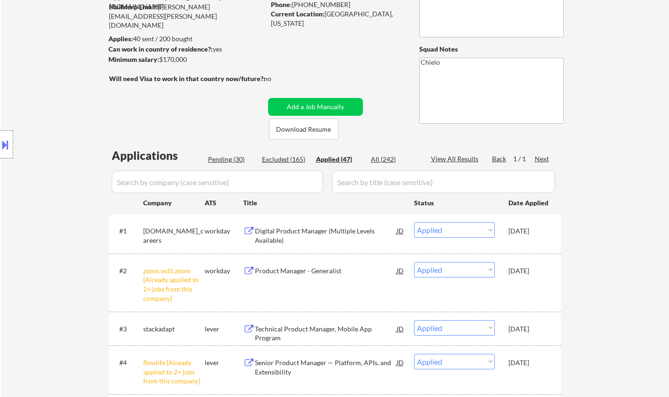
scroll to position [141, 0]
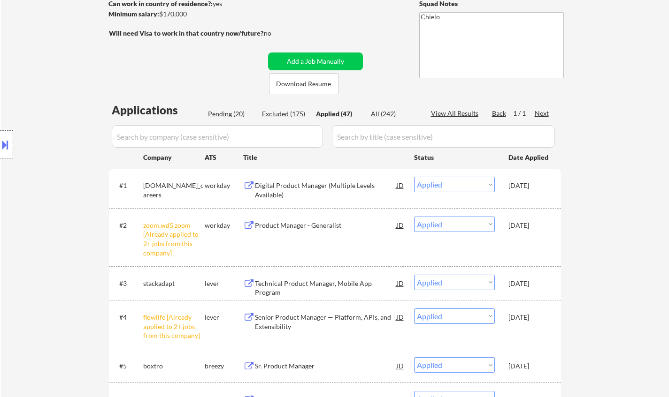
select select ""applied""
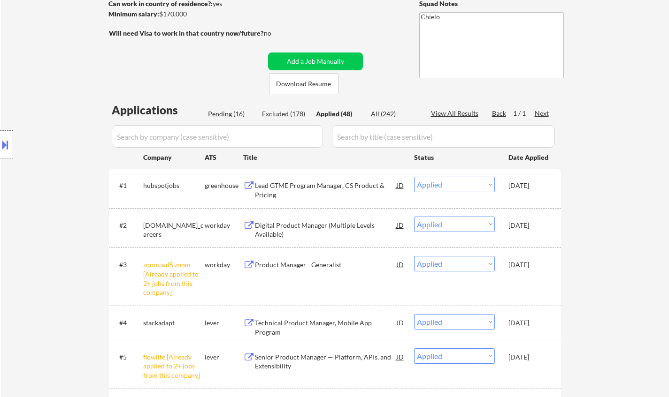
scroll to position [769, 0]
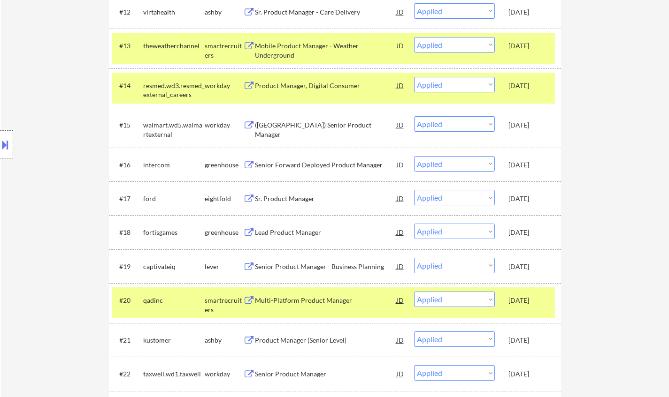
select select ""applied""
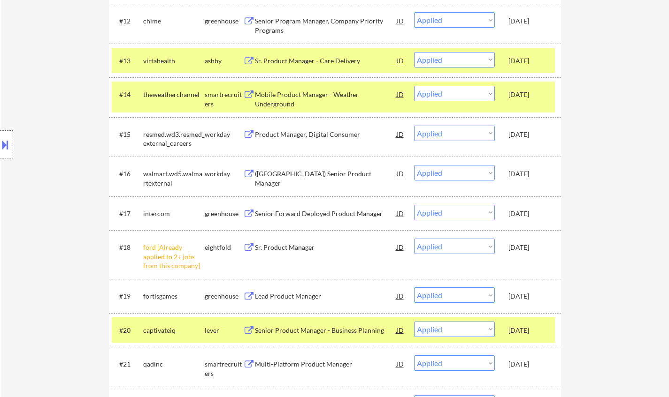
select select ""applied""
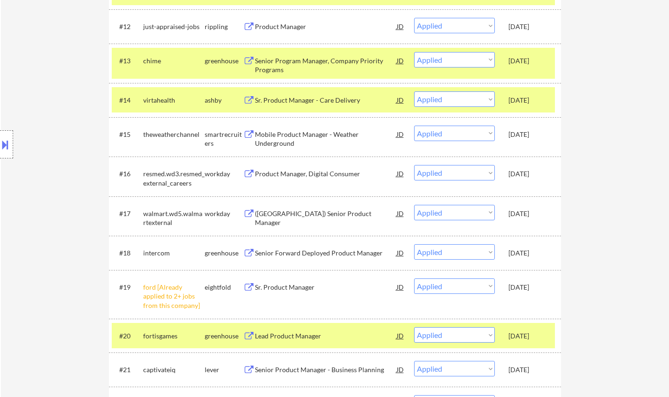
scroll to position [504, 0]
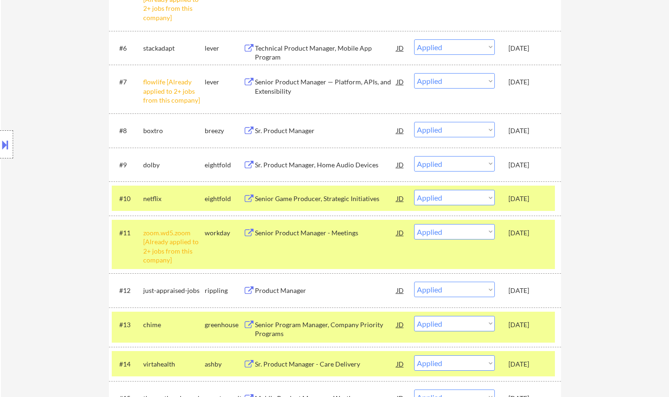
select select ""applied""
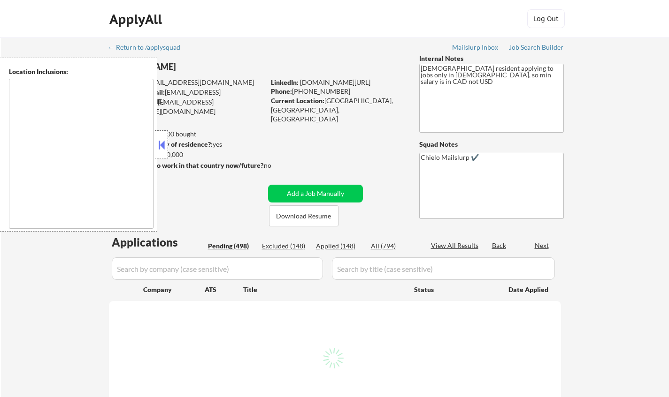
select select ""pending""
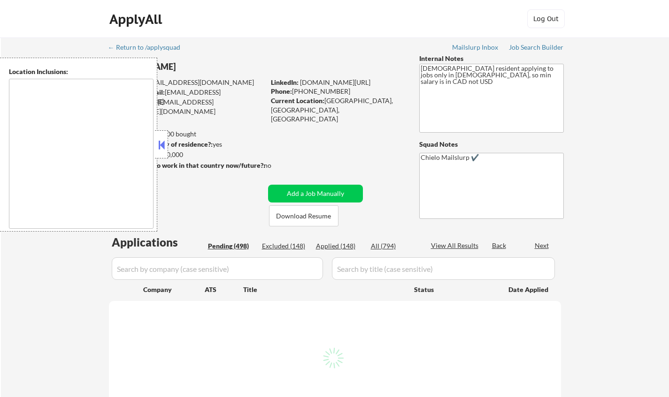
select select ""pending""
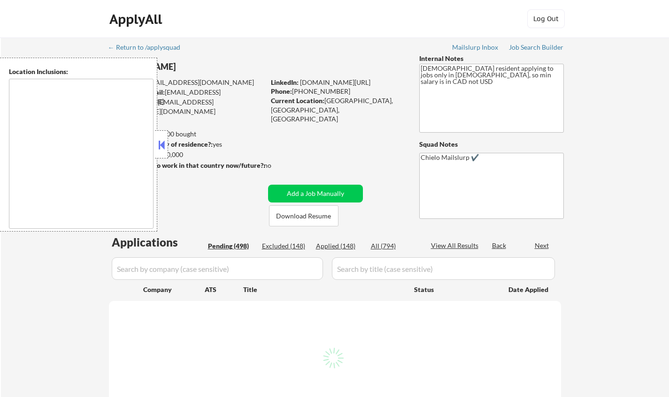
select select ""pending""
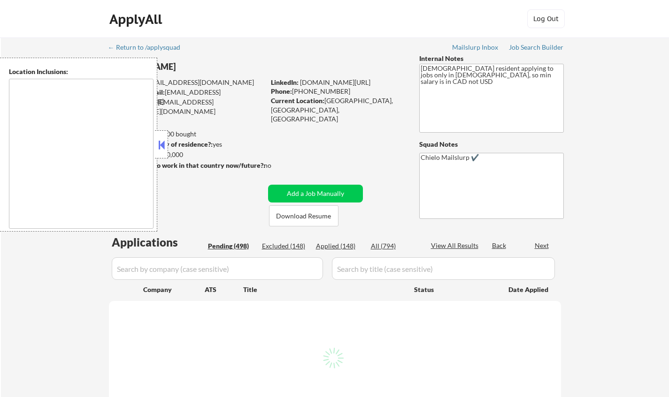
select select ""pending""
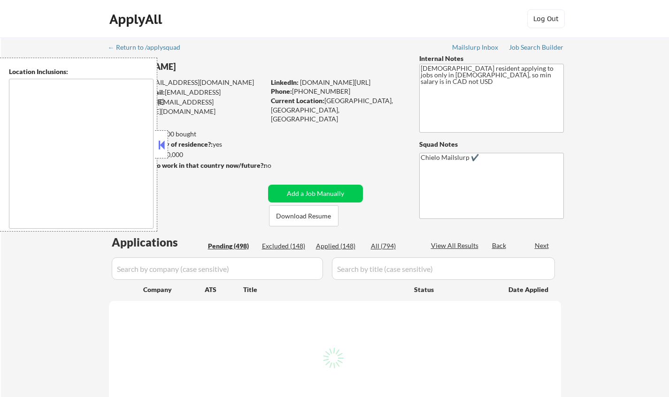
select select ""pending""
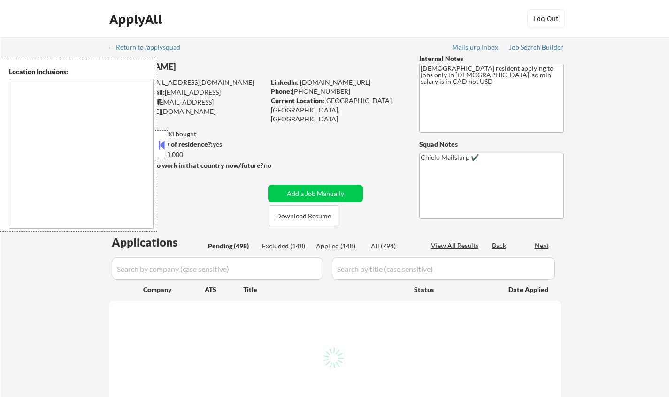
select select ""pending""
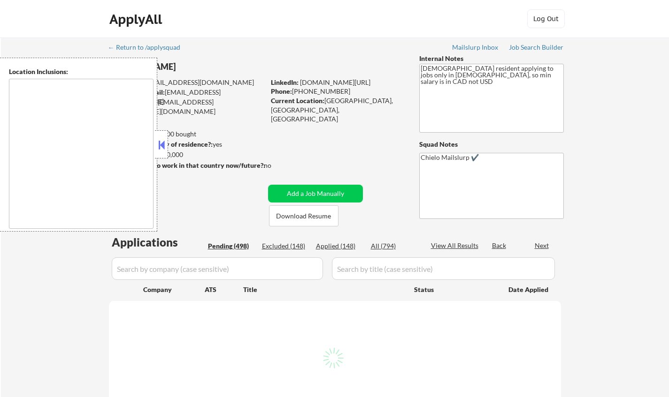
select select ""pending""
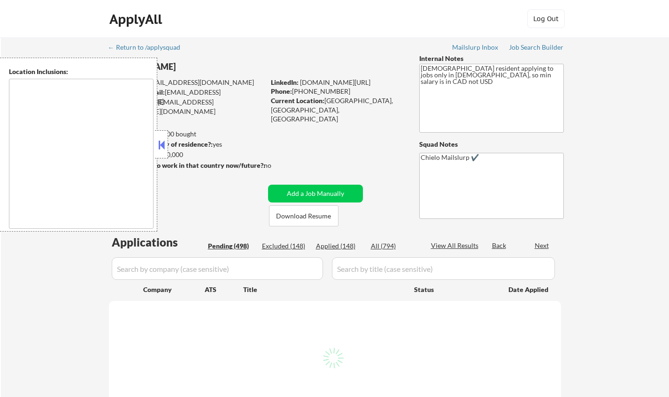
select select ""pending""
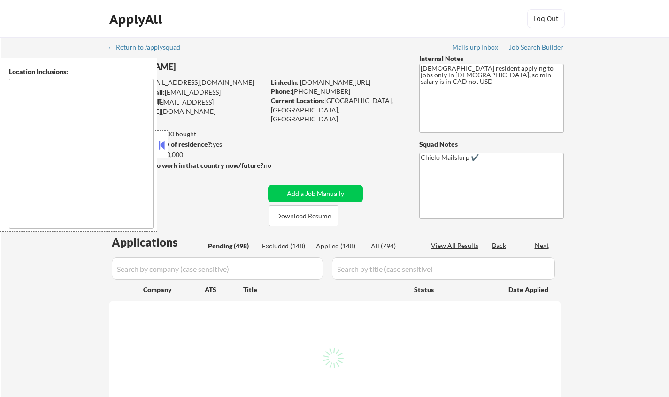
select select ""pending""
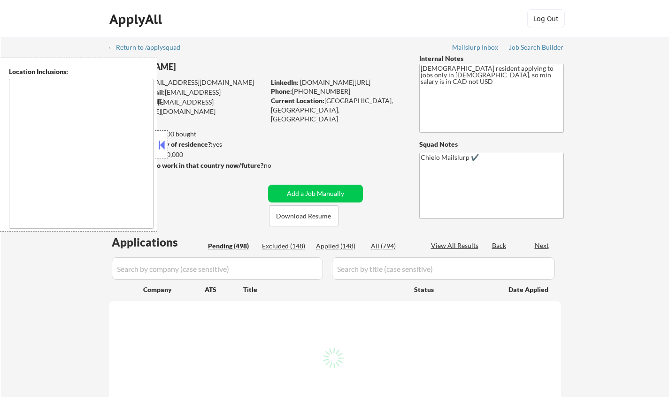
select select ""pending""
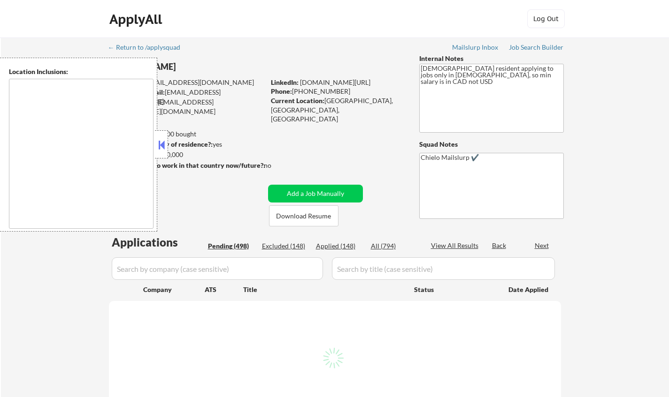
select select ""pending""
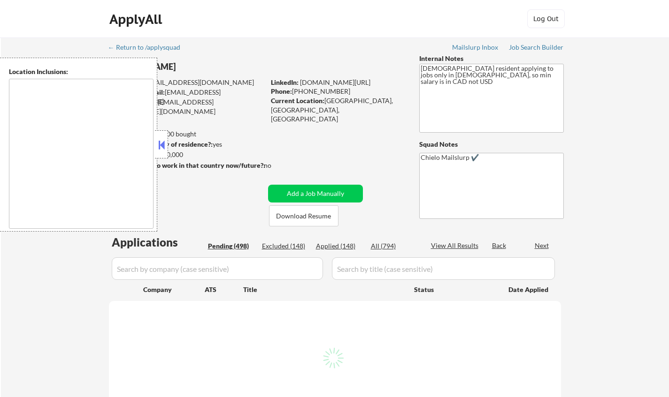
select select ""pending""
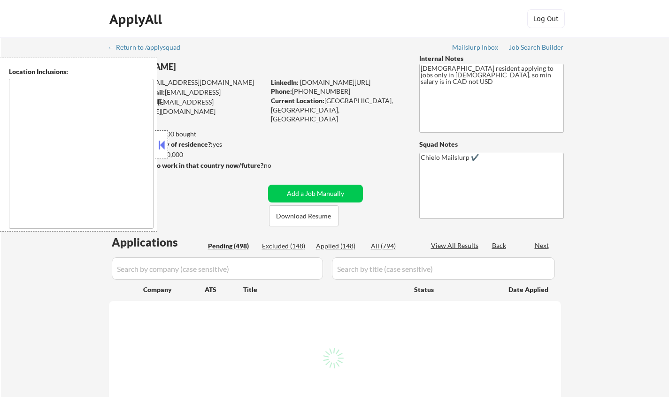
select select ""pending""
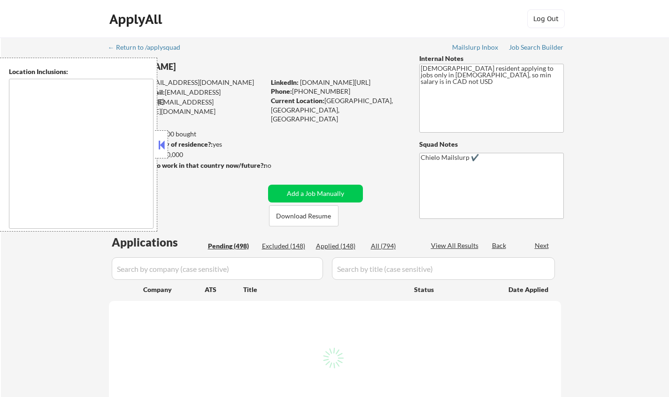
select select ""pending""
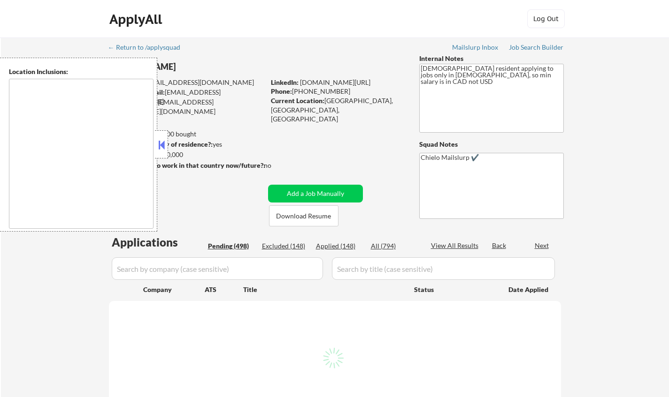
select select ""pending""
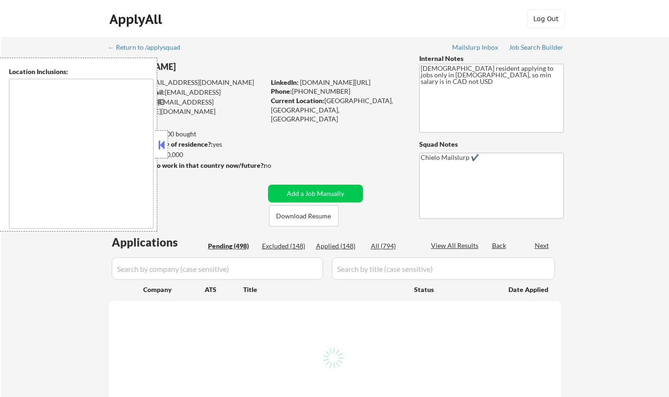
select select ""pending""
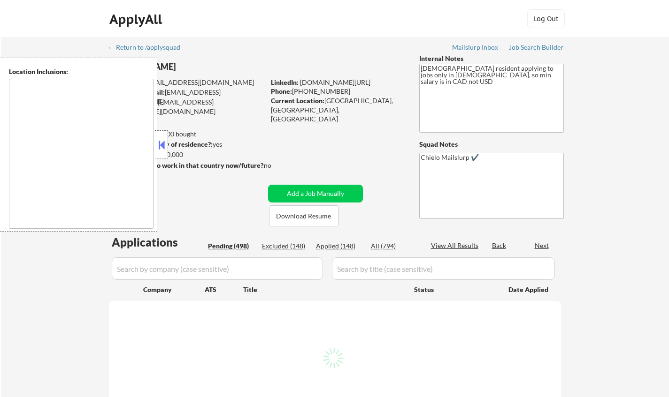
select select ""pending""
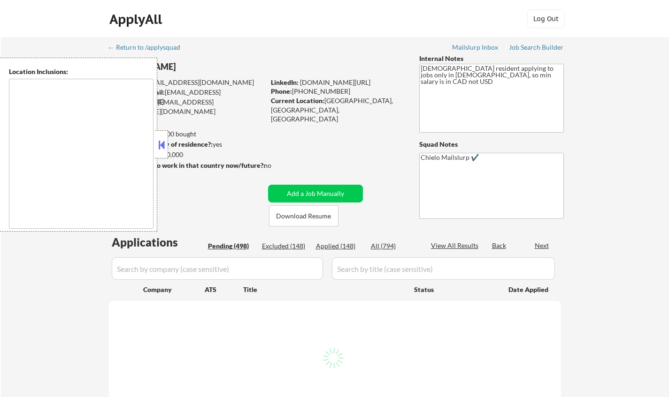
select select ""pending""
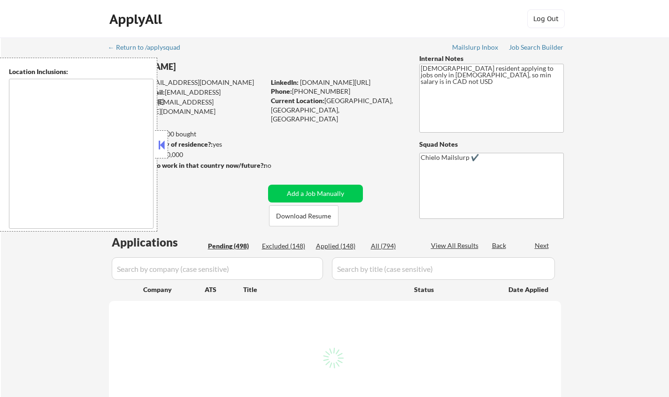
select select ""pending""
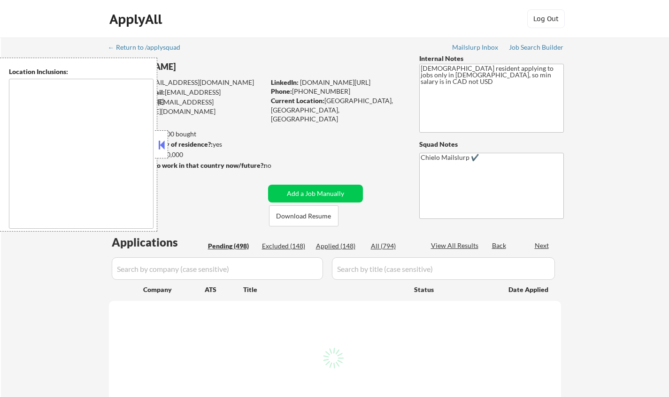
select select ""pending""
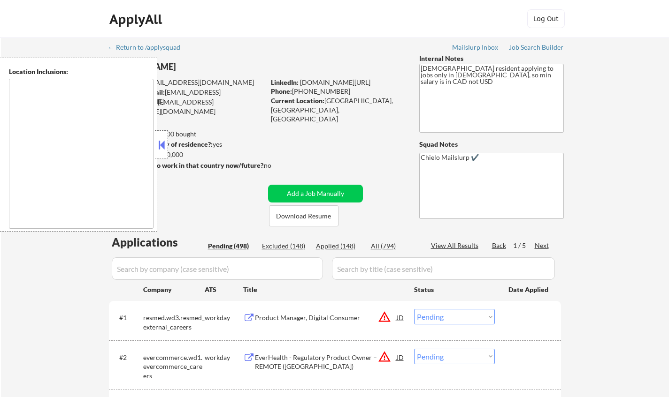
scroll to position [188, 0]
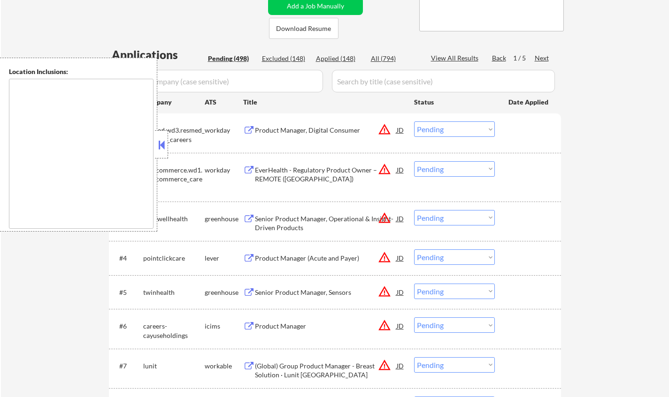
click at [165, 144] on button at bounding box center [161, 145] width 10 height 14
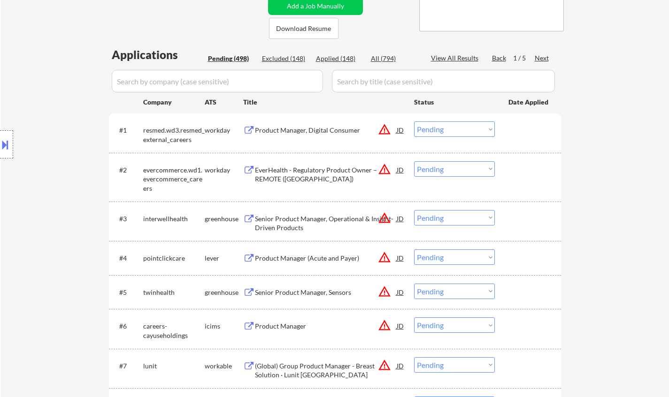
click at [0, 146] on button at bounding box center [5, 144] width 10 height 15
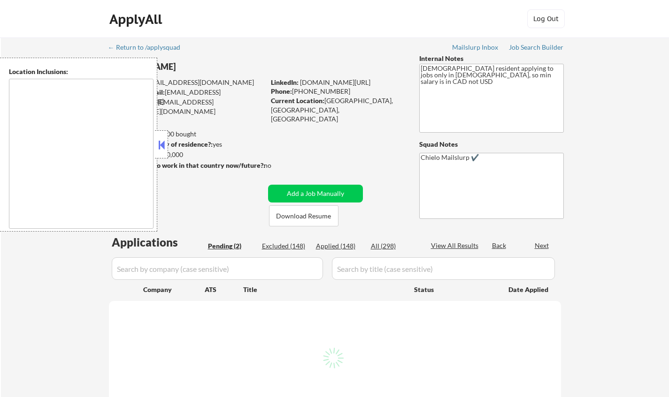
select select ""pending""
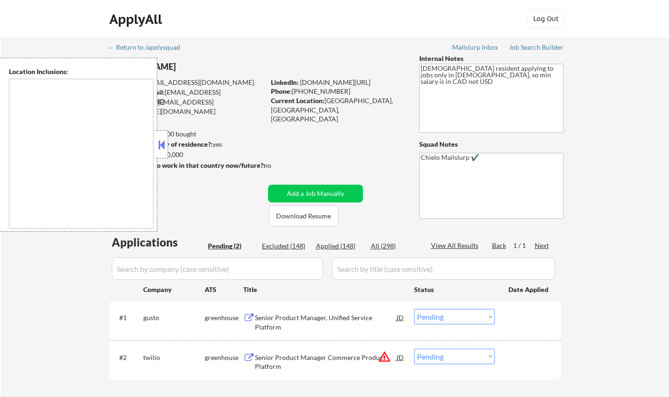
click at [161, 144] on button at bounding box center [161, 145] width 10 height 14
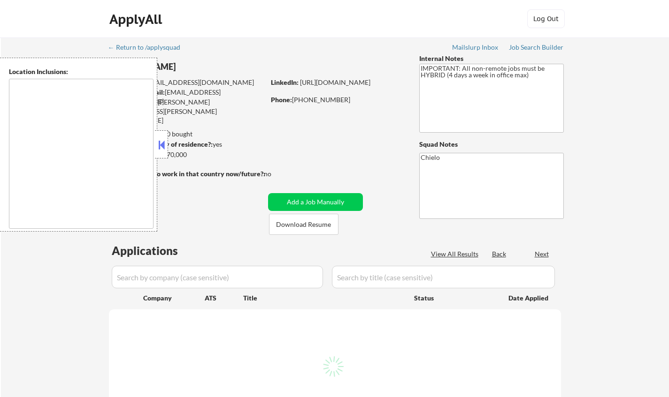
type textarea "[GEOGRAPHIC_DATA], [GEOGRAPHIC_DATA] [GEOGRAPHIC_DATA], [GEOGRAPHIC_DATA] [GEOG…"
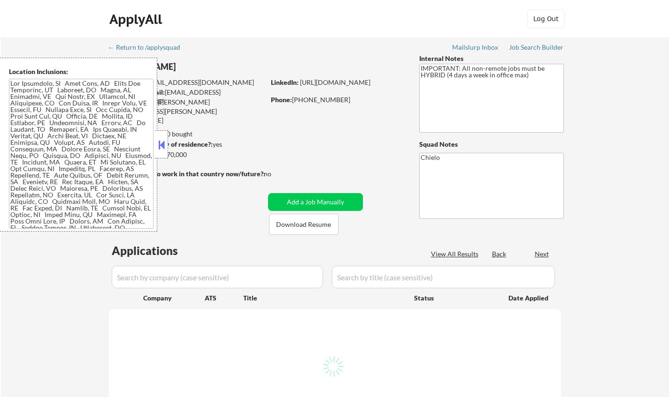
select select ""pending""
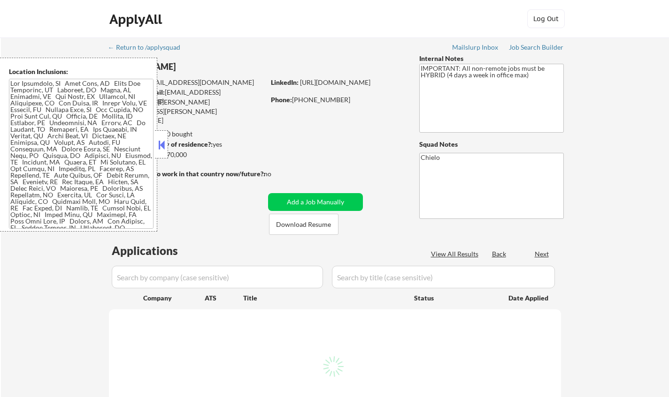
select select ""pending""
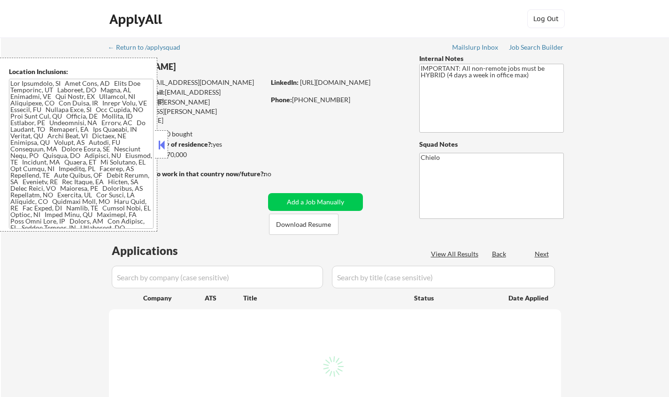
select select ""pending""
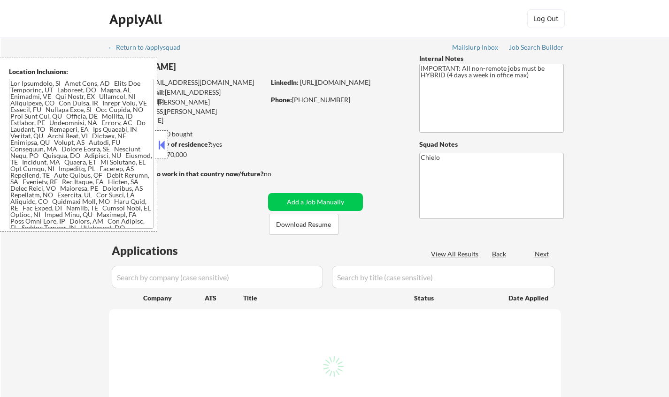
select select ""pending""
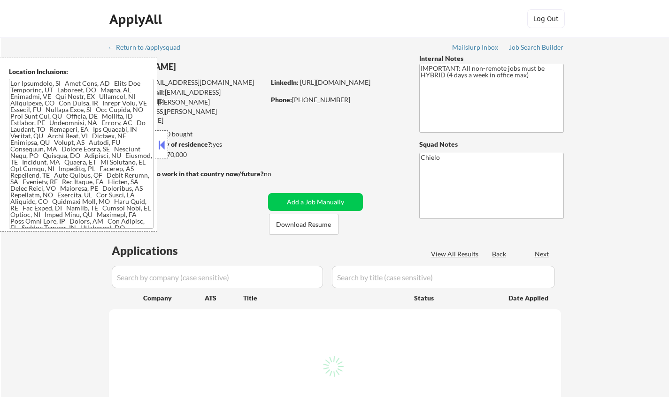
select select ""pending""
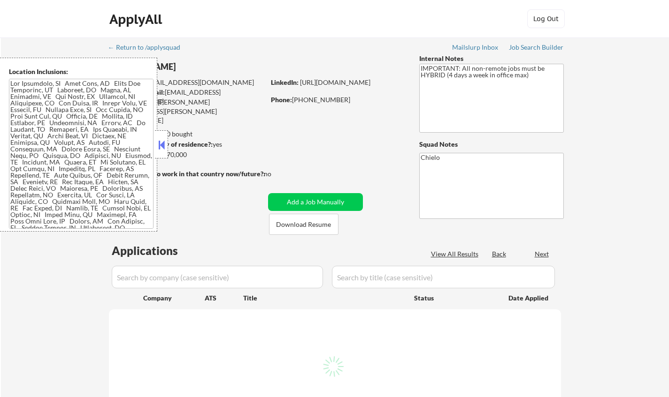
select select ""pending""
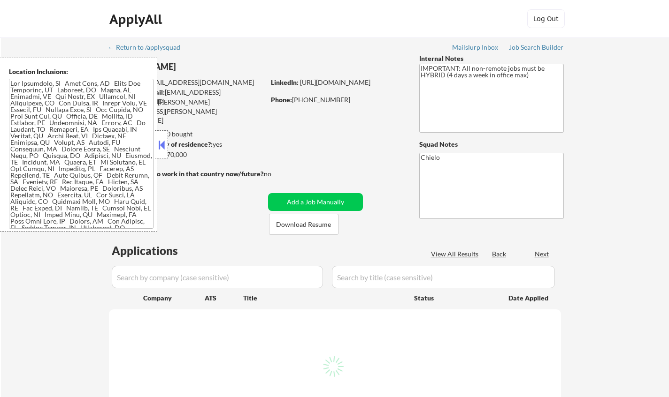
select select ""pending""
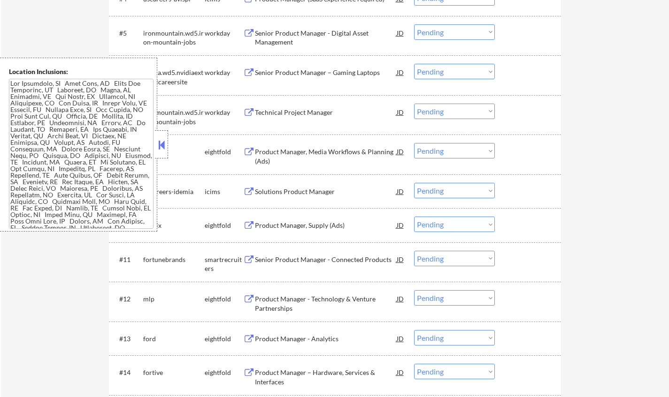
scroll to position [516, 0]
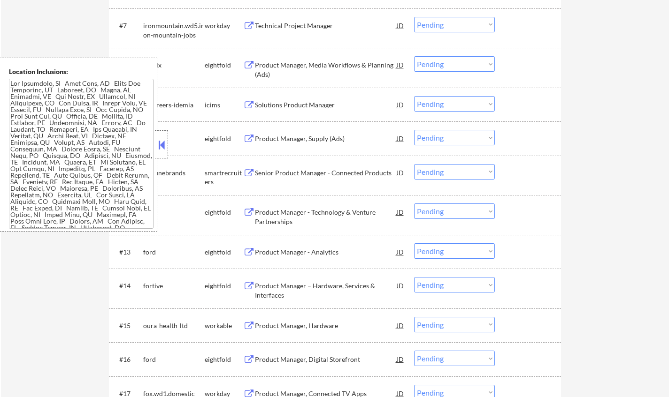
click at [160, 145] on button at bounding box center [161, 145] width 10 height 14
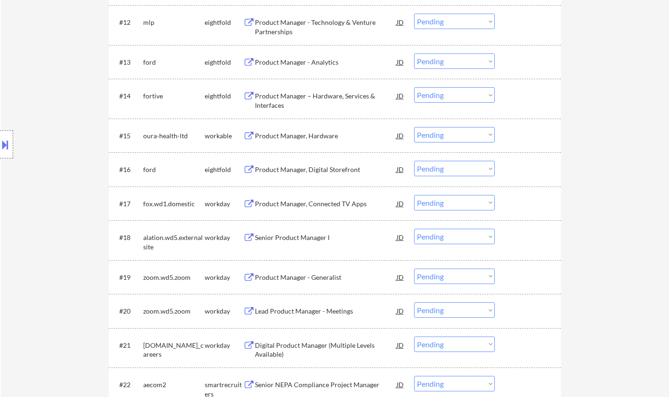
scroll to position [751, 0]
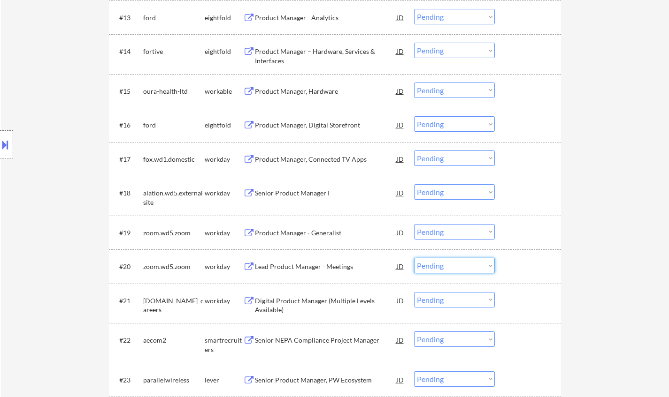
click at [466, 267] on select "Choose an option... Pending Applied Excluded (Questions) Excluded (Expired) Exc…" at bounding box center [454, 265] width 81 height 15
click at [414, 258] on select "Choose an option... Pending Applied Excluded (Questions) Excluded (Expired) Exc…" at bounding box center [454, 265] width 81 height 15
select select ""pending""
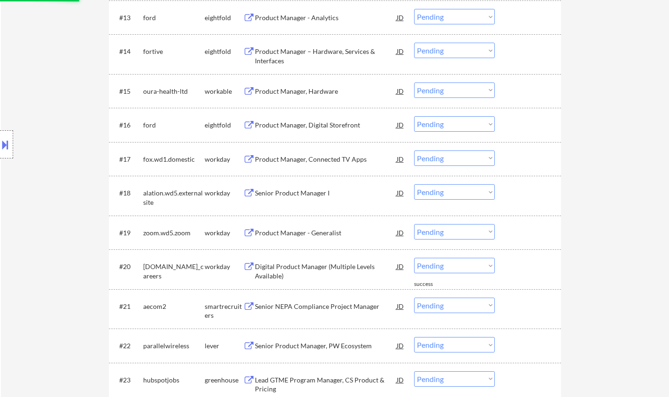
click at [297, 236] on div "Product Manager - Generalist" at bounding box center [326, 233] width 142 height 9
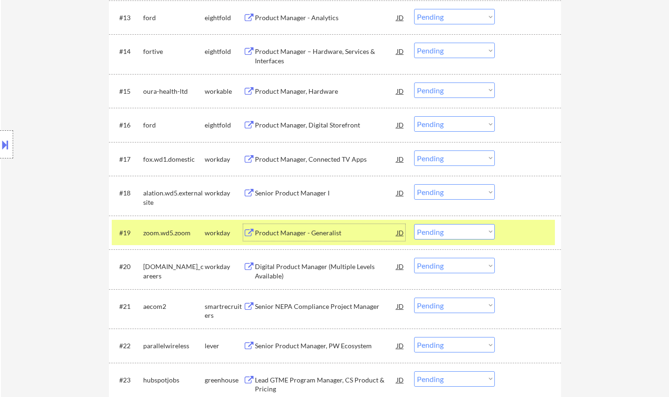
click at [467, 236] on select "Choose an option... Pending Applied Excluded (Questions) Excluded (Expired) Exc…" at bounding box center [454, 231] width 81 height 15
click at [414, 224] on select "Choose an option... Pending Applied Excluded (Questions) Excluded (Expired) Exc…" at bounding box center [454, 231] width 81 height 15
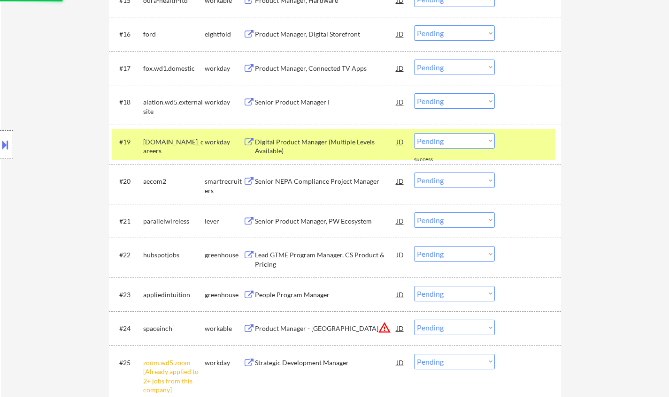
scroll to position [845, 0]
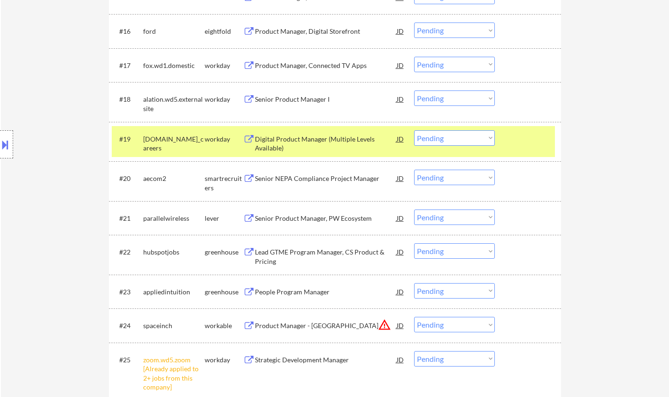
click at [301, 138] on div "Digital Product Manager (Multiple Levels Available)" at bounding box center [326, 144] width 142 height 18
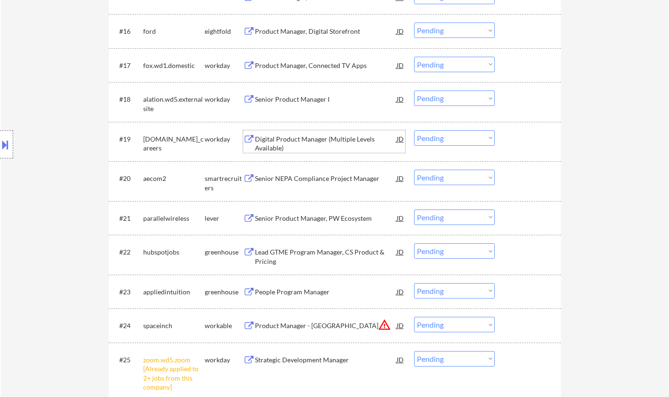
click at [457, 139] on select "Choose an option... Pending Applied Excluded (Questions) Excluded (Expired) Exc…" at bounding box center [454, 137] width 81 height 15
click at [414, 130] on select "Choose an option... Pending Applied Excluded (Questions) Excluded (Expired) Exc…" at bounding box center [454, 137] width 81 height 15
select select ""pending""
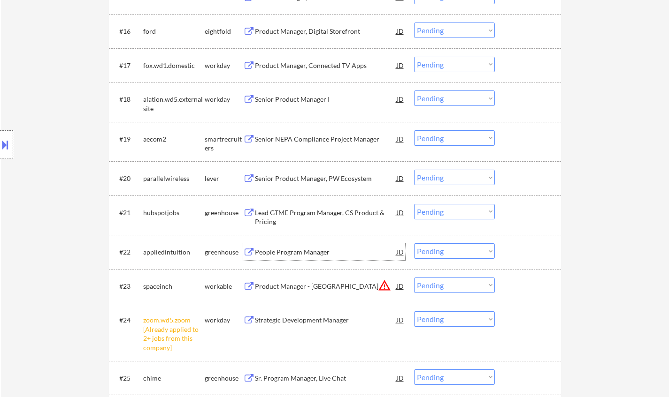
click at [303, 258] on div "People Program Manager" at bounding box center [326, 252] width 142 height 17
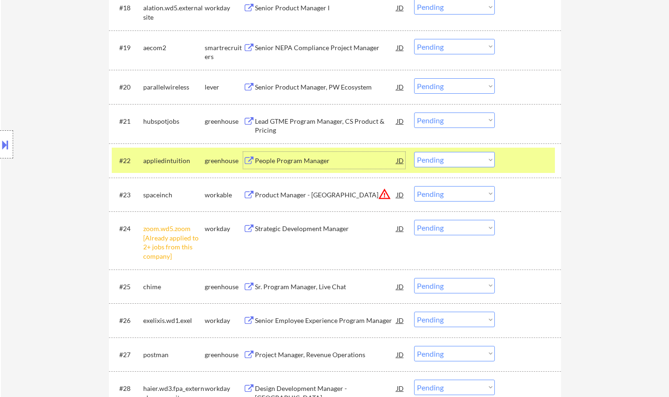
scroll to position [939, 0]
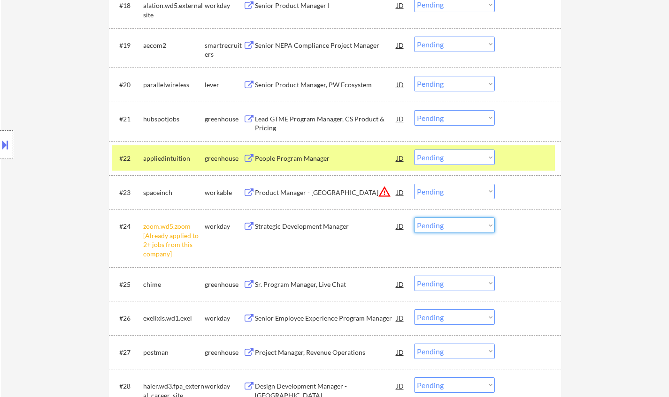
drag, startPoint x: 461, startPoint y: 222, endPoint x: 466, endPoint y: 231, distance: 10.5
click at [461, 222] on select "Choose an option... Pending Applied Excluded (Questions) Excluded (Expired) Exc…" at bounding box center [454, 225] width 81 height 15
click at [414, 218] on select "Choose an option... Pending Applied Excluded (Questions) Excluded (Expired) Exc…" at bounding box center [454, 225] width 81 height 15
select select ""pending""
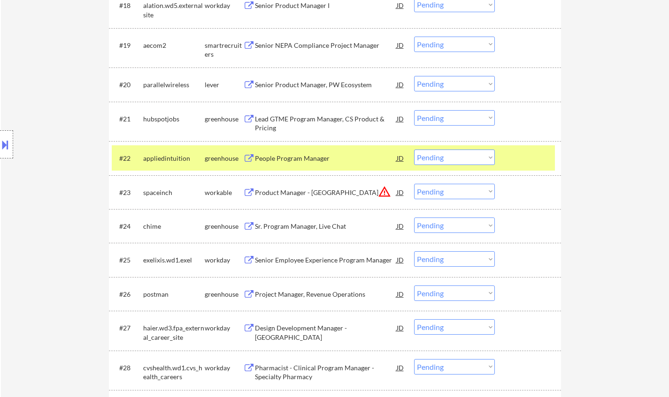
click at [402, 187] on div "JD" at bounding box center [400, 192] width 9 height 17
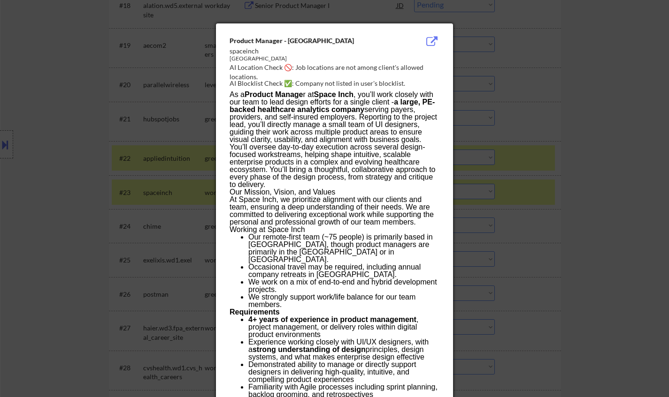
click at [585, 251] on div at bounding box center [334, 198] width 669 height 397
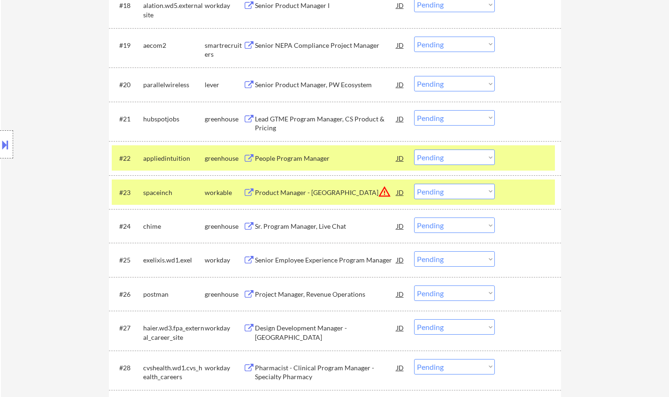
click at [276, 190] on div "Product Manager - [GEOGRAPHIC_DATA]" at bounding box center [326, 192] width 142 height 9
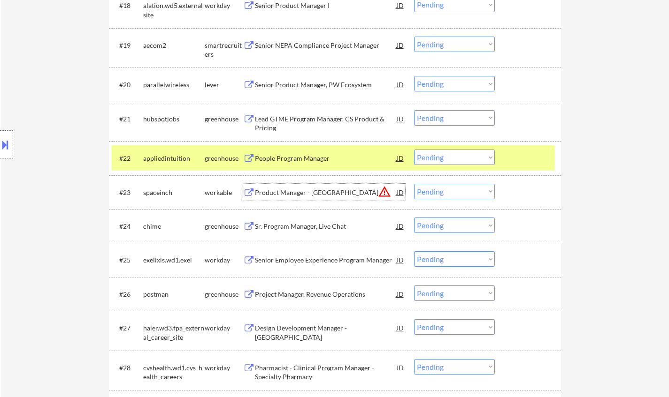
click at [451, 154] on select "Choose an option... Pending Applied Excluded (Questions) Excluded (Expired) Exc…" at bounding box center [454, 157] width 81 height 15
click at [414, 150] on select "Choose an option... Pending Applied Excluded (Questions) Excluded (Expired) Exc…" at bounding box center [454, 157] width 81 height 15
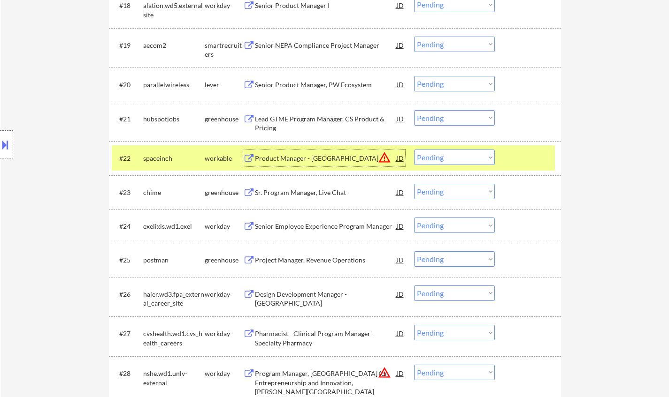
click at [284, 159] on div "Product Manager - [GEOGRAPHIC_DATA]" at bounding box center [326, 158] width 142 height 9
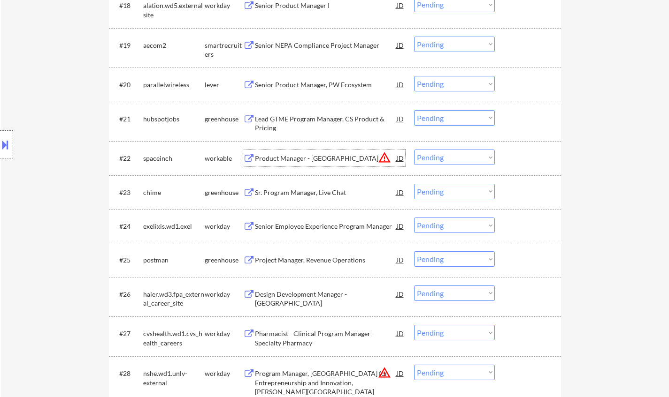
drag, startPoint x: 448, startPoint y: 157, endPoint x: 456, endPoint y: 165, distance: 11.3
click at [449, 157] on select "Choose an option... Pending Applied Excluded (Questions) Excluded (Expired) Exc…" at bounding box center [454, 157] width 81 height 15
click at [414, 150] on select "Choose an option... Pending Applied Excluded (Questions) Excluded (Expired) Exc…" at bounding box center [454, 157] width 81 height 15
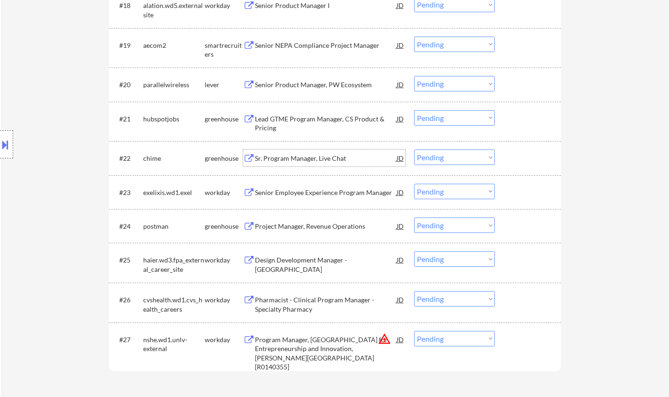
click at [305, 158] on div "Sr. Program Manager, Live Chat" at bounding box center [326, 158] width 142 height 9
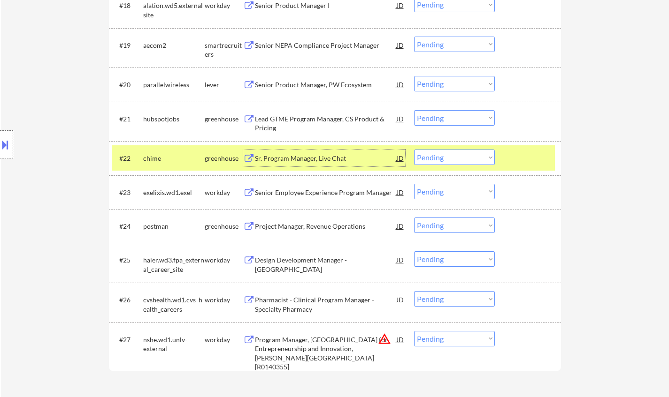
click at [475, 153] on select "Choose an option... Pending Applied Excluded (Questions) Excluded (Expired) Exc…" at bounding box center [454, 157] width 81 height 15
click at [414, 150] on select "Choose an option... Pending Applied Excluded (Questions) Excluded (Expired) Exc…" at bounding box center [454, 157] width 81 height 15
select select ""pending""
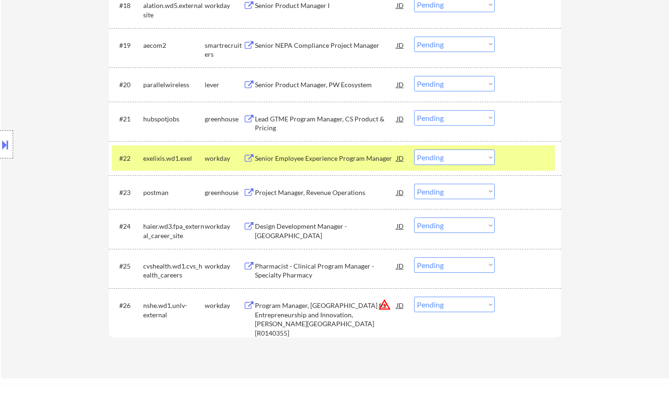
click at [310, 191] on div "Project Manager, Revenue Operations" at bounding box center [326, 192] width 142 height 9
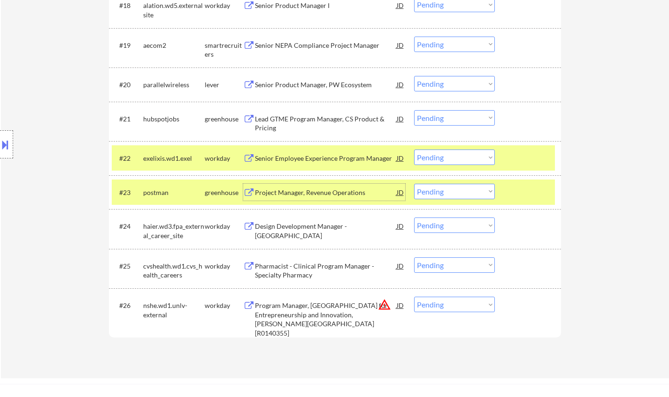
click at [451, 193] on select "Choose an option... Pending Applied Excluded (Questions) Excluded (Expired) Exc…" at bounding box center [454, 191] width 81 height 15
click at [414, 184] on select "Choose an option... Pending Applied Excluded (Questions) Excluded (Expired) Exc…" at bounding box center [454, 191] width 81 height 15
select select ""pending""
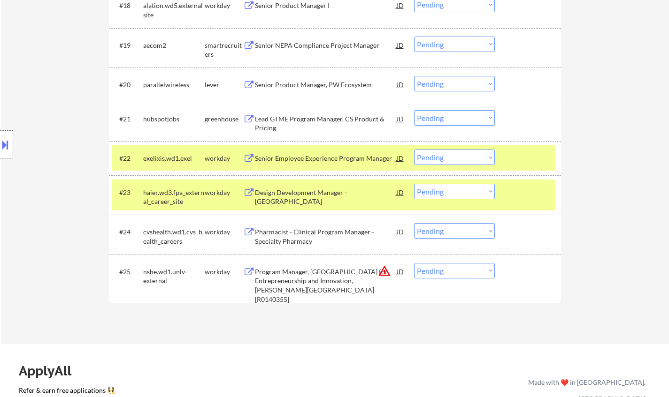
click at [287, 241] on div "Pharmacist - Clinical Program Manager - Specialty Pharmacy" at bounding box center [326, 237] width 142 height 18
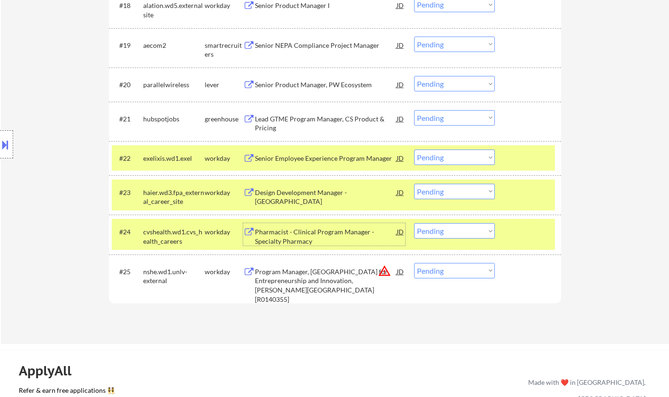
click at [442, 225] on select "Choose an option... Pending Applied Excluded (Questions) Excluded (Expired) Exc…" at bounding box center [454, 230] width 81 height 15
click at [414, 223] on select "Choose an option... Pending Applied Excluded (Questions) Excluded (Expired) Exc…" at bounding box center [454, 230] width 81 height 15
select select ""pending""
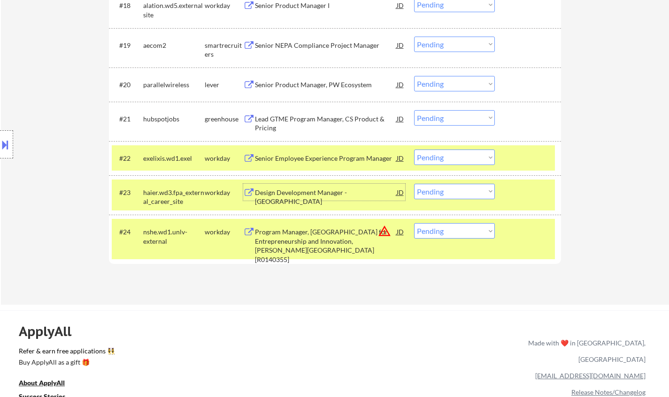
click at [286, 189] on div "Design Development Manager - [GEOGRAPHIC_DATA]" at bounding box center [326, 197] width 142 height 18
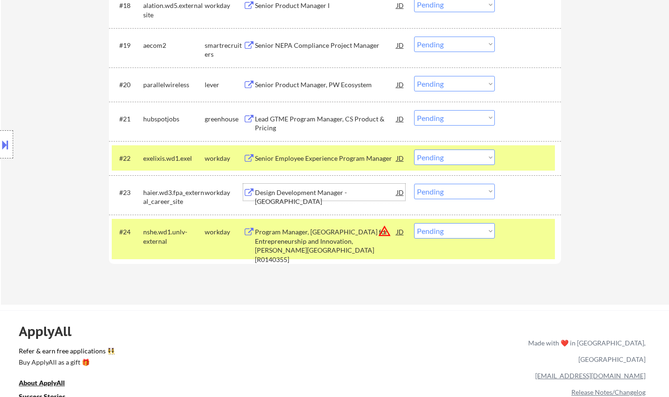
click at [309, 194] on div "Design Development Manager - [GEOGRAPHIC_DATA]" at bounding box center [326, 197] width 142 height 18
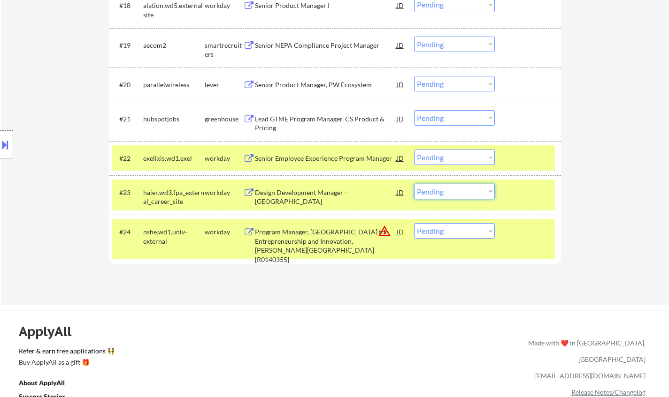
drag, startPoint x: 475, startPoint y: 187, endPoint x: 486, endPoint y: 199, distance: 16.3
click at [475, 187] on select "Choose an option... Pending Applied Excluded (Questions) Excluded (Expired) Exc…" at bounding box center [454, 191] width 81 height 15
click at [414, 184] on select "Choose an option... Pending Applied Excluded (Questions) Excluded (Expired) Exc…" at bounding box center [454, 191] width 81 height 15
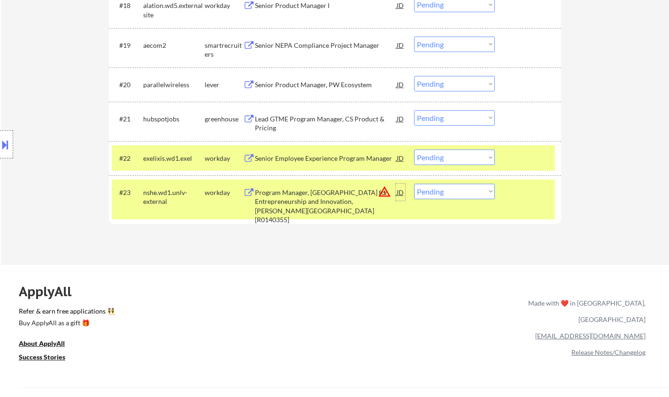
click at [398, 192] on div "JD" at bounding box center [400, 192] width 9 height 17
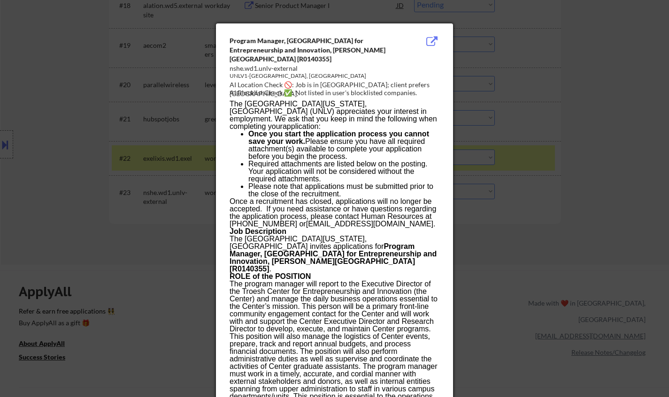
click at [555, 299] on div at bounding box center [334, 198] width 669 height 397
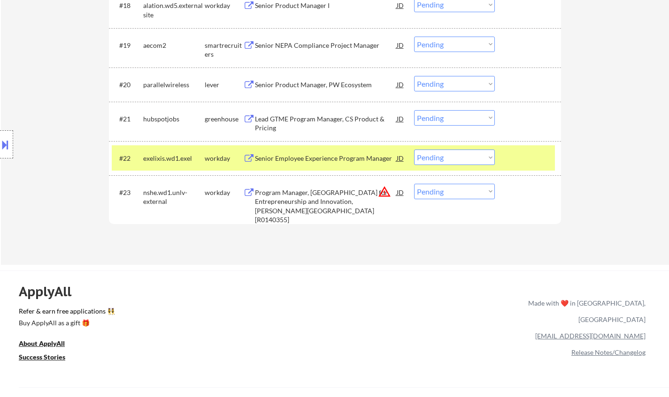
click at [483, 192] on select "Choose an option... Pending Applied Excluded (Questions) Excluded (Expired) Exc…" at bounding box center [454, 191] width 81 height 15
select select ""excluded__location_""
click at [414, 184] on select "Choose an option... Pending Applied Excluded (Questions) Excluded (Expired) Exc…" at bounding box center [454, 191] width 81 height 15
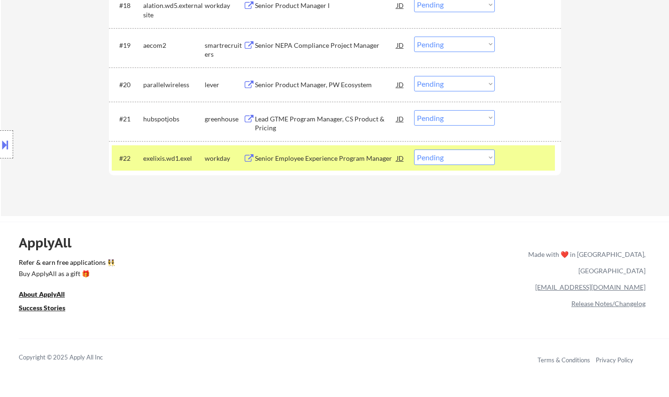
click at [305, 155] on div "Senior Employee Experience Program Manager" at bounding box center [326, 158] width 142 height 9
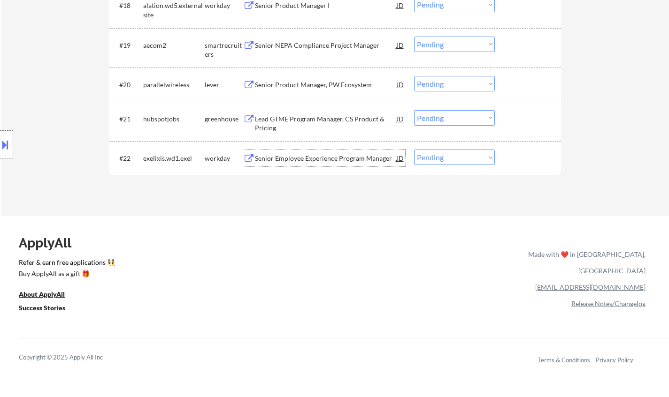
click at [444, 159] on select "Choose an option... Pending Applied Excluded (Questions) Excluded (Expired) Exc…" at bounding box center [454, 157] width 81 height 15
select select ""excluded__bad_match_""
click at [414, 150] on select "Choose an option... Pending Applied Excluded (Questions) Excluded (Expired) Exc…" at bounding box center [454, 157] width 81 height 15
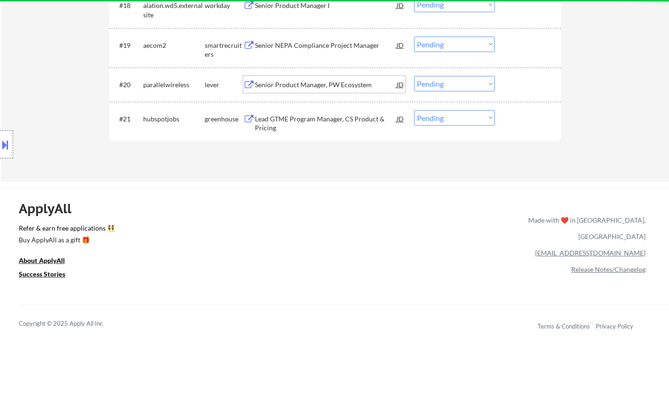
click at [316, 86] on div "Senior Product Manager, PW Ecosystem" at bounding box center [326, 84] width 142 height 9
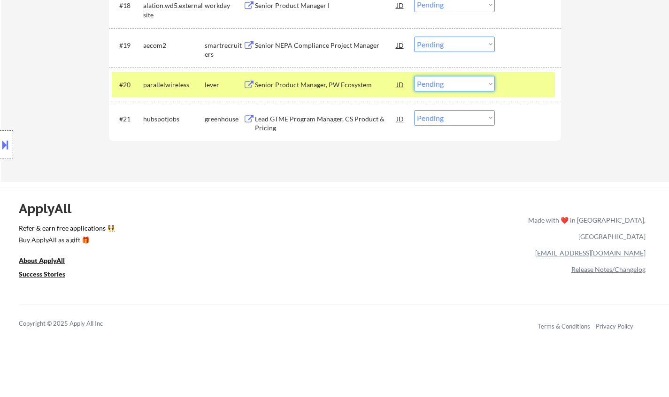
drag, startPoint x: 473, startPoint y: 84, endPoint x: 496, endPoint y: 137, distance: 57.2
click at [473, 84] on select "Choose an option... Pending Applied Excluded (Questions) Excluded (Expired) Exc…" at bounding box center [454, 83] width 81 height 15
click at [414, 76] on select "Choose an option... Pending Applied Excluded (Questions) Excluded (Expired) Exc…" at bounding box center [454, 83] width 81 height 15
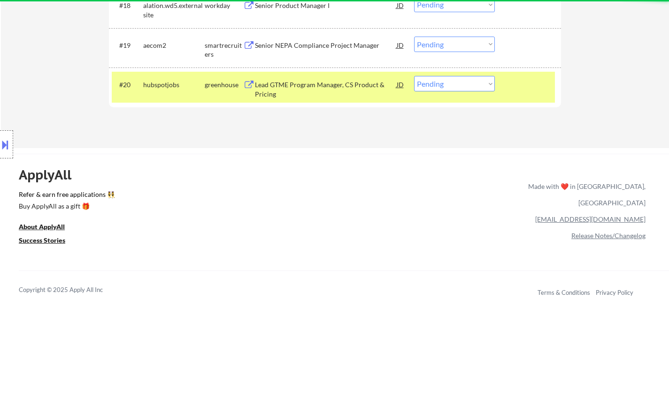
click at [332, 87] on div "Lead GTME Program Manager, CS Product & Pricing" at bounding box center [326, 89] width 142 height 18
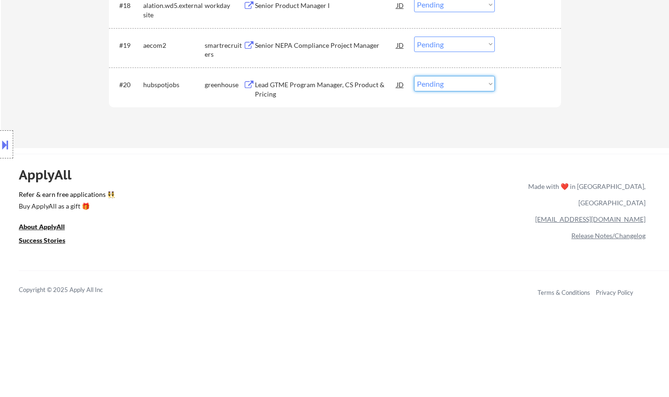
drag, startPoint x: 448, startPoint y: 84, endPoint x: 451, endPoint y: 91, distance: 7.0
click at [448, 84] on select "Choose an option... Pending Applied Excluded (Questions) Excluded (Expired) Exc…" at bounding box center [454, 83] width 81 height 15
select select ""applied""
click at [414, 76] on select "Choose an option... Pending Applied Excluded (Questions) Excluded (Expired) Exc…" at bounding box center [454, 83] width 81 height 15
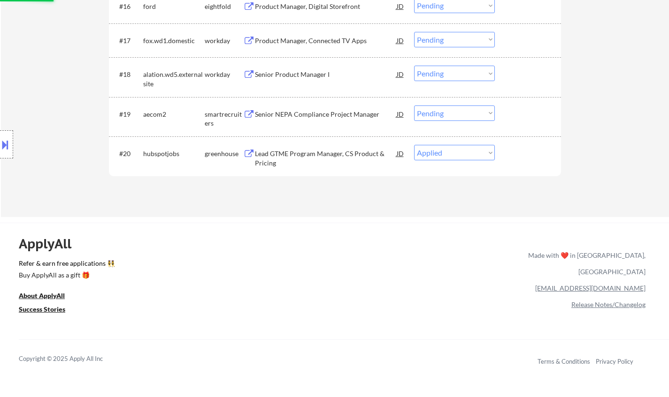
scroll to position [845, 0]
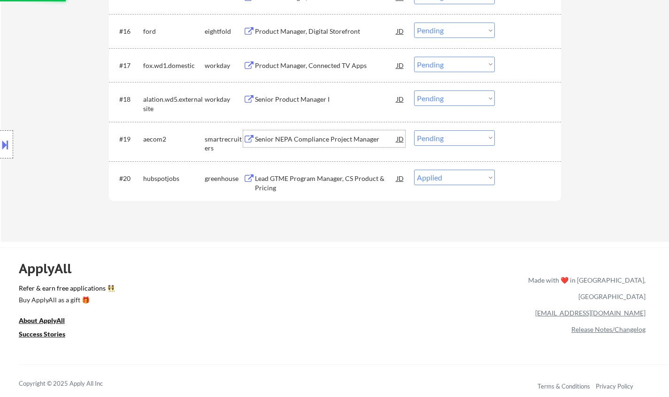
click at [341, 140] on div "Senior NEPA Compliance Project Manager" at bounding box center [326, 139] width 142 height 9
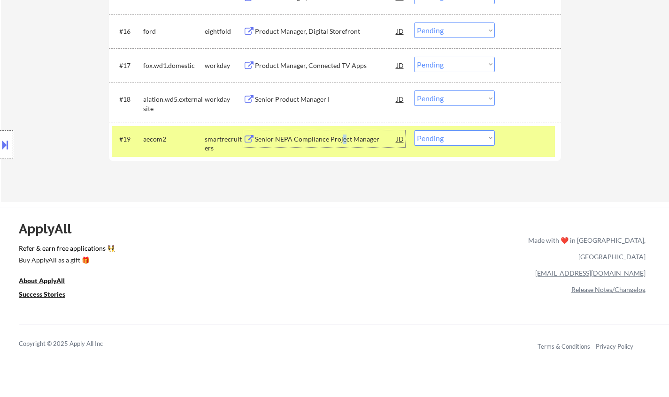
click at [447, 137] on select "Choose an option... Pending Applied Excluded (Questions) Excluded (Expired) Exc…" at bounding box center [454, 137] width 81 height 15
select select ""excluded__expired_""
click at [414, 130] on select "Choose an option... Pending Applied Excluded (Questions) Excluded (Expired) Exc…" at bounding box center [454, 137] width 81 height 15
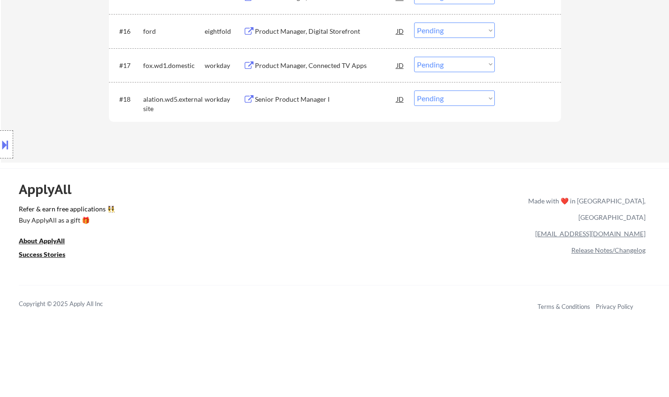
click at [290, 99] on div "Senior Product Manager I" at bounding box center [326, 99] width 142 height 9
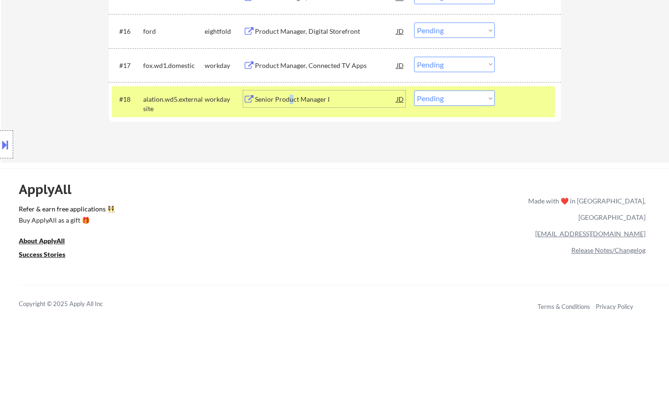
drag, startPoint x: 440, startPoint y: 97, endPoint x: 445, endPoint y: 104, distance: 9.0
click at [440, 99] on select "Choose an option... Pending Applied Excluded (Questions) Excluded (Expired) Exc…" at bounding box center [454, 98] width 81 height 15
select select ""excluded__expired_""
click at [414, 91] on select "Choose an option... Pending Applied Excluded (Questions) Excluded (Expired) Exc…" at bounding box center [454, 98] width 81 height 15
click at [298, 67] on div "Product Manager, Connected TV Apps" at bounding box center [326, 65] width 142 height 9
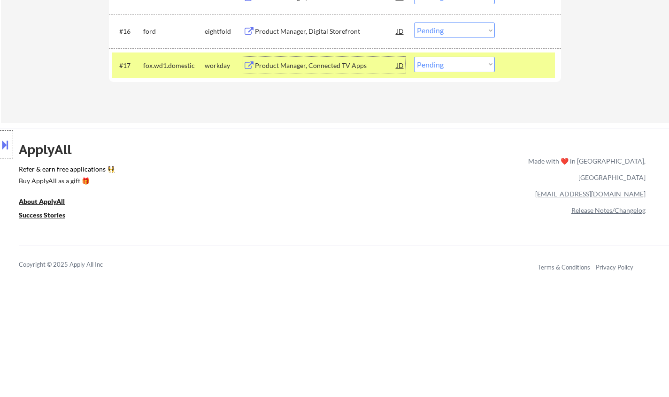
click at [472, 65] on select "Choose an option... Pending Applied Excluded (Questions) Excluded (Expired) Exc…" at bounding box center [454, 64] width 81 height 15
select select ""excluded__salary_""
click at [414, 57] on select "Choose an option... Pending Applied Excluded (Questions) Excluded (Expired) Exc…" at bounding box center [454, 64] width 81 height 15
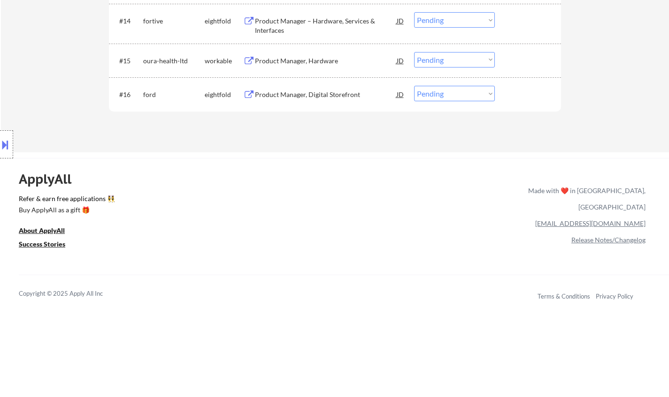
scroll to position [704, 0]
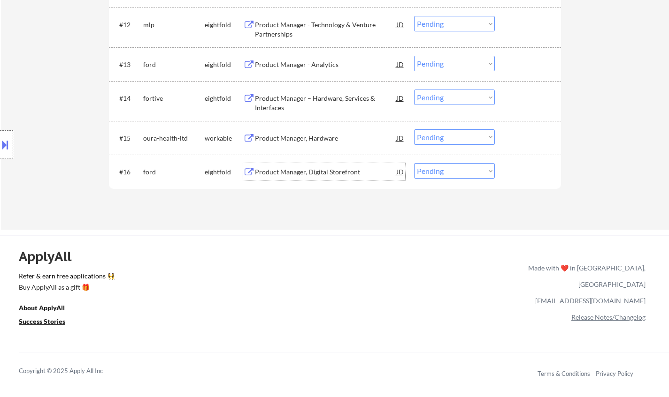
click at [293, 177] on div "Product Manager, Digital Storefront" at bounding box center [326, 172] width 142 height 9
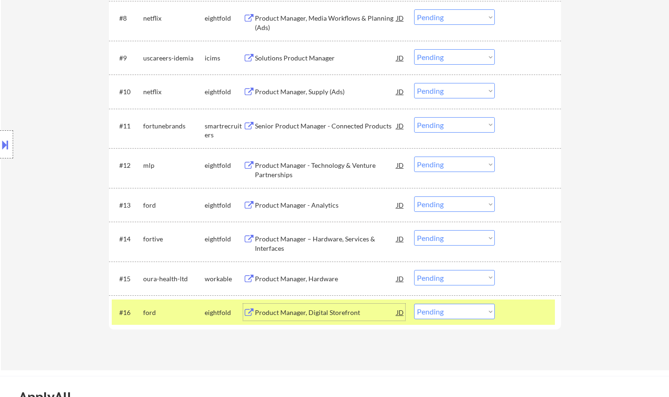
scroll to position [751, 0]
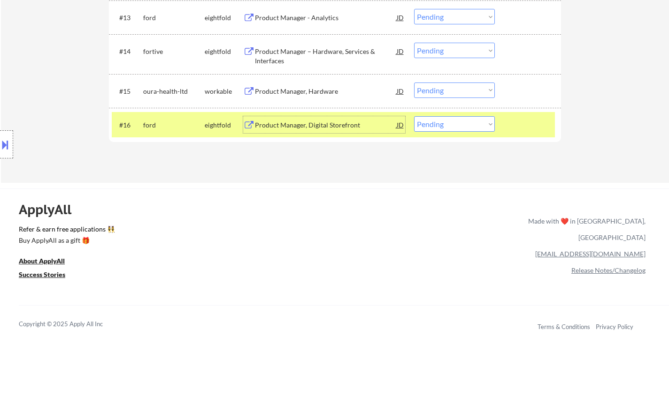
click at [5, 159] on div "Location Inclusions:" at bounding box center [84, 145] width 168 height 174
click at [5, 150] on button at bounding box center [5, 144] width 10 height 15
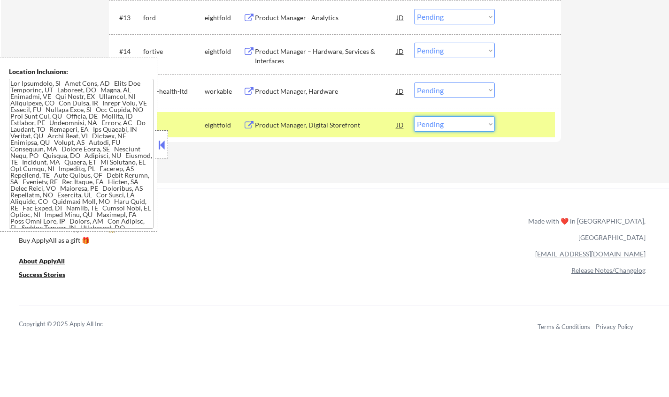
click at [449, 127] on select "Choose an option... Pending Applied Excluded (Questions) Excluded (Expired) Exc…" at bounding box center [454, 123] width 81 height 15
select select ""applied""
click at [414, 116] on select "Choose an option... Pending Applied Excluded (Questions) Excluded (Expired) Exc…" at bounding box center [454, 123] width 81 height 15
click at [157, 145] on button at bounding box center [161, 145] width 10 height 14
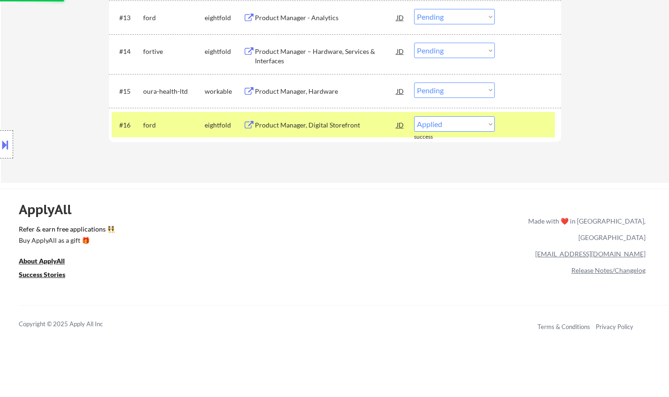
click at [284, 89] on div "Product Manager, Hardware" at bounding box center [326, 91] width 142 height 9
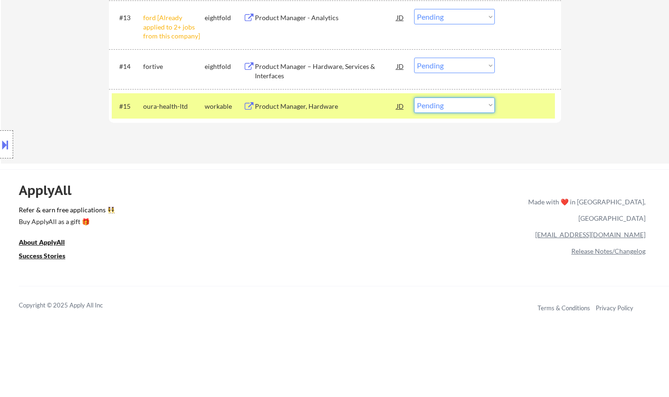
drag, startPoint x: 453, startPoint y: 102, endPoint x: 502, endPoint y: 156, distance: 72.1
click at [453, 102] on select "Choose an option... Pending Applied Excluded (Questions) Excluded (Expired) Exc…" at bounding box center [454, 105] width 81 height 15
select select ""excluded__bad_match_""
click at [414, 98] on select "Choose an option... Pending Applied Excluded (Questions) Excluded (Expired) Exc…" at bounding box center [454, 105] width 81 height 15
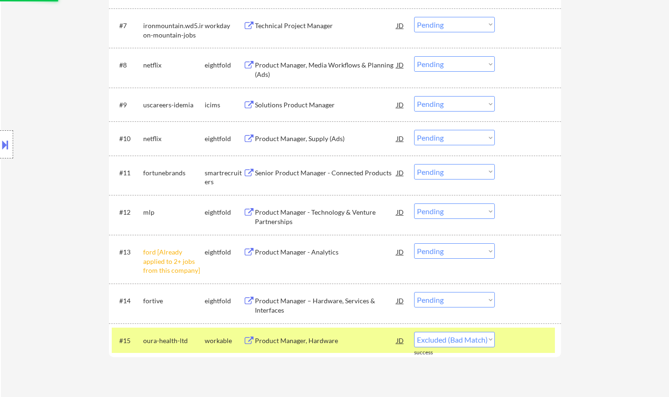
drag, startPoint x: 465, startPoint y: 247, endPoint x: 467, endPoint y: 255, distance: 8.9
click at [465, 247] on select "Choose an option... Pending Applied Excluded (Questions) Excluded (Expired) Exc…" at bounding box center [454, 251] width 81 height 15
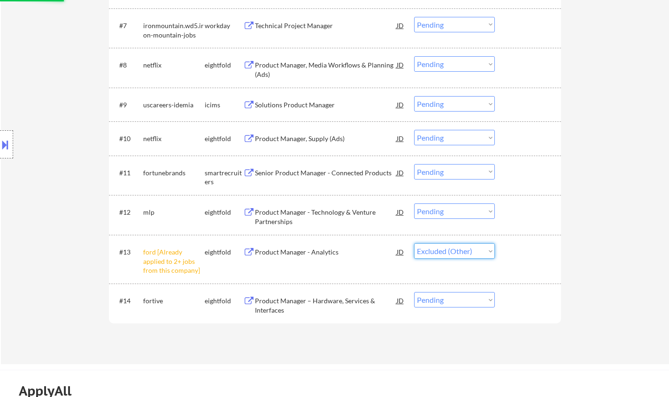
click at [414, 244] on select "Choose an option... Pending Applied Excluded (Questions) Excluded (Expired) Exc…" at bounding box center [454, 251] width 81 height 15
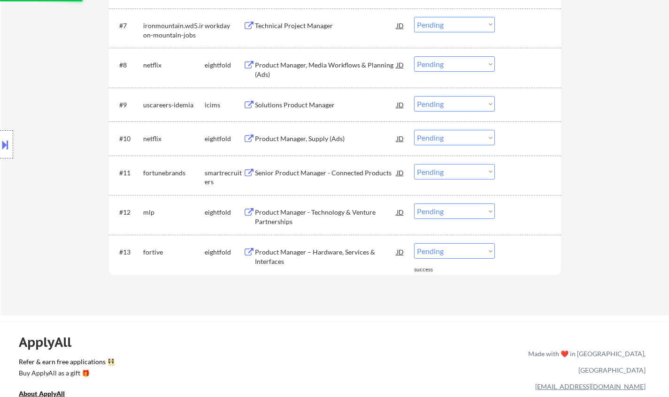
click at [309, 252] on div "Product Manager – Hardware, Services & Interfaces" at bounding box center [326, 257] width 142 height 18
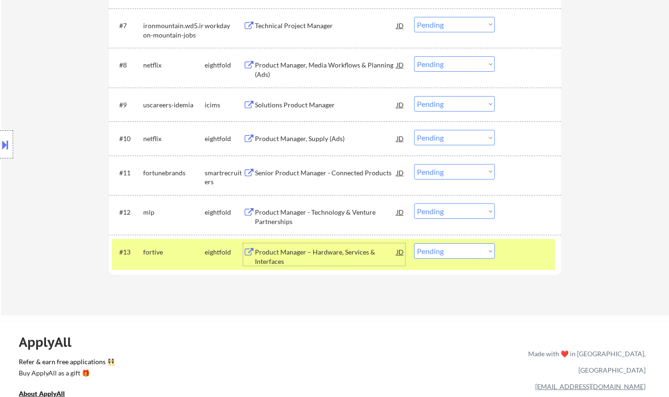
click at [428, 252] on select "Choose an option... Pending Applied Excluded (Questions) Excluded (Expired) Exc…" at bounding box center [454, 251] width 81 height 15
select select ""excluded__salary_""
click at [414, 244] on select "Choose an option... Pending Applied Excluded (Questions) Excluded (Expired) Exc…" at bounding box center [454, 251] width 81 height 15
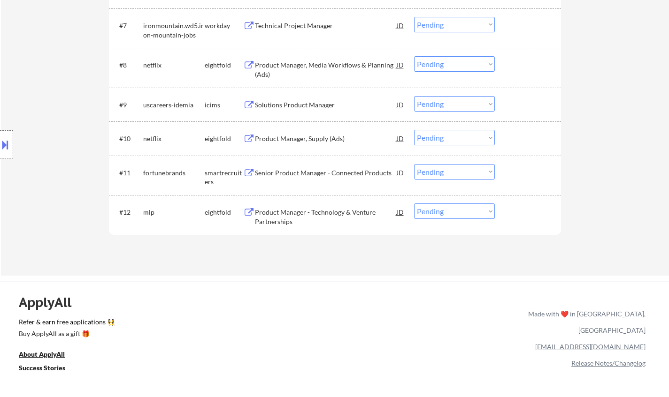
click at [291, 211] on div "Product Manager - Technology & Venture Partnerships" at bounding box center [326, 217] width 142 height 18
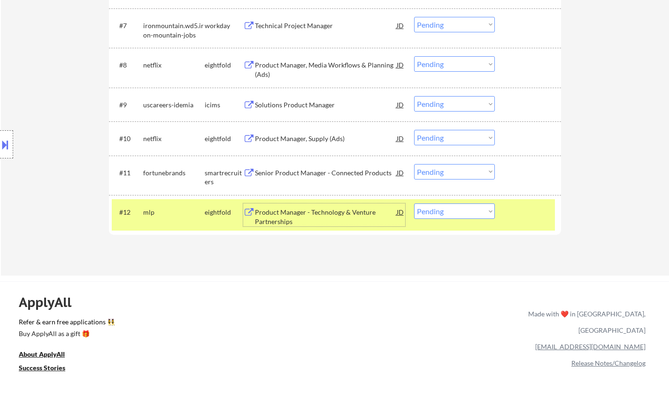
drag, startPoint x: 445, startPoint y: 209, endPoint x: 459, endPoint y: 218, distance: 17.1
click at [445, 209] on select "Choose an option... Pending Applied Excluded (Questions) Excluded (Expired) Exc…" at bounding box center [454, 211] width 81 height 15
select select ""excluded__bad_match_""
click at [414, 204] on select "Choose an option... Pending Applied Excluded (Questions) Excluded (Expired) Exc…" at bounding box center [454, 211] width 81 height 15
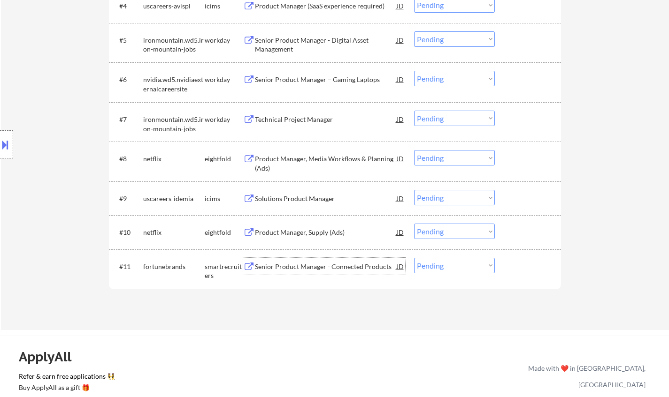
click at [321, 264] on div "Senior Product Manager - Connected Products" at bounding box center [326, 266] width 142 height 9
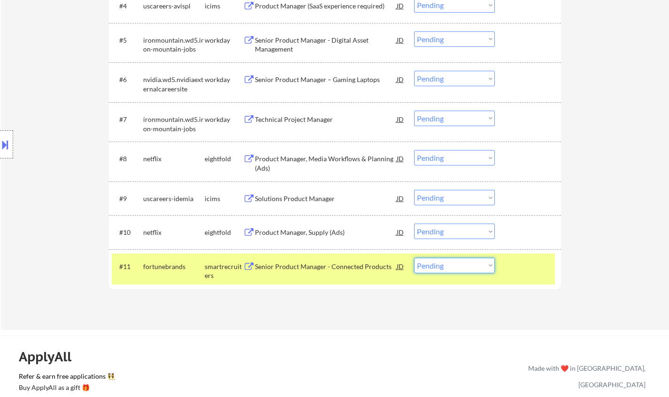
click at [458, 264] on select "Choose an option... Pending Applied Excluded (Questions) Excluded (Expired) Exc…" at bounding box center [454, 265] width 81 height 15
select select ""applied""
click at [414, 258] on select "Choose an option... Pending Applied Excluded (Questions) Excluded (Expired) Exc…" at bounding box center [454, 265] width 81 height 15
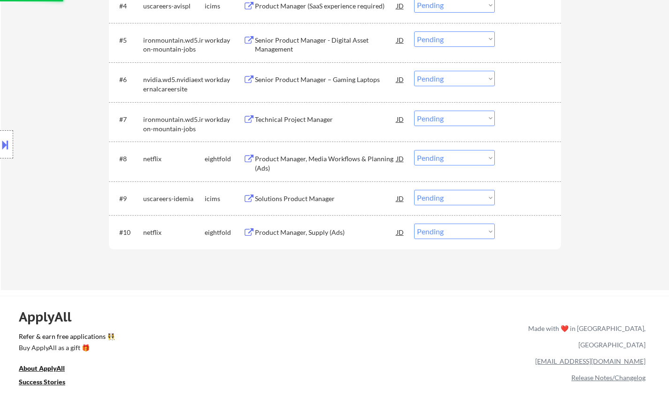
scroll to position [375, 0]
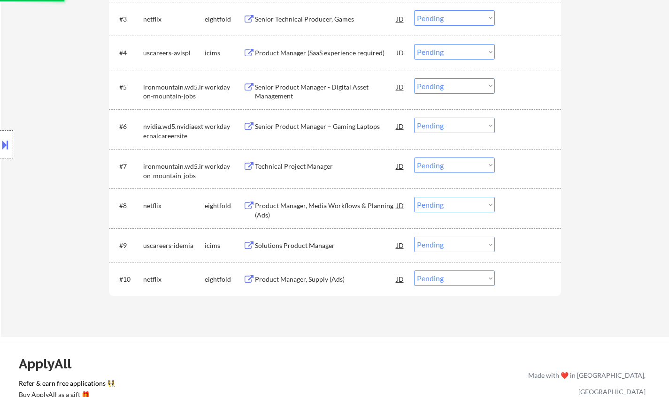
drag, startPoint x: 445, startPoint y: 162, endPoint x: 458, endPoint y: 171, distance: 15.9
click at [445, 162] on select "Choose an option... Pending Applied Excluded (Questions) Excluded (Expired) Exc…" at bounding box center [454, 165] width 81 height 15
click at [414, 158] on select "Choose an option... Pending Applied Excluded (Questions) Excluded (Expired) Exc…" at bounding box center [454, 165] width 81 height 15
click at [446, 86] on select "Choose an option... Pending Applied Excluded (Questions) Excluded (Expired) Exc…" at bounding box center [454, 85] width 81 height 15
select select ""pending""
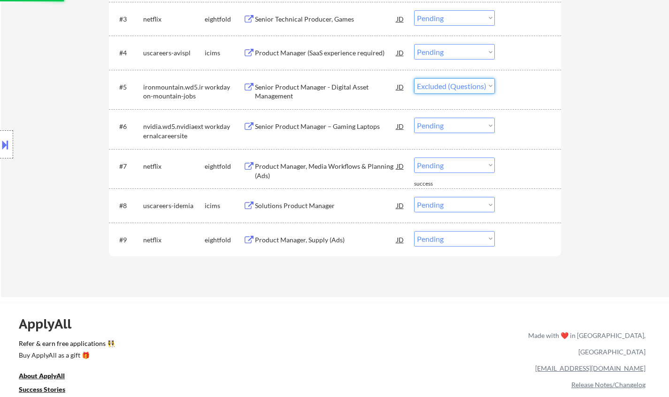
click at [414, 78] on select "Choose an option... Pending Applied Excluded (Questions) Excluded (Expired) Exc…" at bounding box center [454, 85] width 81 height 15
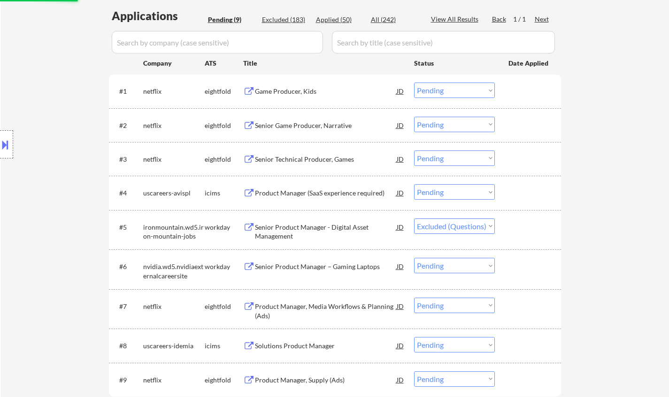
scroll to position [235, 0]
select select ""pending""
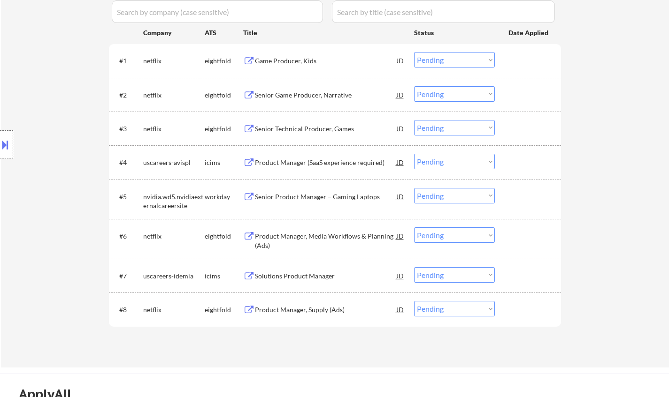
scroll to position [282, 0]
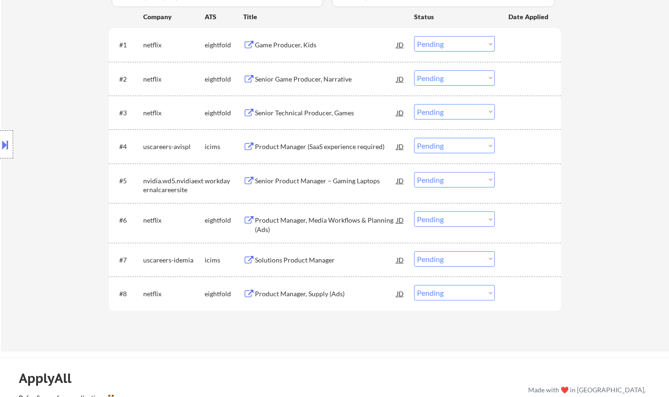
click at [299, 147] on div "Product Manager (SaaS experience required)" at bounding box center [326, 146] width 142 height 9
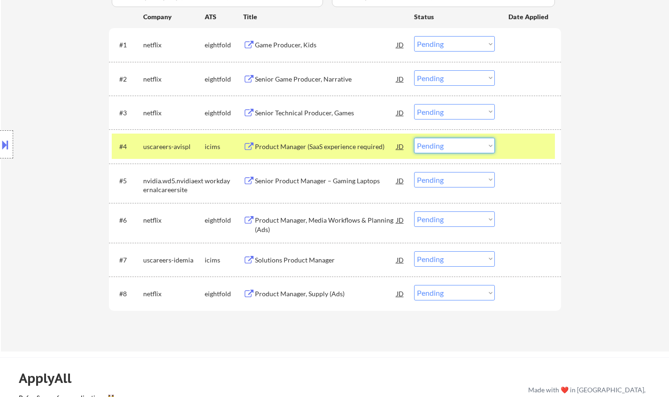
click at [449, 142] on select "Choose an option... Pending Applied Excluded (Questions) Excluded (Expired) Exc…" at bounding box center [454, 145] width 81 height 15
click at [414, 138] on select "Choose an option... Pending Applied Excluded (Questions) Excluded (Expired) Exc…" at bounding box center [454, 145] width 81 height 15
select select ""pending""
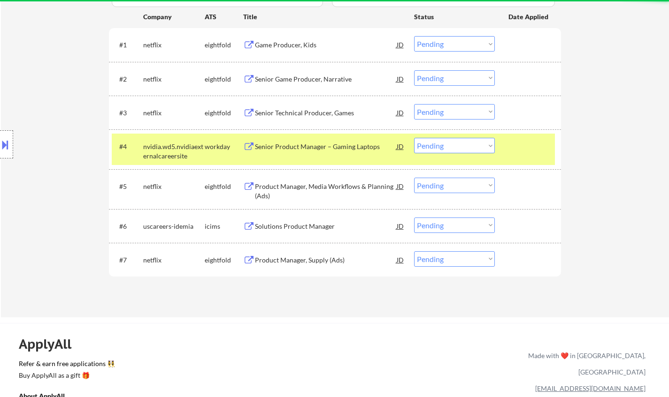
click at [328, 227] on div "Solutions Product Manager" at bounding box center [326, 226] width 142 height 9
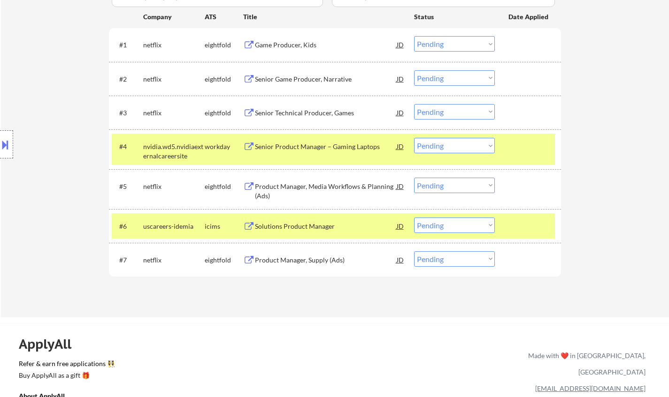
click at [5, 146] on button at bounding box center [5, 144] width 10 height 15
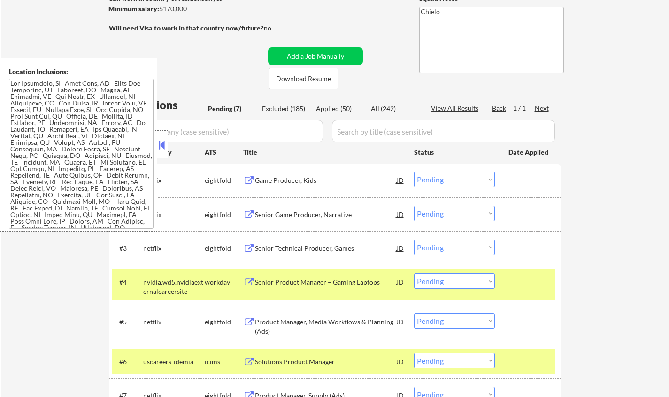
scroll to position [94, 0]
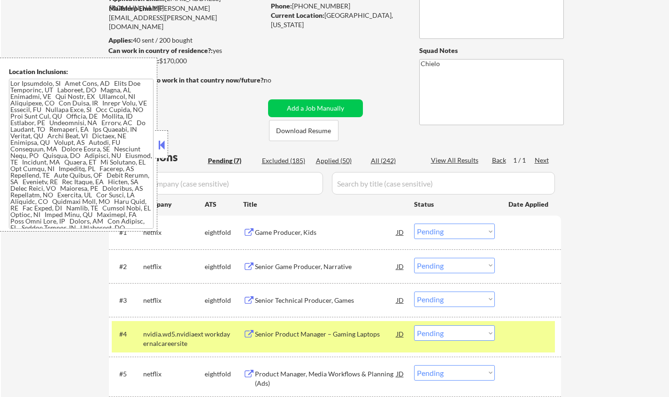
drag, startPoint x: 160, startPoint y: 141, endPoint x: 167, endPoint y: 145, distance: 7.8
click at [161, 143] on button at bounding box center [161, 145] width 10 height 14
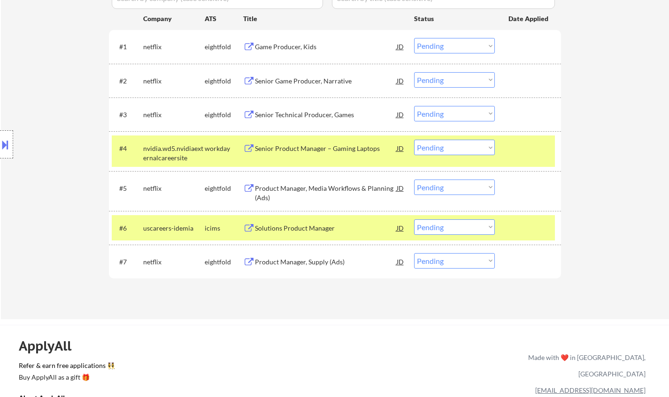
scroll to position [282, 0]
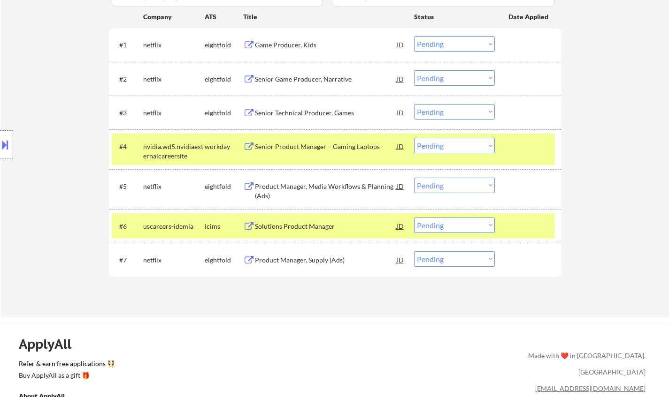
drag, startPoint x: 456, startPoint y: 223, endPoint x: 462, endPoint y: 230, distance: 9.3
click at [456, 223] on select "Choose an option... Pending Applied Excluded (Questions) Excluded (Expired) Exc…" at bounding box center [454, 225] width 81 height 15
click at [414, 218] on select "Choose an option... Pending Applied Excluded (Questions) Excluded (Expired) Exc…" at bounding box center [454, 225] width 81 height 15
select select ""pending""
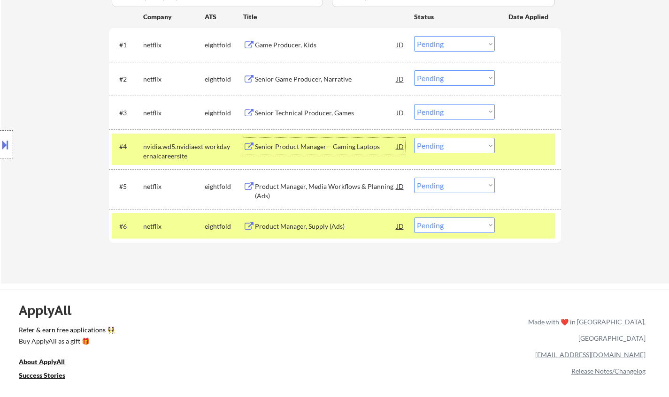
click at [327, 146] on div "Senior Product Manager – Gaming Laptops" at bounding box center [326, 146] width 142 height 9
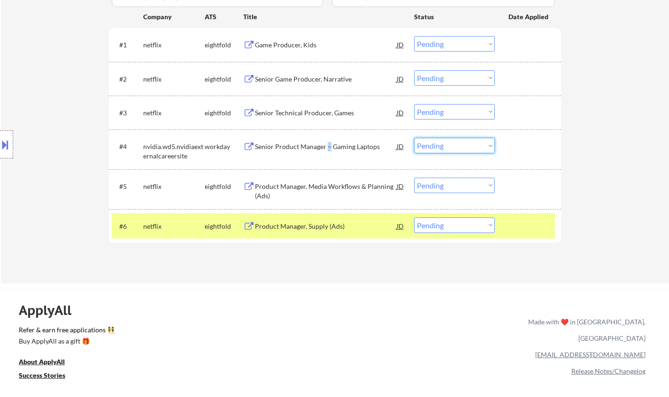
click at [443, 148] on select "Choose an option... Pending Applied Excluded (Questions) Excluded (Expired) Exc…" at bounding box center [454, 145] width 81 height 15
click at [414, 138] on select "Choose an option... Pending Applied Excluded (Questions) Excluded (Expired) Exc…" at bounding box center [454, 145] width 81 height 15
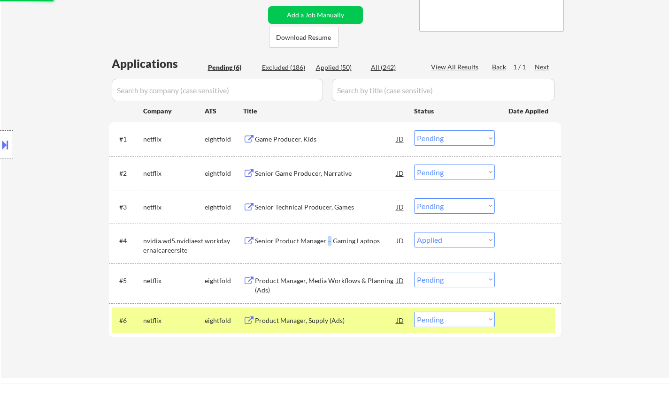
scroll to position [94, 0]
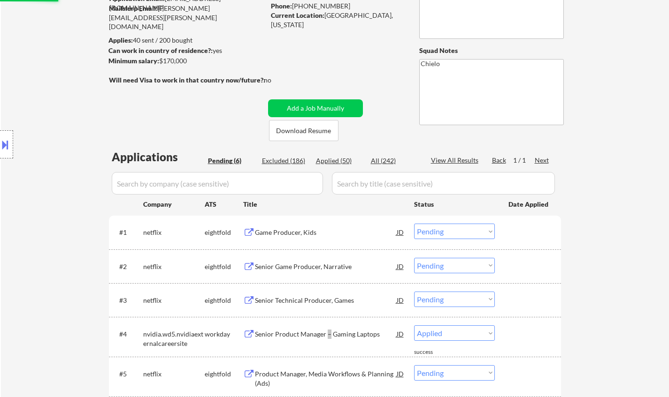
select select ""pending""
